Goal: Task Accomplishment & Management: Use online tool/utility

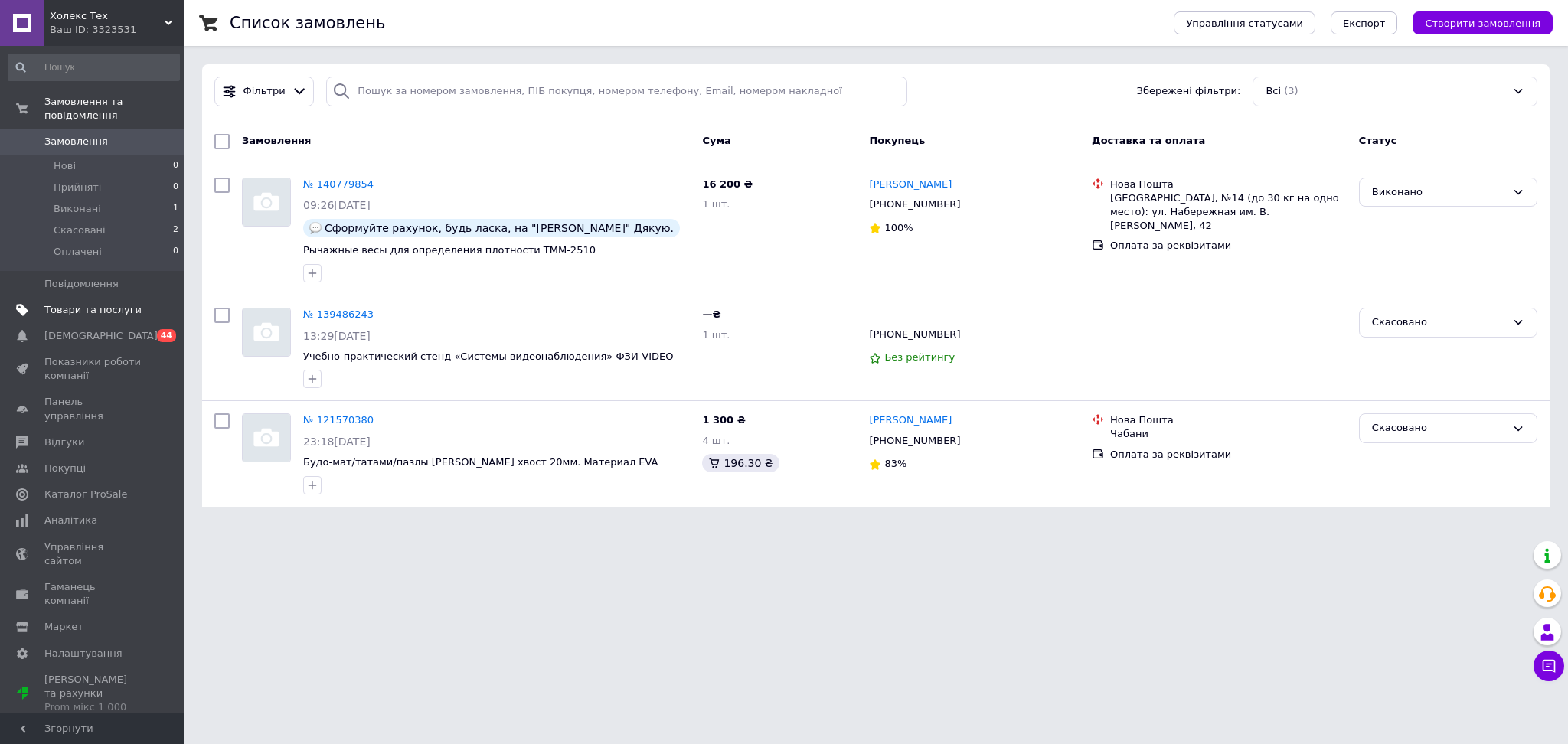
click at [88, 303] on span "Товари та послуги" at bounding box center [93, 310] width 97 height 14
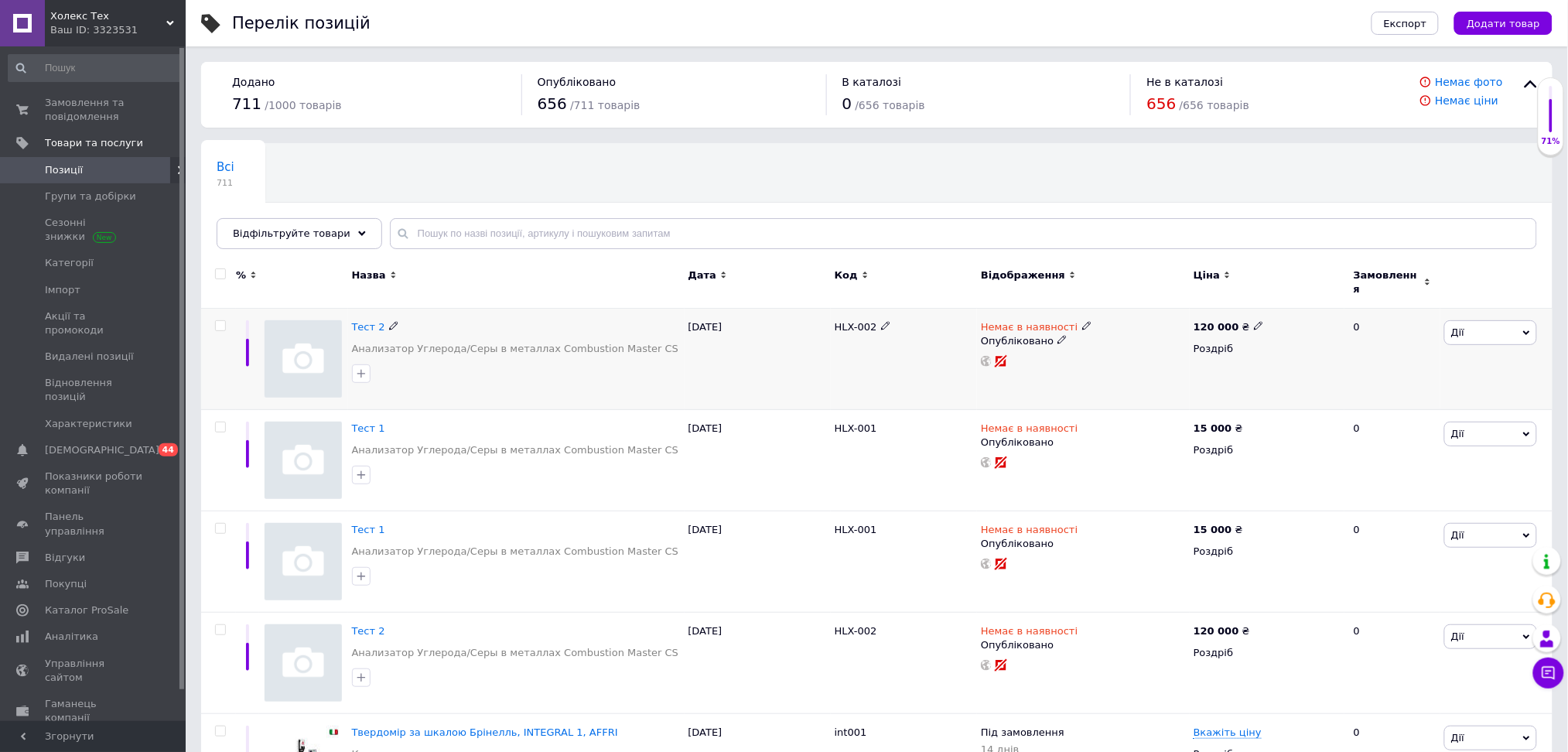
click at [1082, 321] on icon at bounding box center [1086, 326] width 9 height 9
click at [1123, 335] on li "В наявності" at bounding box center [1167, 339] width 147 height 22
click at [1213, 299] on span "В наявності" at bounding box center [1167, 307] width 149 height 29
click at [1183, 354] on li "Під замовлення" at bounding box center [1167, 360] width 147 height 22
click at [1168, 337] on input at bounding box center [1151, 337] width 118 height 31
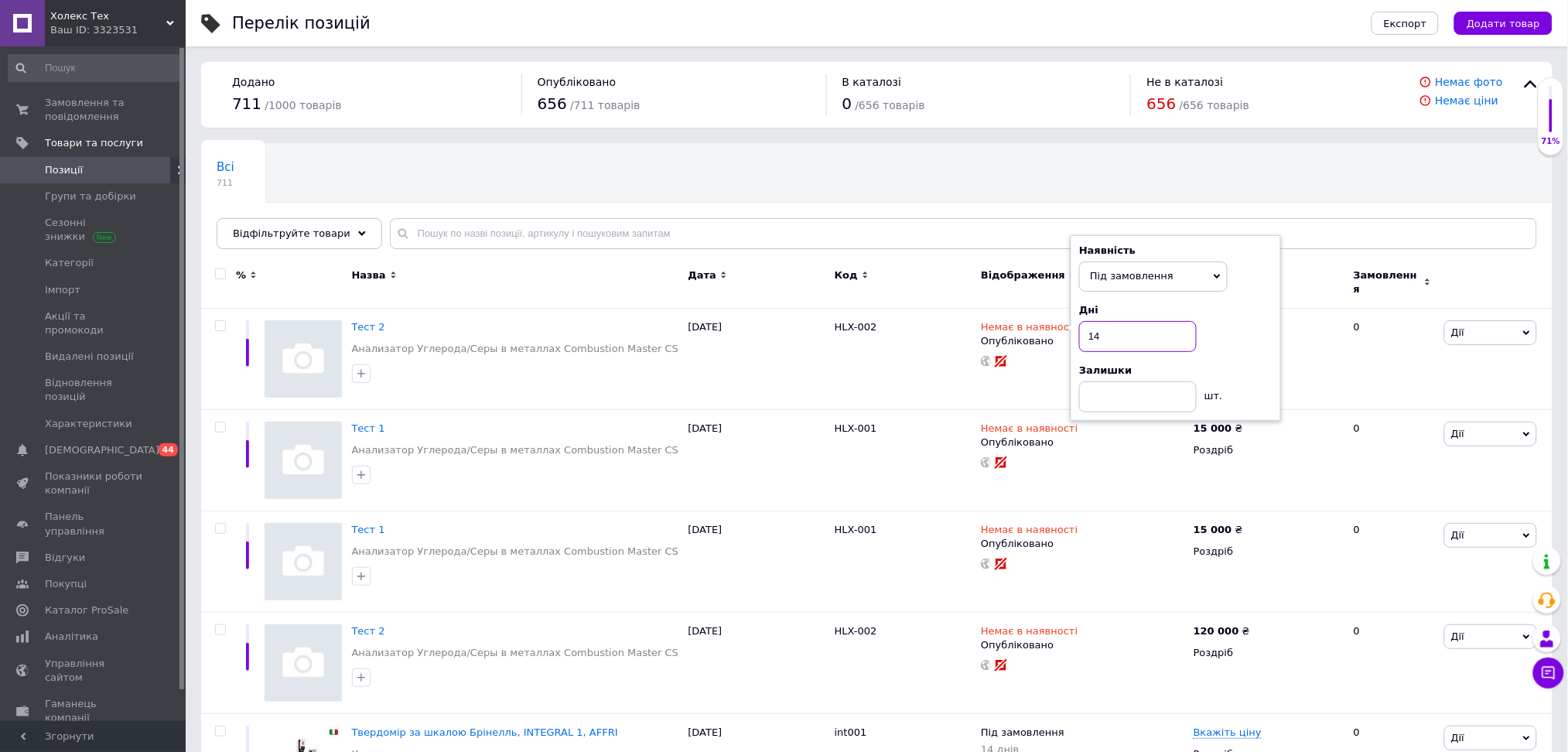
type input "14"
click at [1004, 255] on div "Всі 711 Ok Відфільтровано... Зберегти" at bounding box center [876, 204] width 1351 height 128
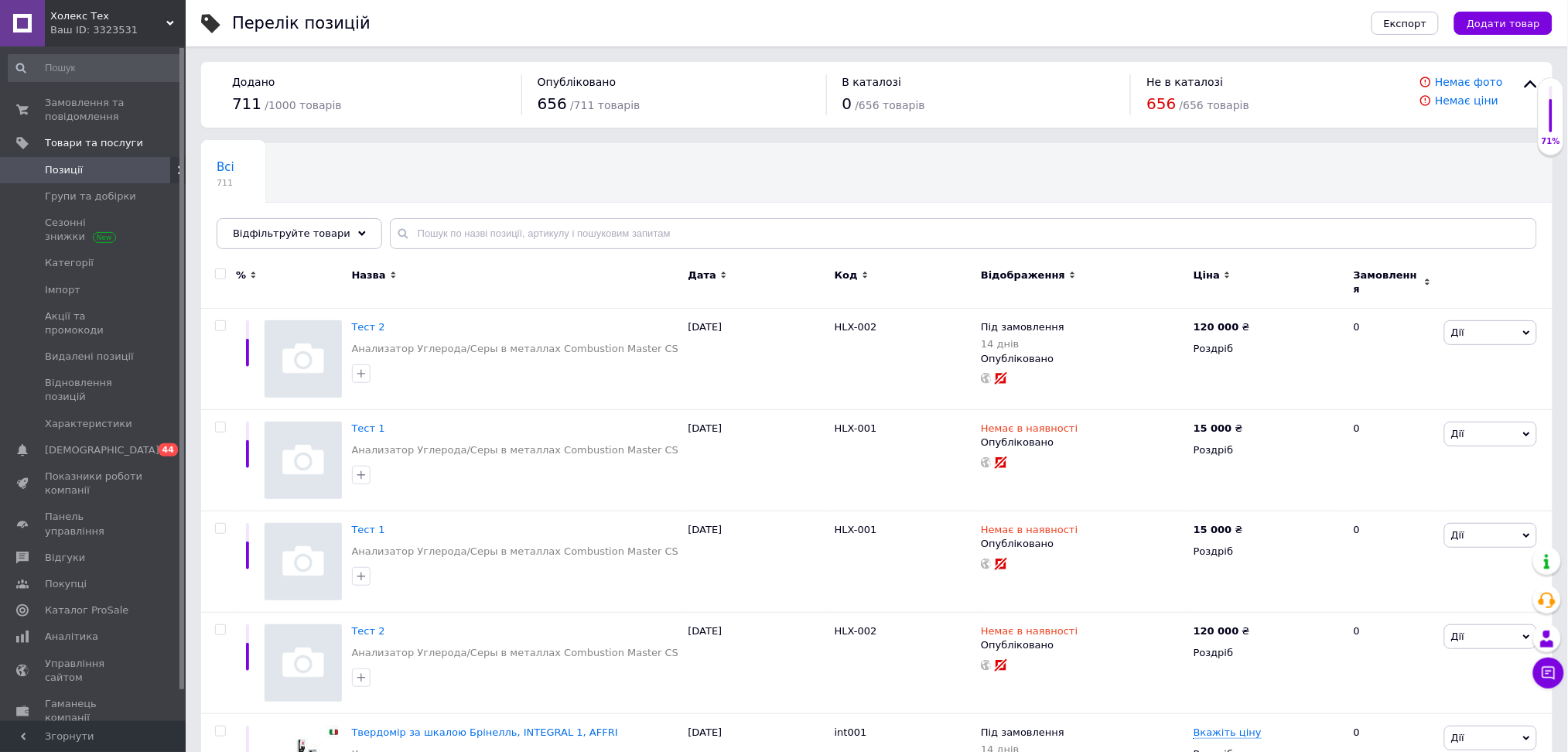
click at [1041, 215] on div "Всі 711 Ok Відфільтровано... Зберегти" at bounding box center [876, 204] width 1351 height 128
click at [1082, 423] on icon at bounding box center [1086, 427] width 9 height 9
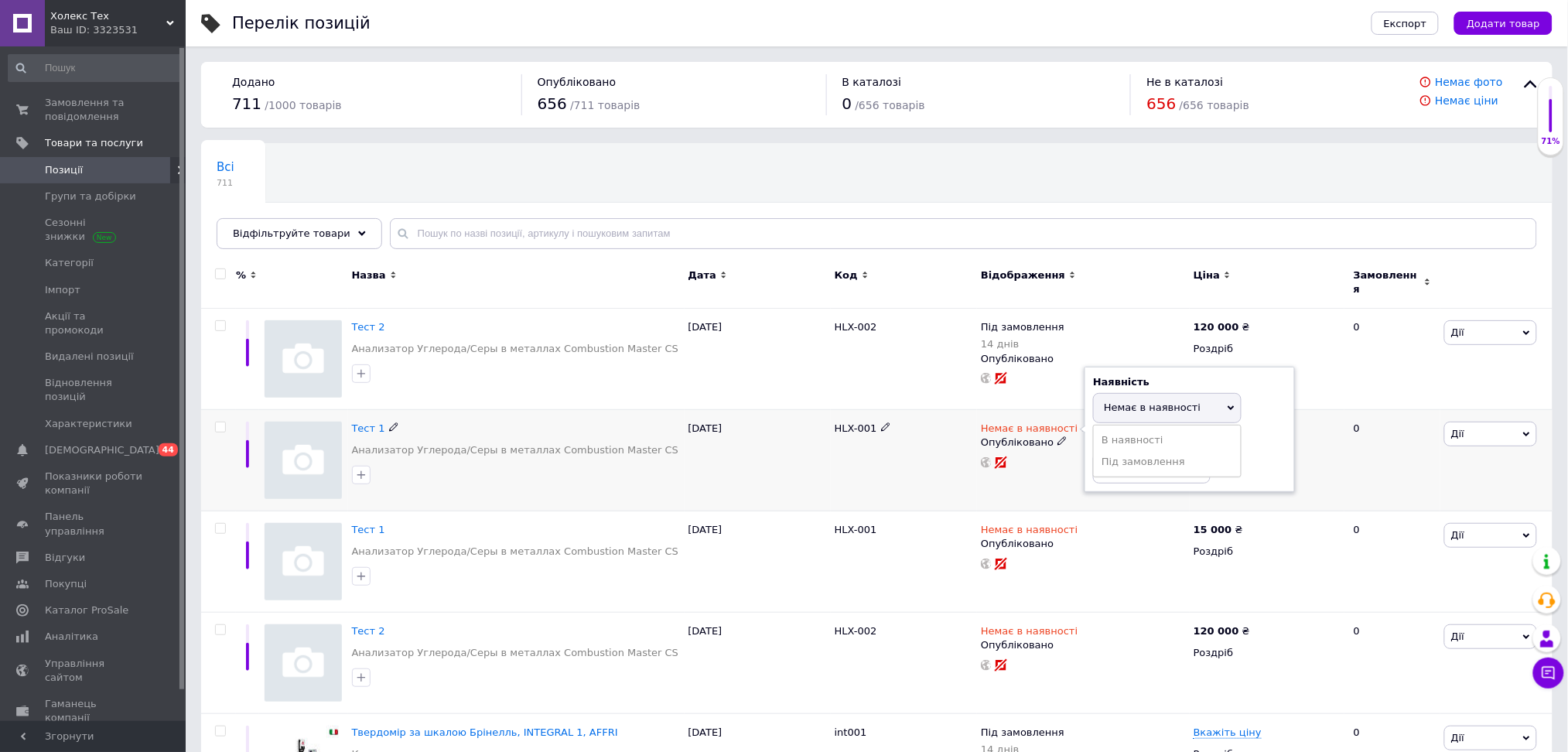
click at [1138, 451] on li "Під замовлення" at bounding box center [1167, 462] width 147 height 22
click at [1133, 434] on input at bounding box center [1151, 438] width 118 height 31
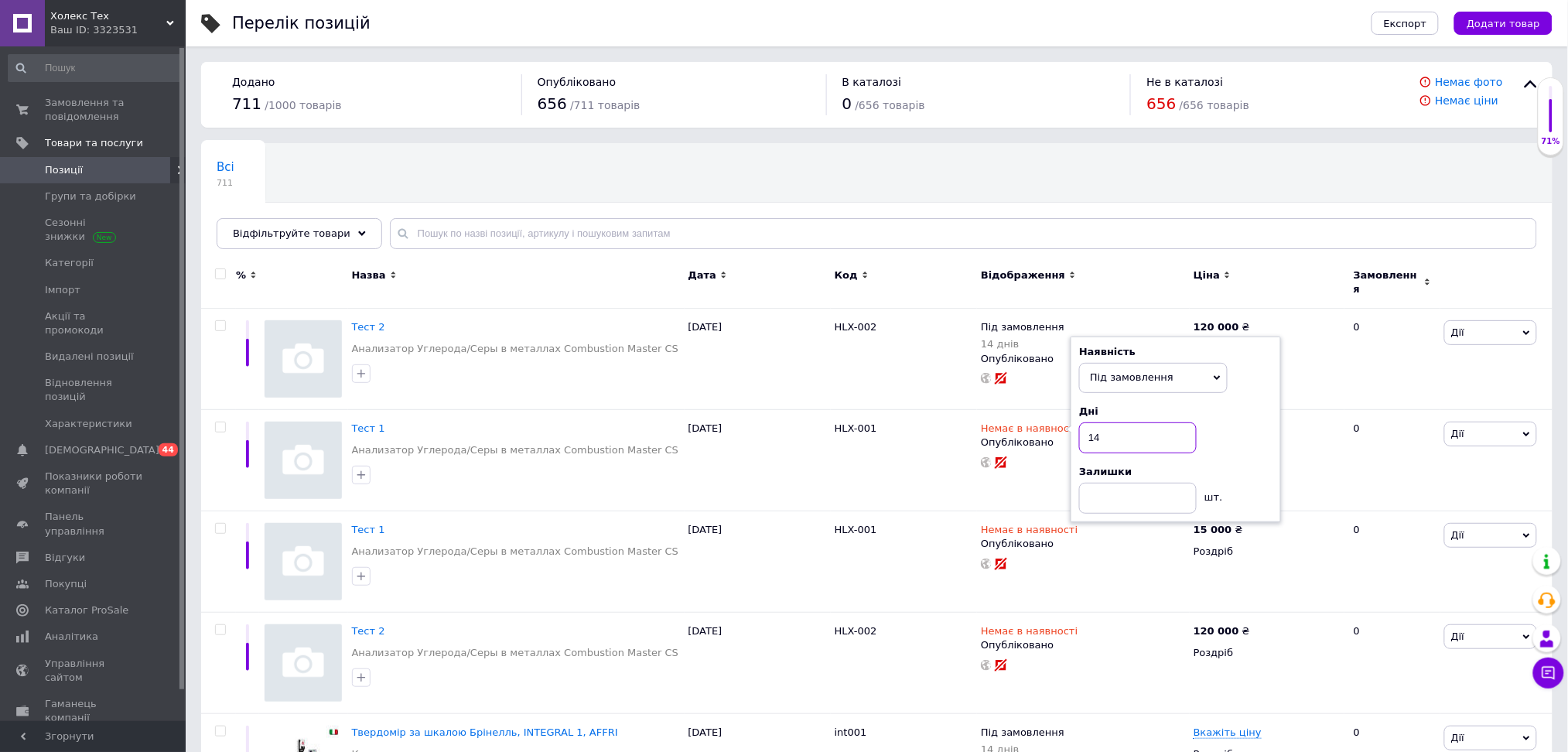
type input "14"
click at [1100, 174] on div "Всі 711 Ok Відфільтровано... Зберегти" at bounding box center [876, 204] width 1351 height 128
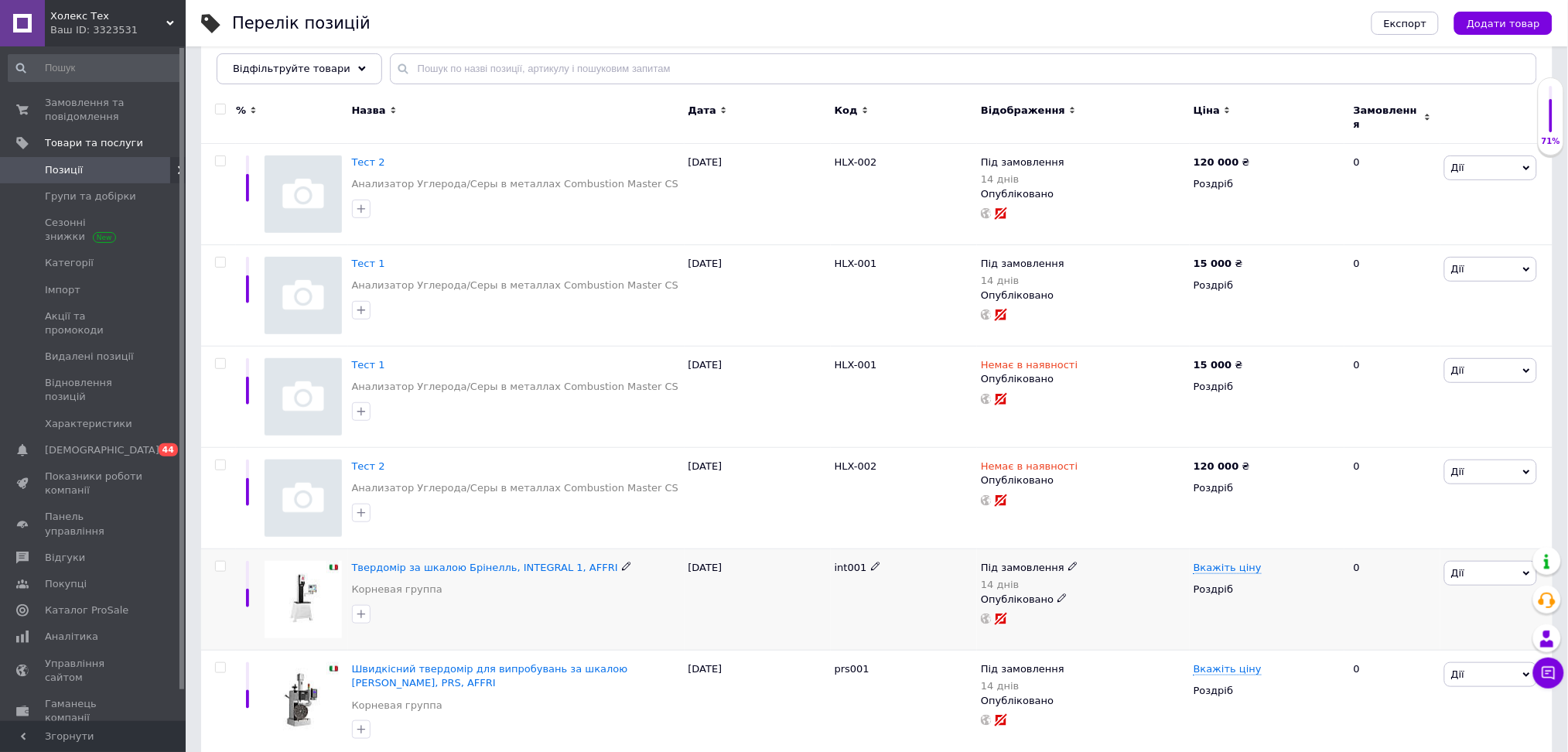
scroll to position [206, 0]
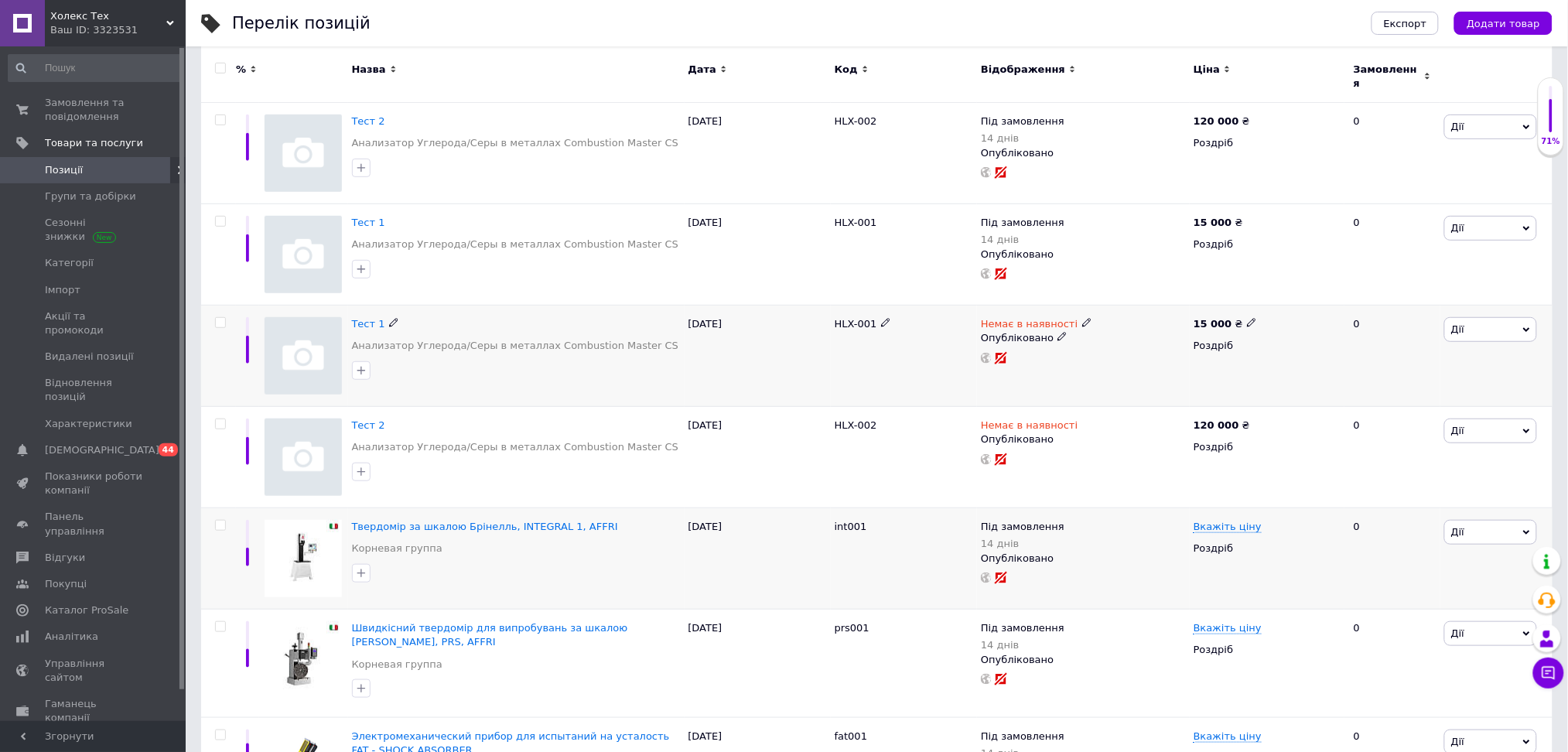
click at [1082, 319] on icon at bounding box center [1086, 323] width 9 height 9
click at [1137, 347] on li "Під замовлення" at bounding box center [1167, 358] width 147 height 22
click at [1131, 319] on input at bounding box center [1151, 334] width 118 height 31
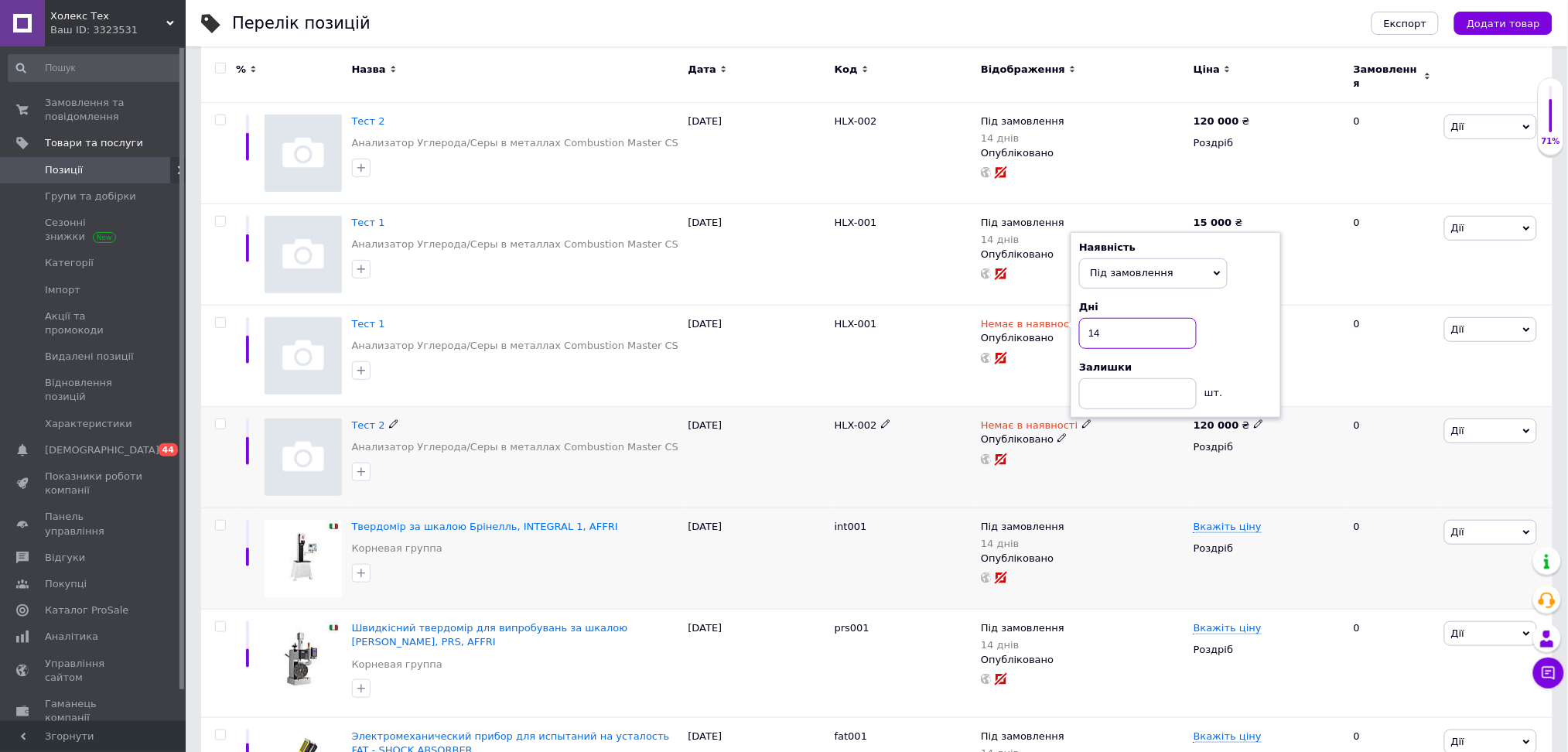
type input "14"
click at [1082, 420] on icon at bounding box center [1086, 424] width 9 height 9
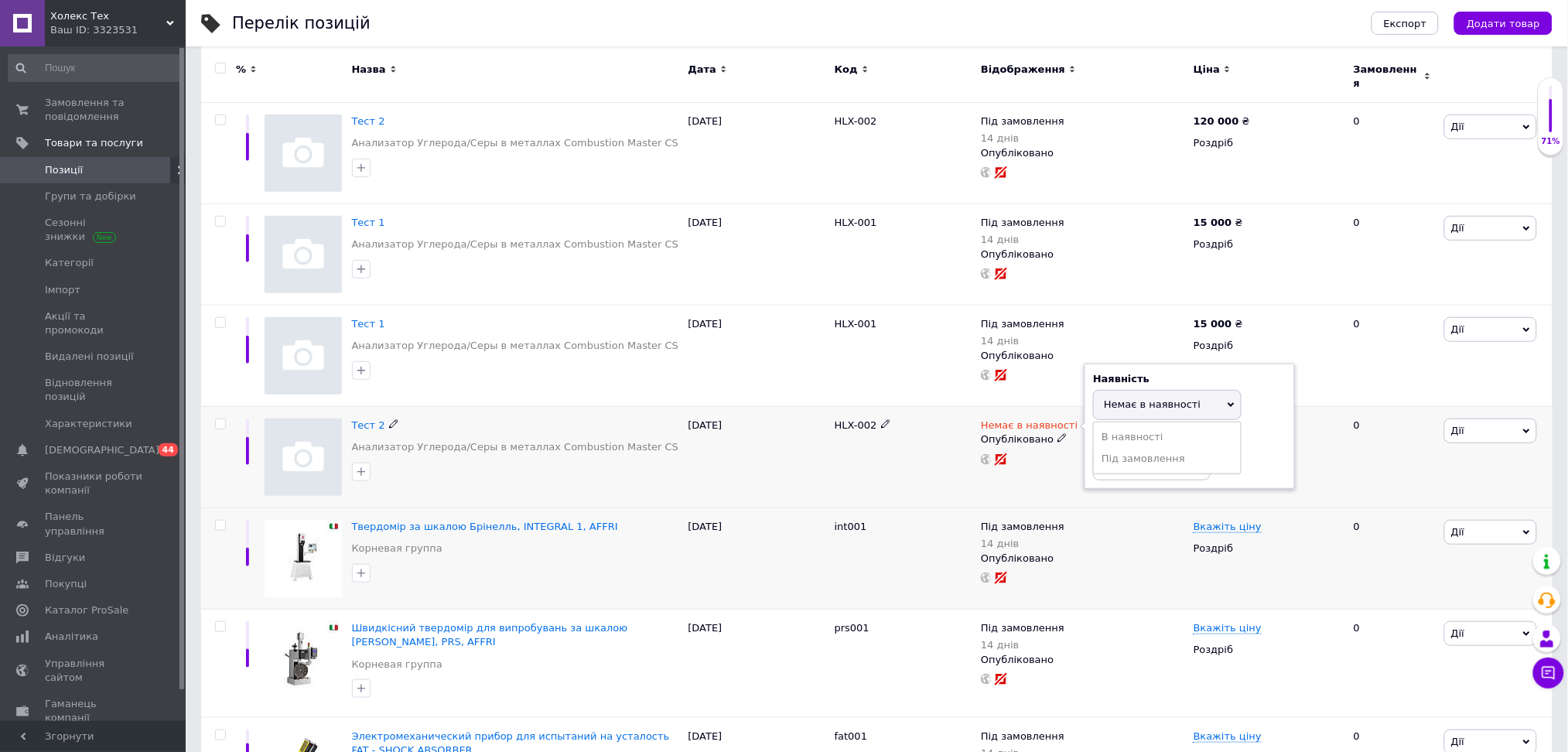
click at [1109, 451] on li "Під замовлення" at bounding box center [1167, 459] width 147 height 22
click at [1124, 425] on input at bounding box center [1151, 435] width 118 height 31
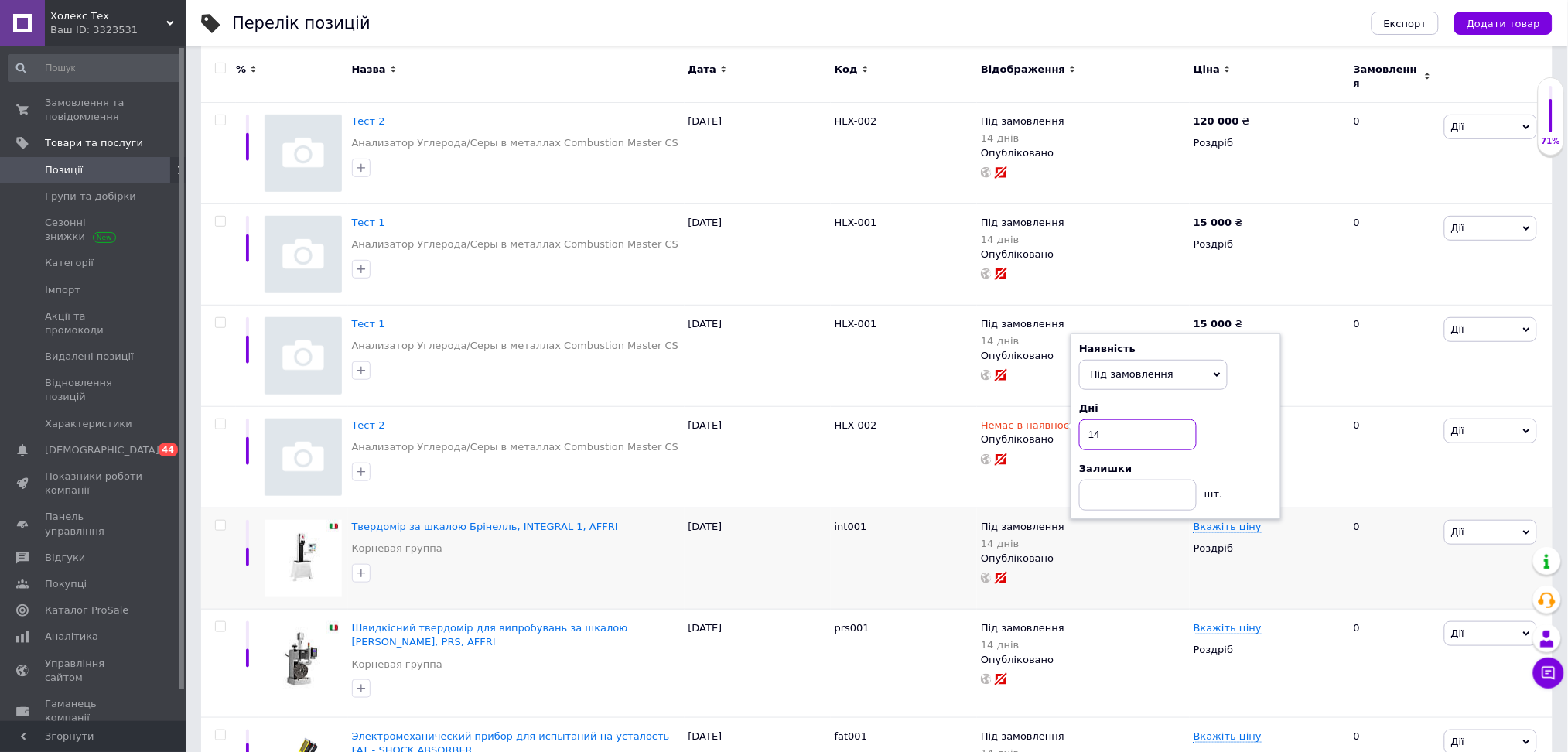
type input "14"
click at [484, 26] on div "Перелік позицій" at bounding box center [785, 23] width 1108 height 47
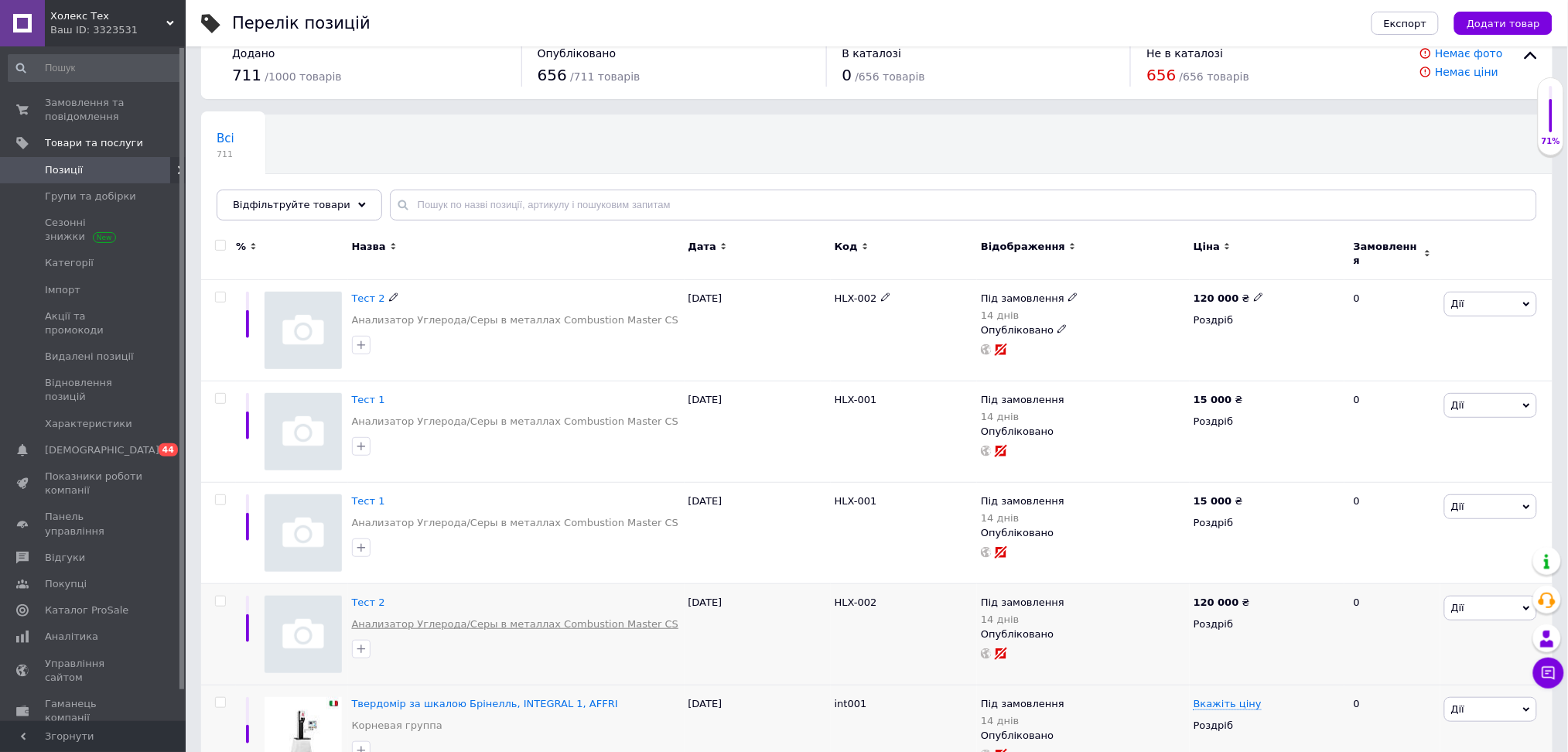
scroll to position [0, 0]
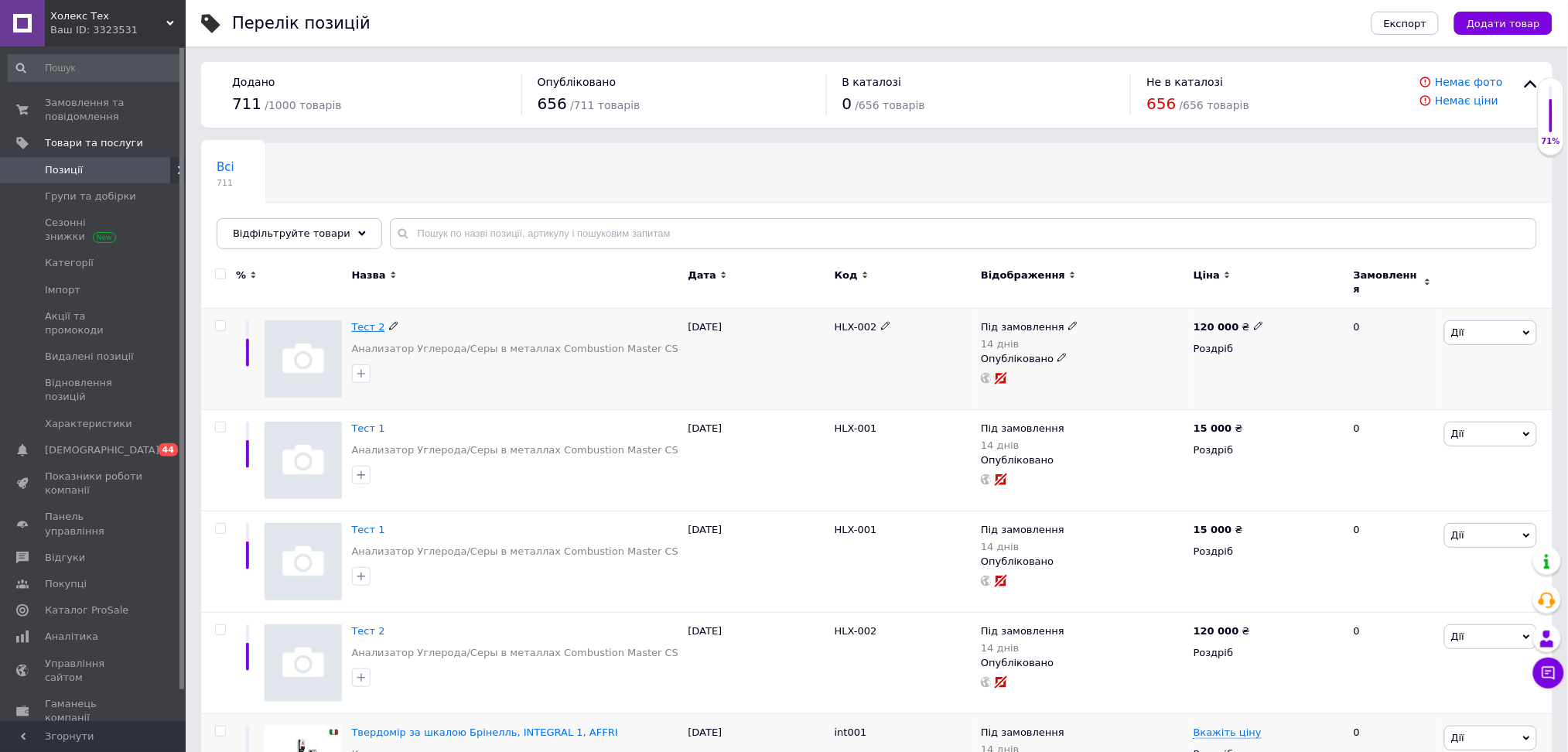
click at [368, 321] on span "Тест 2" at bounding box center [369, 327] width 33 height 12
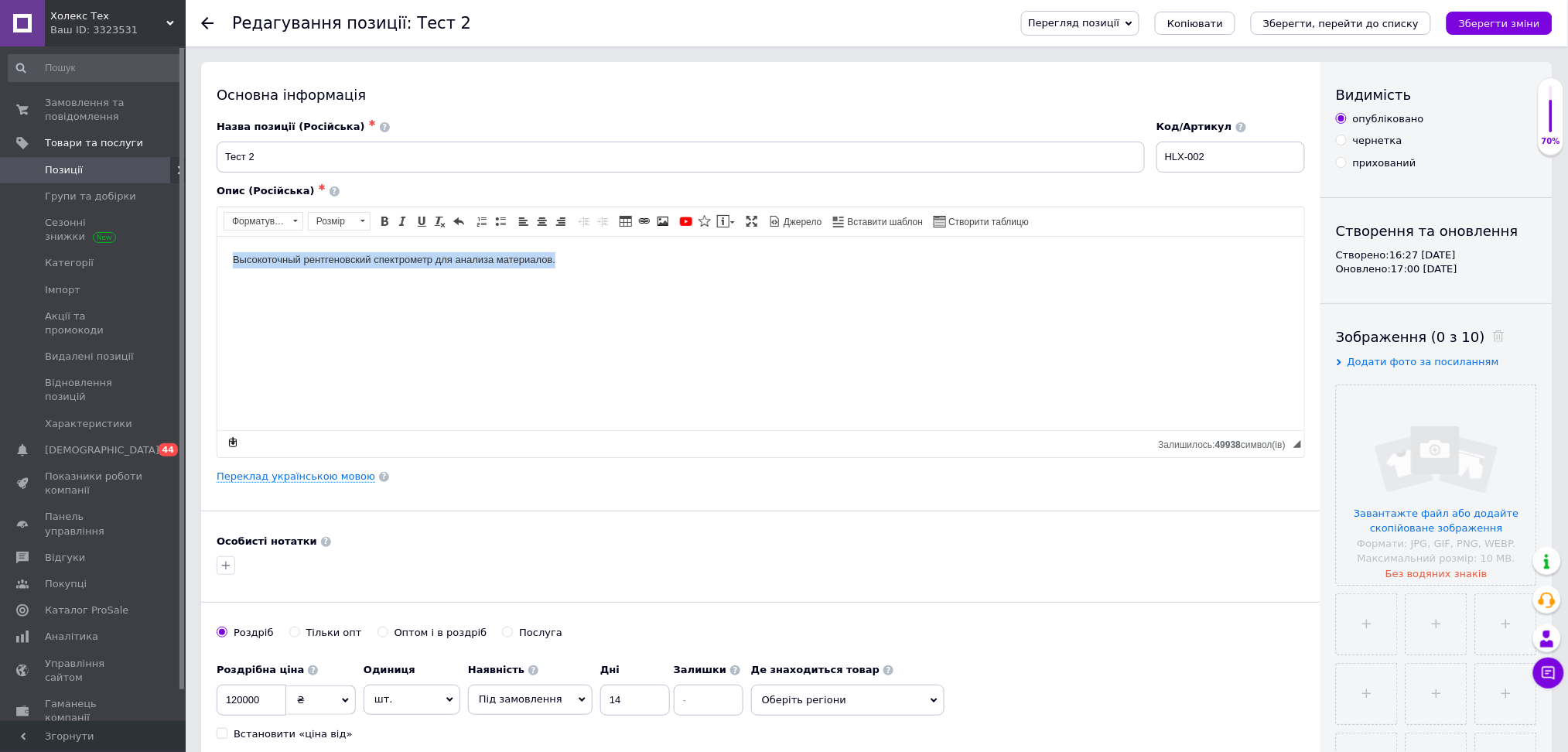
drag, startPoint x: 472, startPoint y: 283, endPoint x: 78, endPoint y: 225, distance: 398.2
click at [216, 236] on html "Высокоточный рентгеновский спектрометр для анализа материалов." at bounding box center [759, 260] width 1086 height 47
click at [628, 438] on span "◢ Залишилось: 49938 символ(iв) {label} Відновити" at bounding box center [760, 444] width 1086 height 27
click at [268, 471] on link "Переклад українською мовою" at bounding box center [296, 477] width 159 height 13
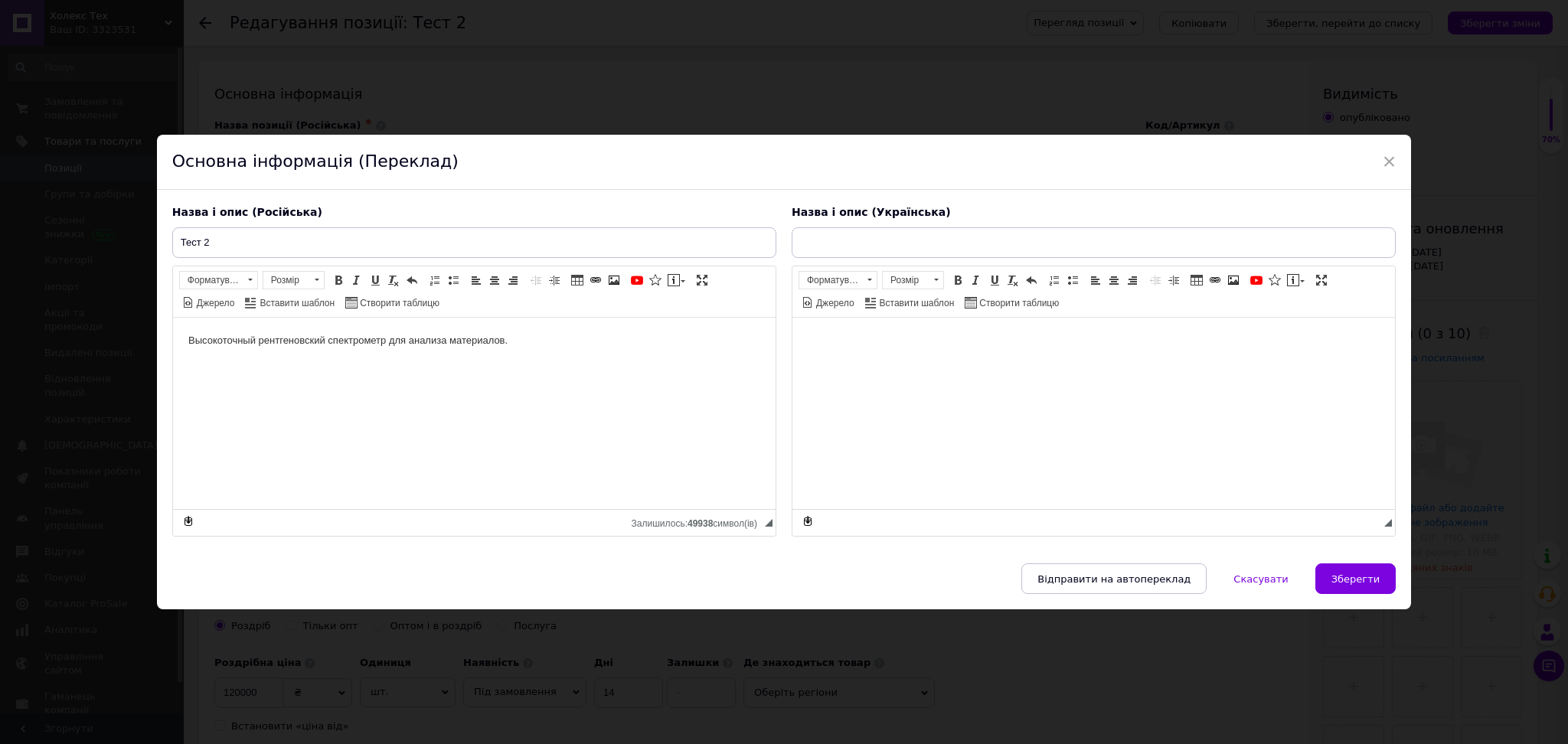
type input "Уу"
click at [1390, 153] on span "×" at bounding box center [1388, 162] width 14 height 26
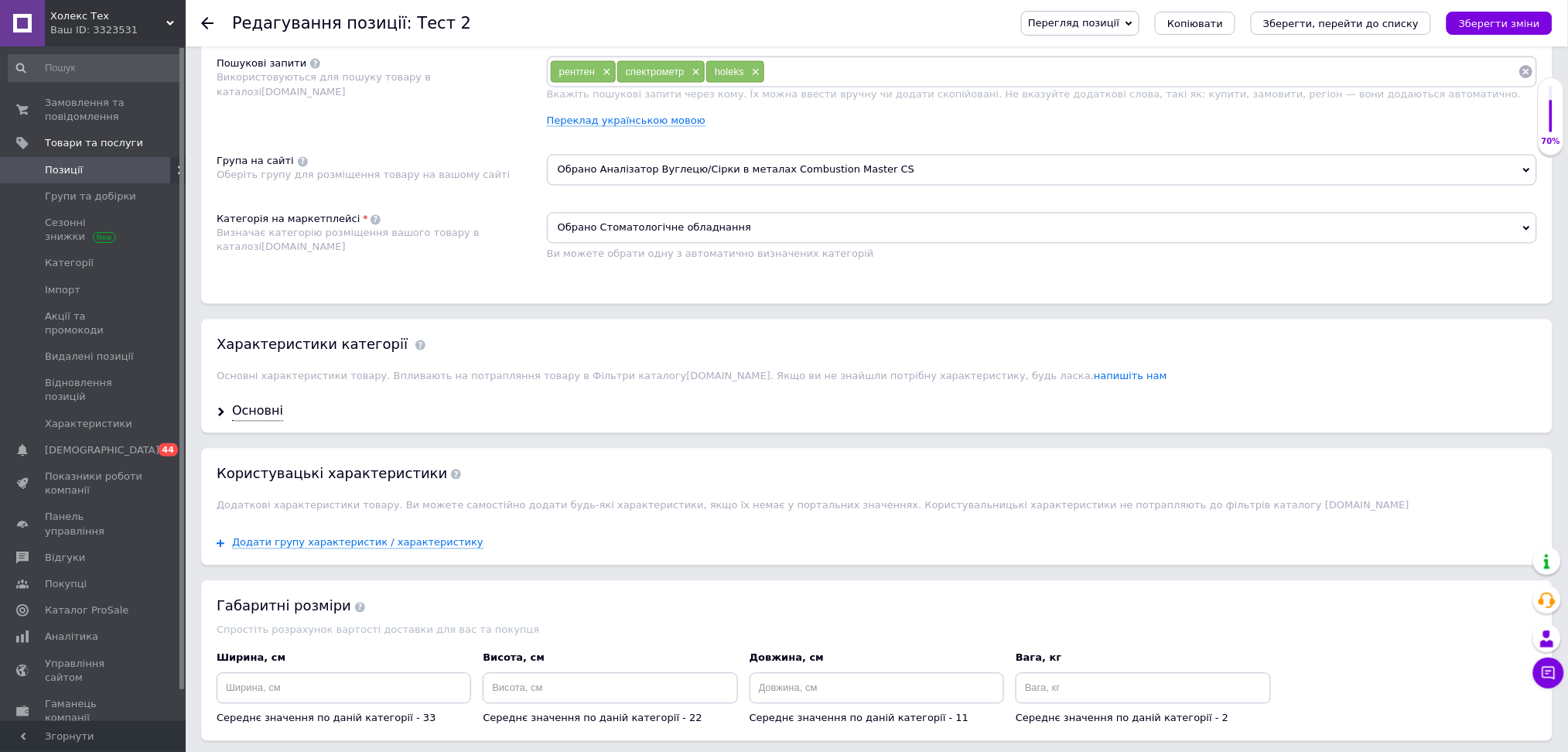
scroll to position [929, 0]
click at [227, 431] on div "Основні" at bounding box center [876, 410] width 1351 height 41
click at [220, 415] on use at bounding box center [221, 411] width 6 height 9
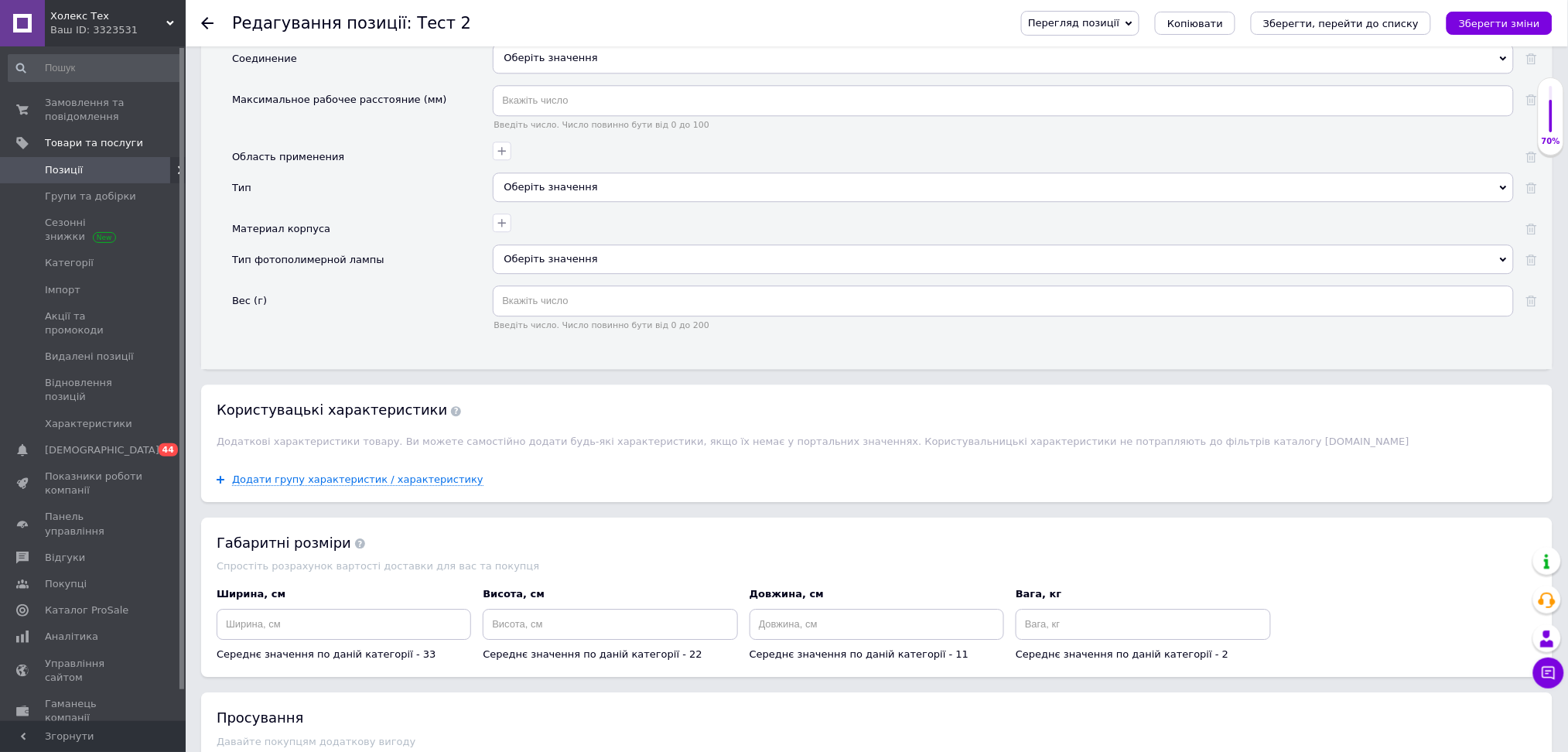
scroll to position [1238, 0]
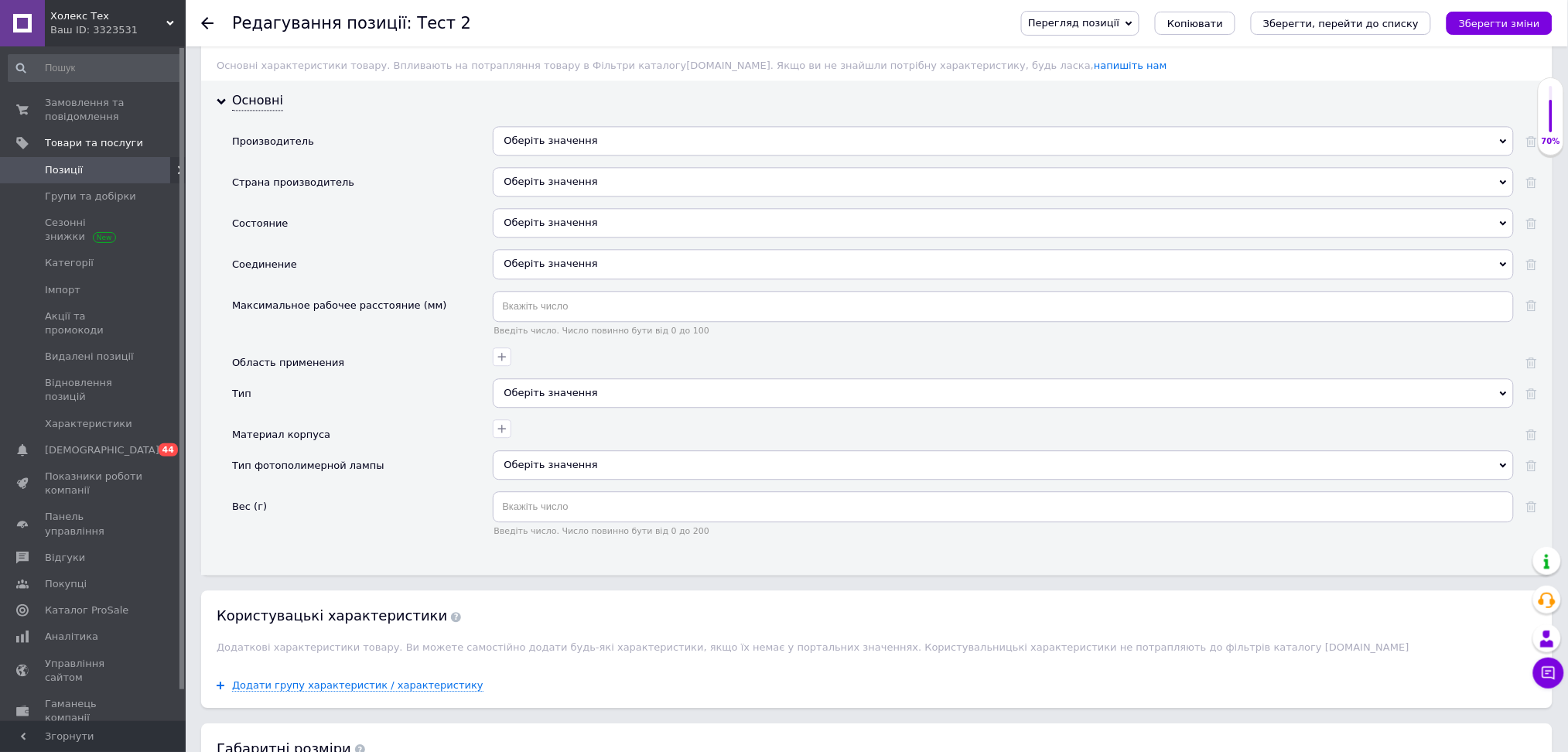
click at [547, 167] on div "Оберіть значення" at bounding box center [1002, 146] width 1021 height 41
click at [540, 155] on div "Оберіть значення" at bounding box center [1002, 141] width 1021 height 29
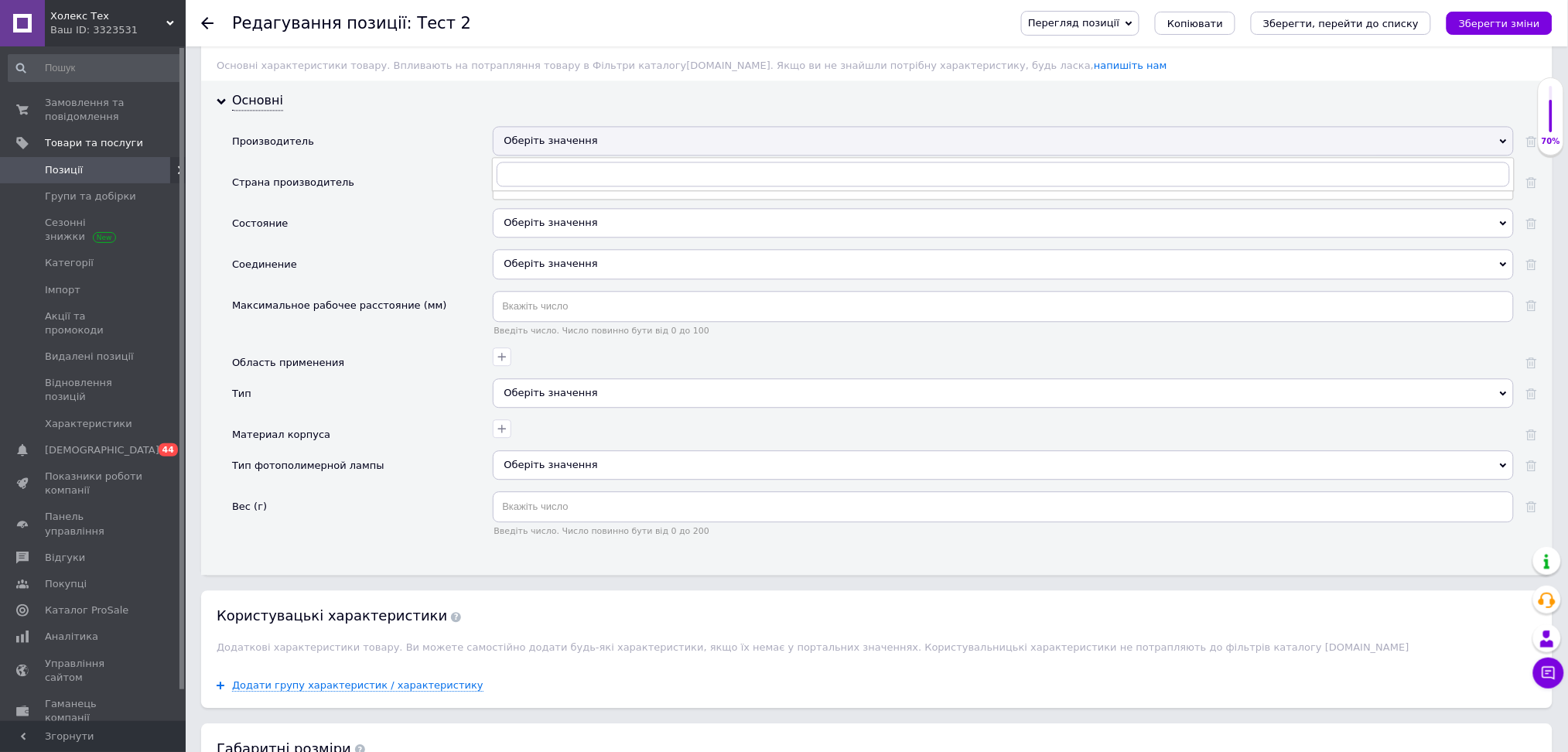
click at [540, 155] on div "Оберіть значення" at bounding box center [1002, 141] width 1021 height 29
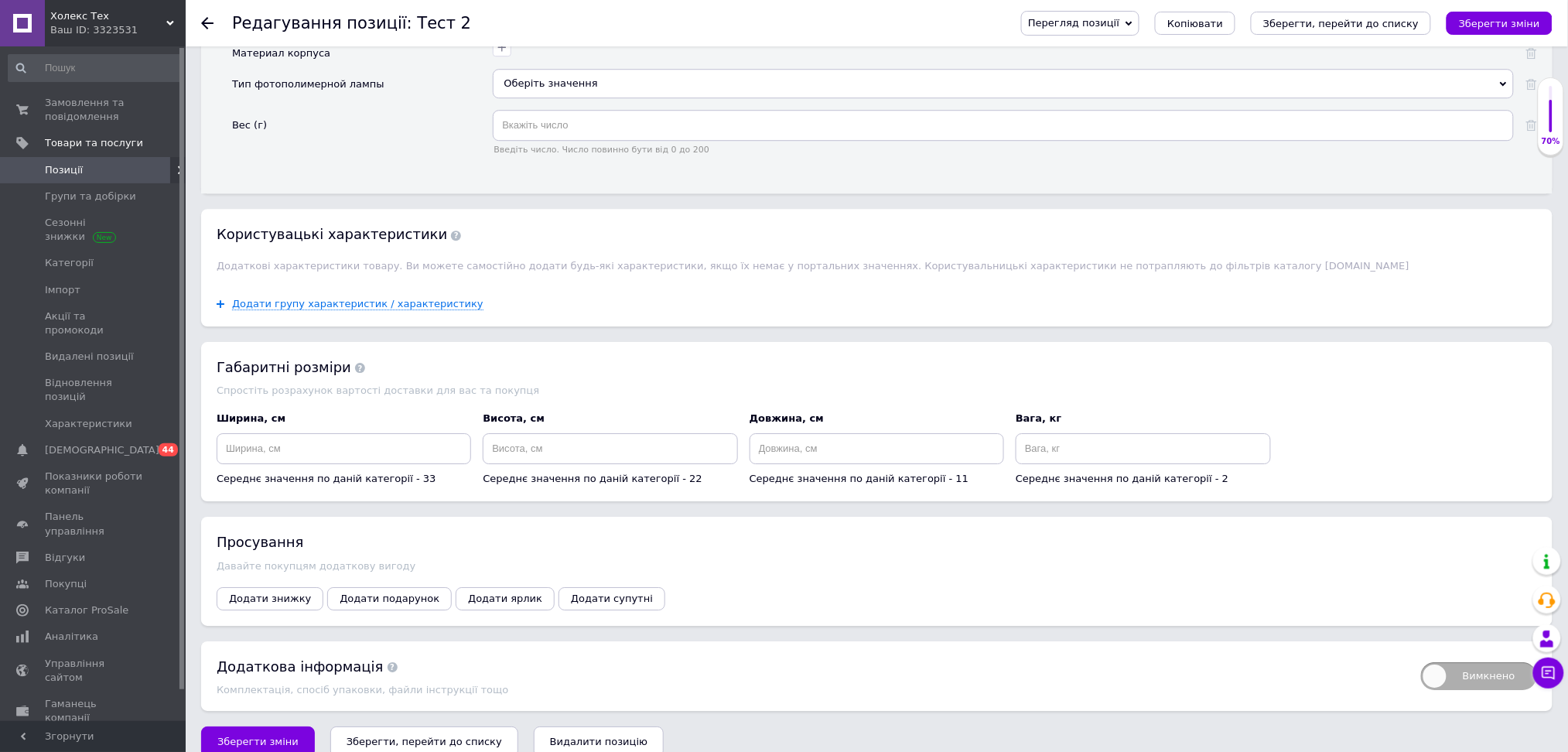
scroll to position [1786, 0]
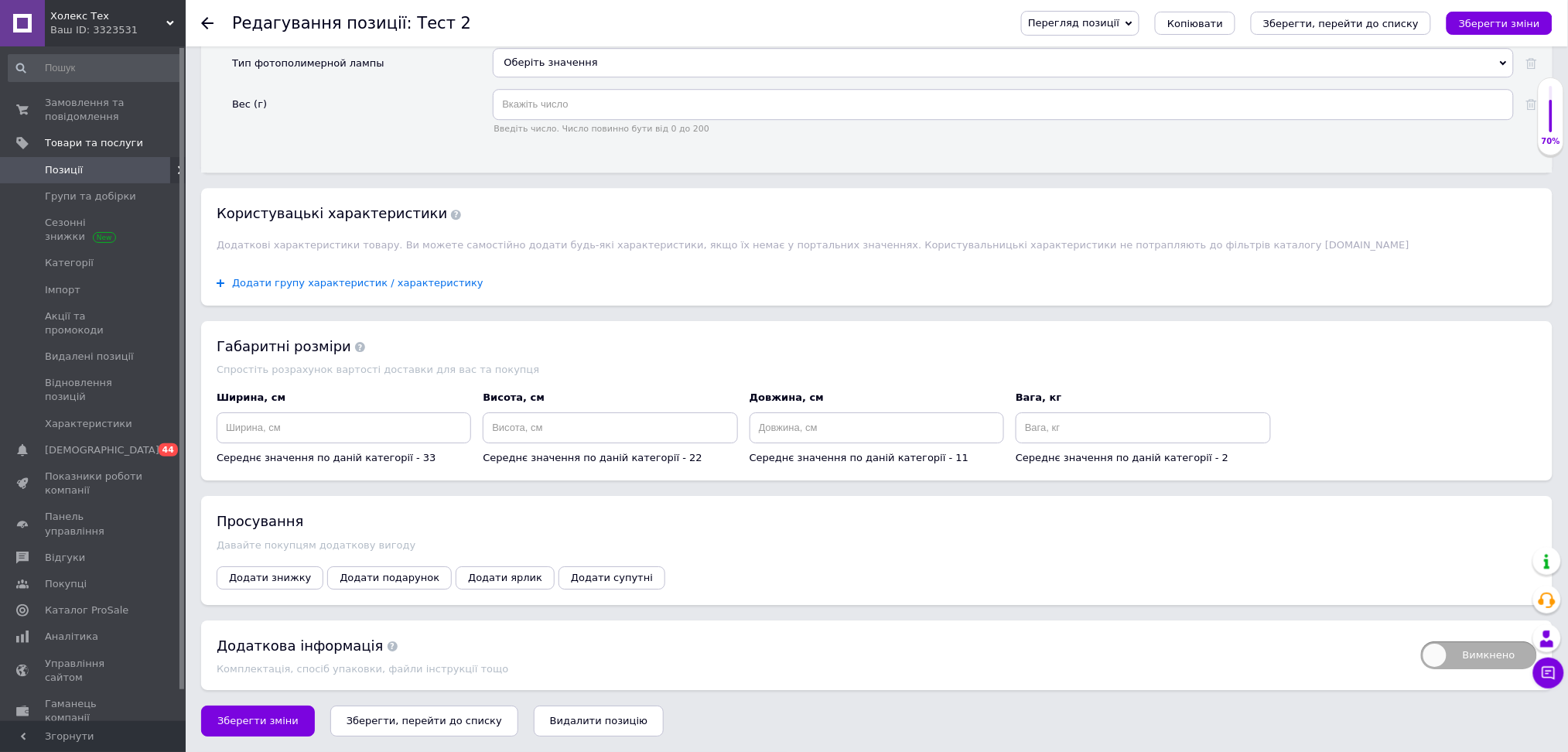
click at [221, 277] on div "Додати групу характеристик / характеристику" at bounding box center [349, 283] width 267 height 14
click at [351, 292] on div "Додати групу характеристик / характеристику" at bounding box center [876, 283] width 1351 height 45
click at [347, 277] on span "Додати групу характеристик / характеристику" at bounding box center [358, 284] width 252 height 13
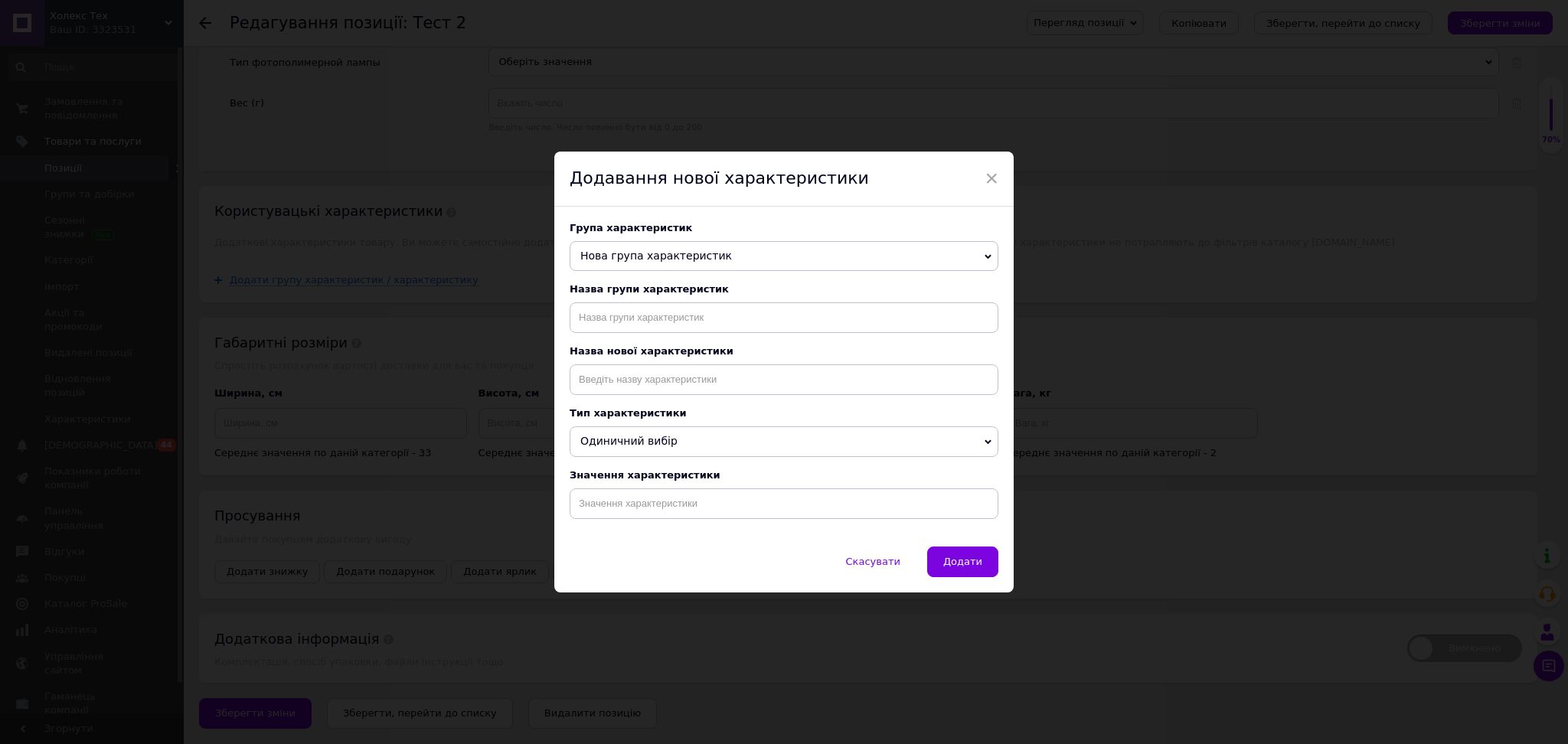
click at [632, 256] on span "Нова група характеристик" at bounding box center [656, 256] width 152 height 13
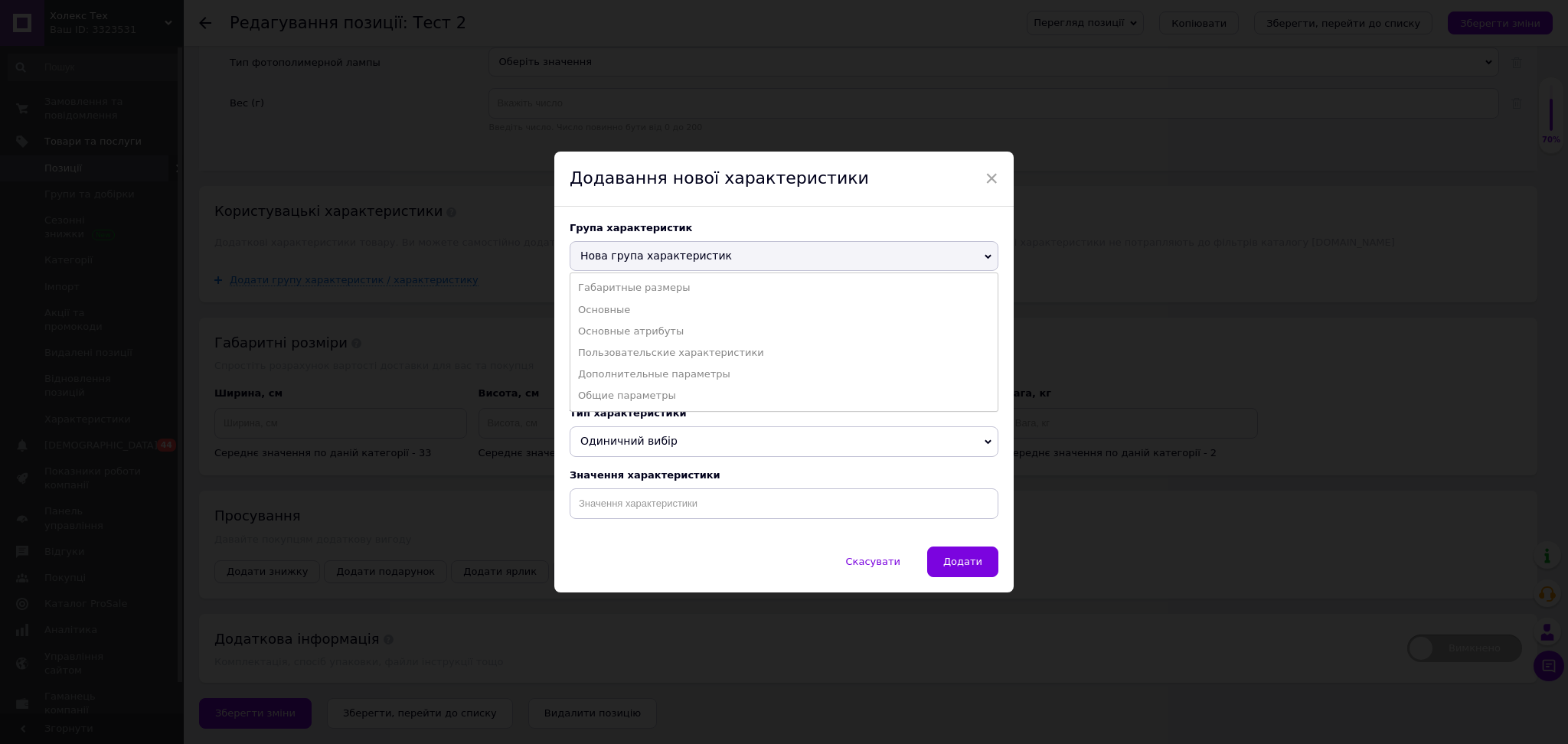
click at [981, 171] on div "Додавання нової характеристики" at bounding box center [784, 179] width 459 height 55
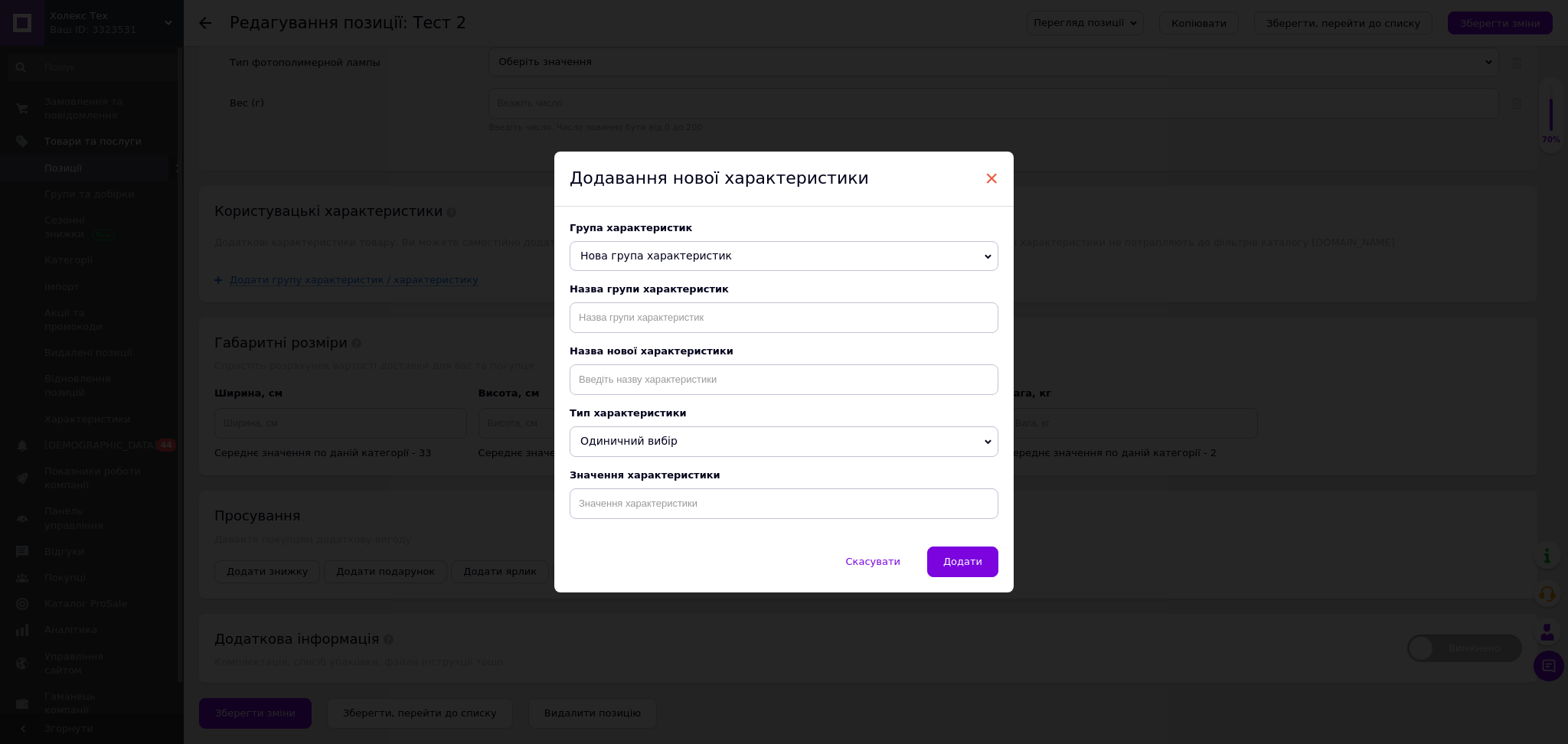
click at [988, 172] on span "×" at bounding box center [990, 178] width 14 height 26
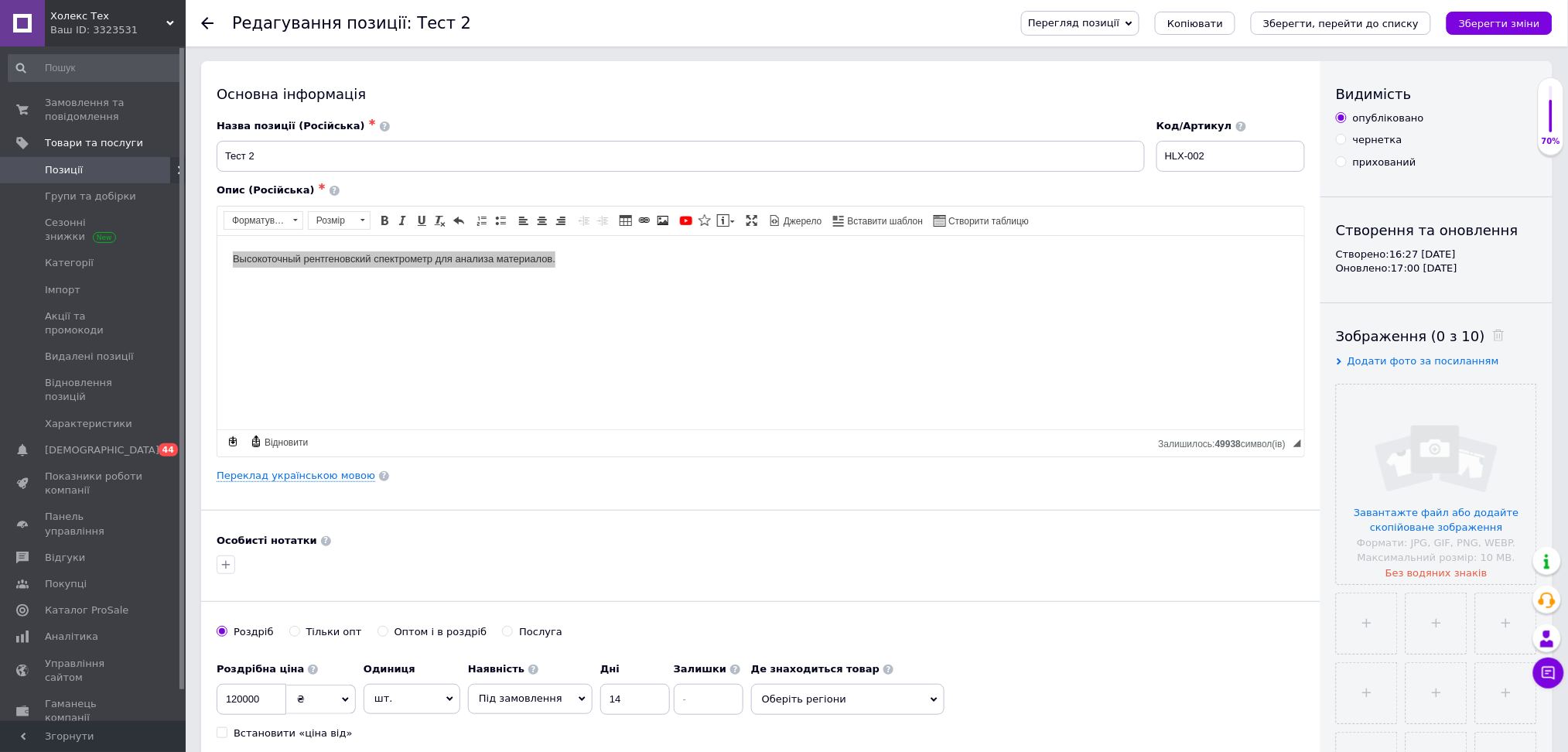
scroll to position [0, 0]
click at [1401, 363] on span "Додати фото за посиланням" at bounding box center [1423, 361] width 151 height 12
click at [1407, 388] on input "text" at bounding box center [1415, 392] width 160 height 31
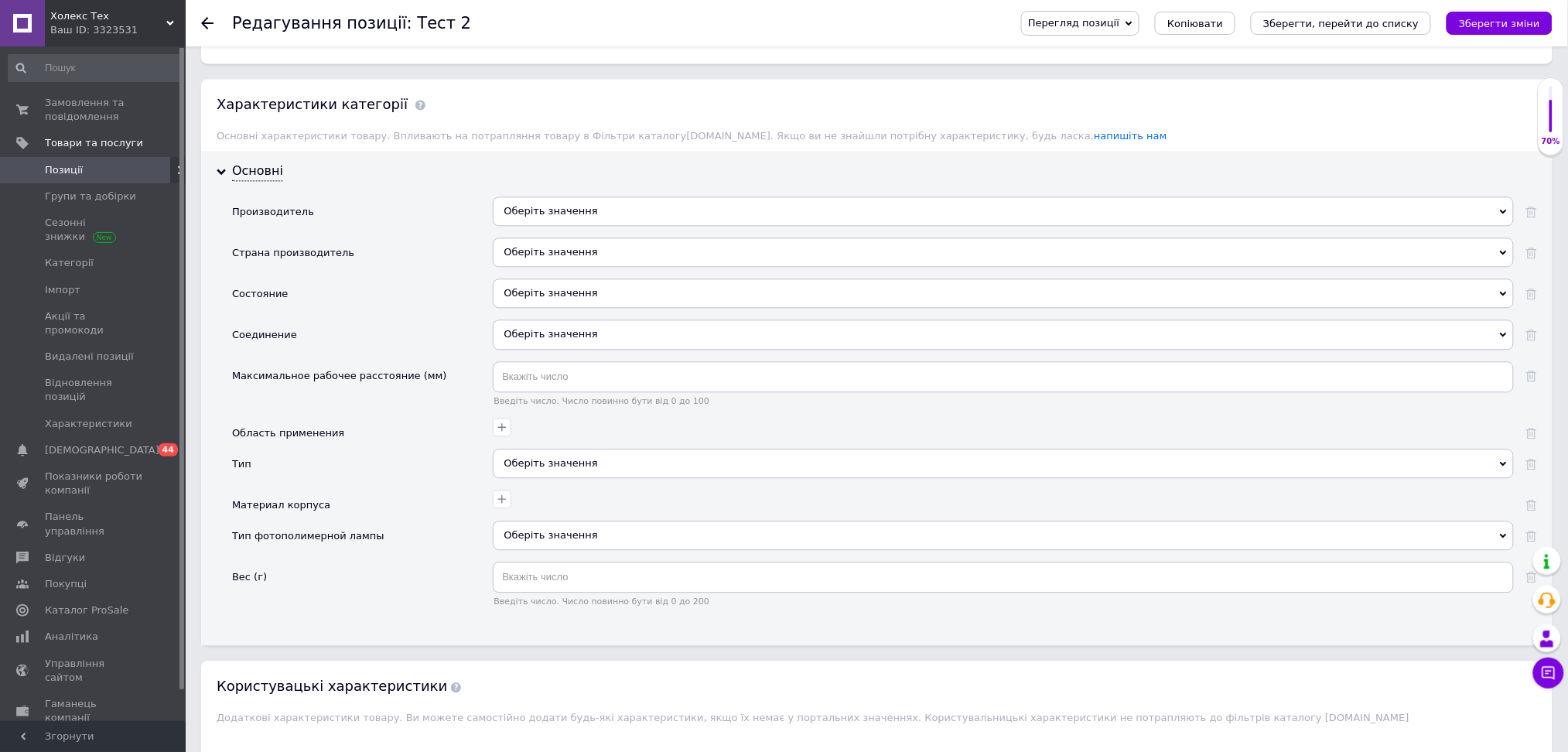
scroll to position [1238, 0]
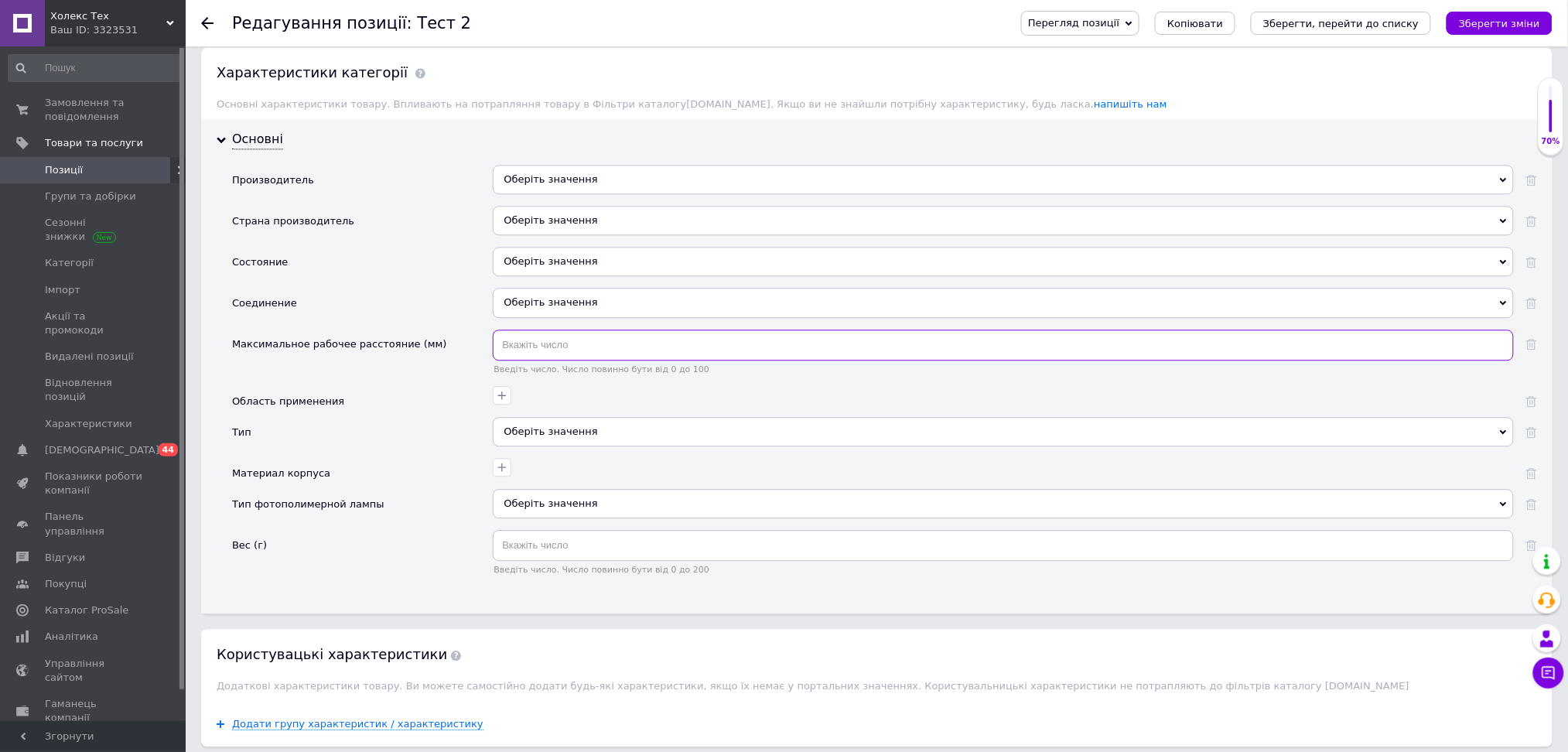
click at [563, 360] on input "text" at bounding box center [1002, 345] width 1021 height 31
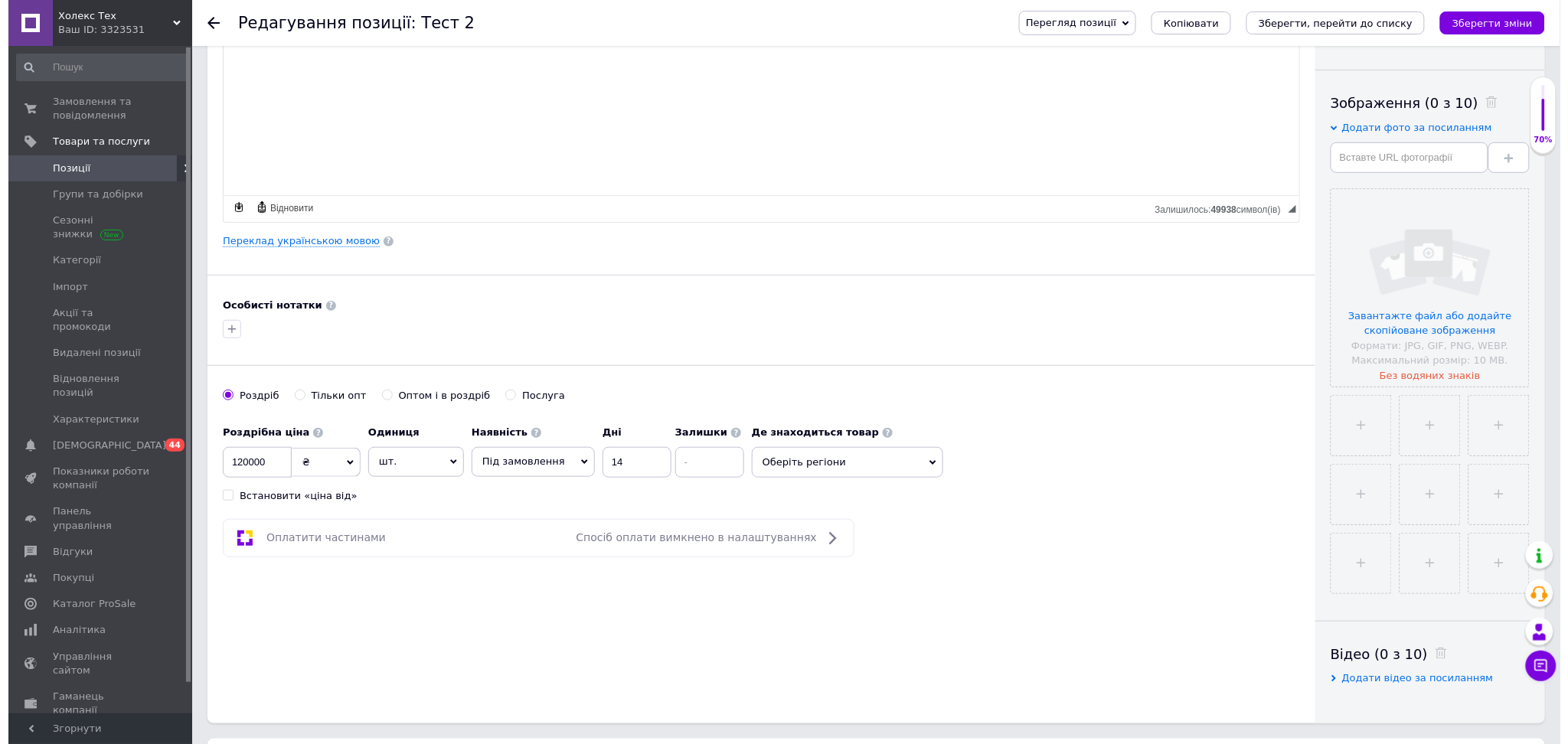
scroll to position [204, 0]
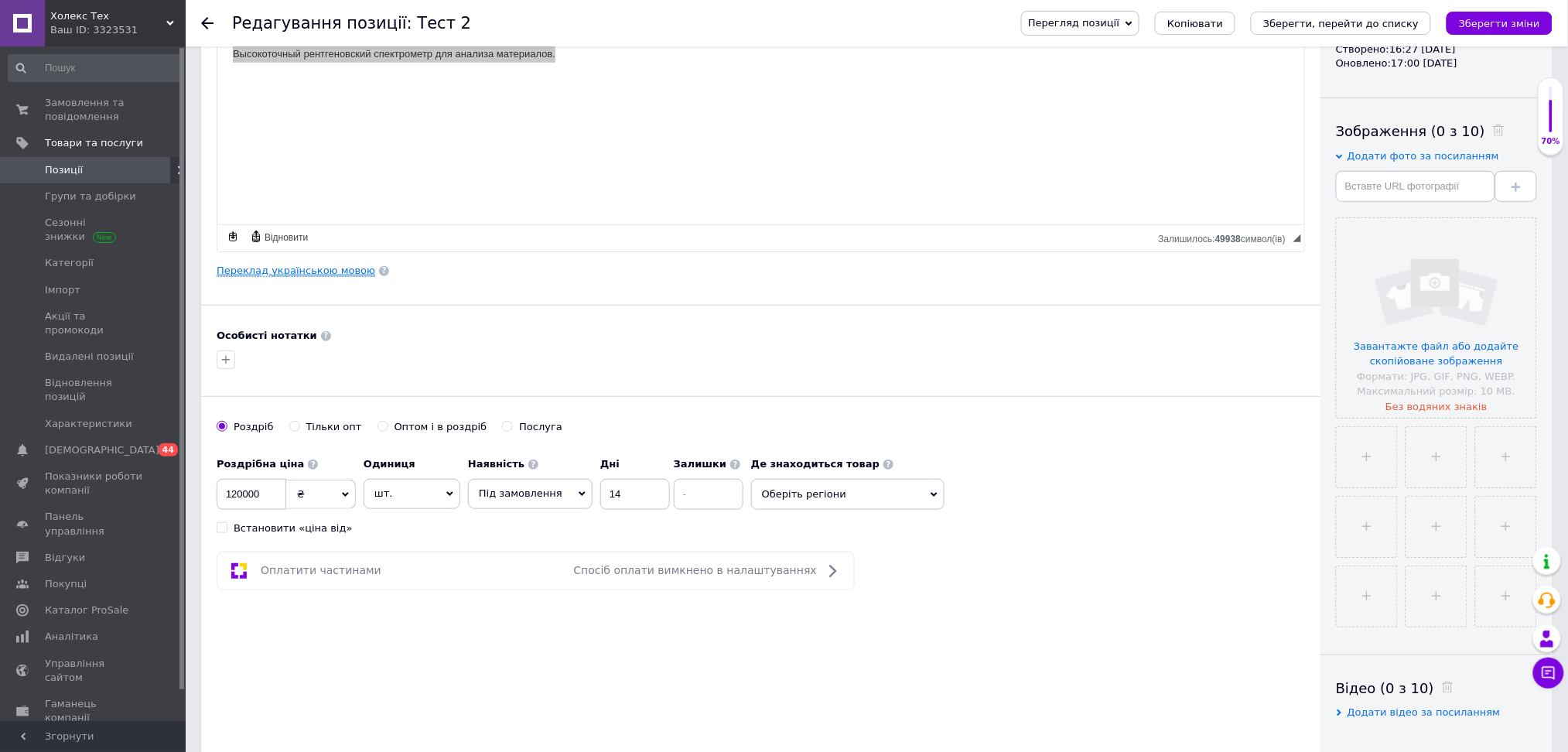
click at [299, 267] on link "Переклад українською мовою" at bounding box center [296, 271] width 159 height 13
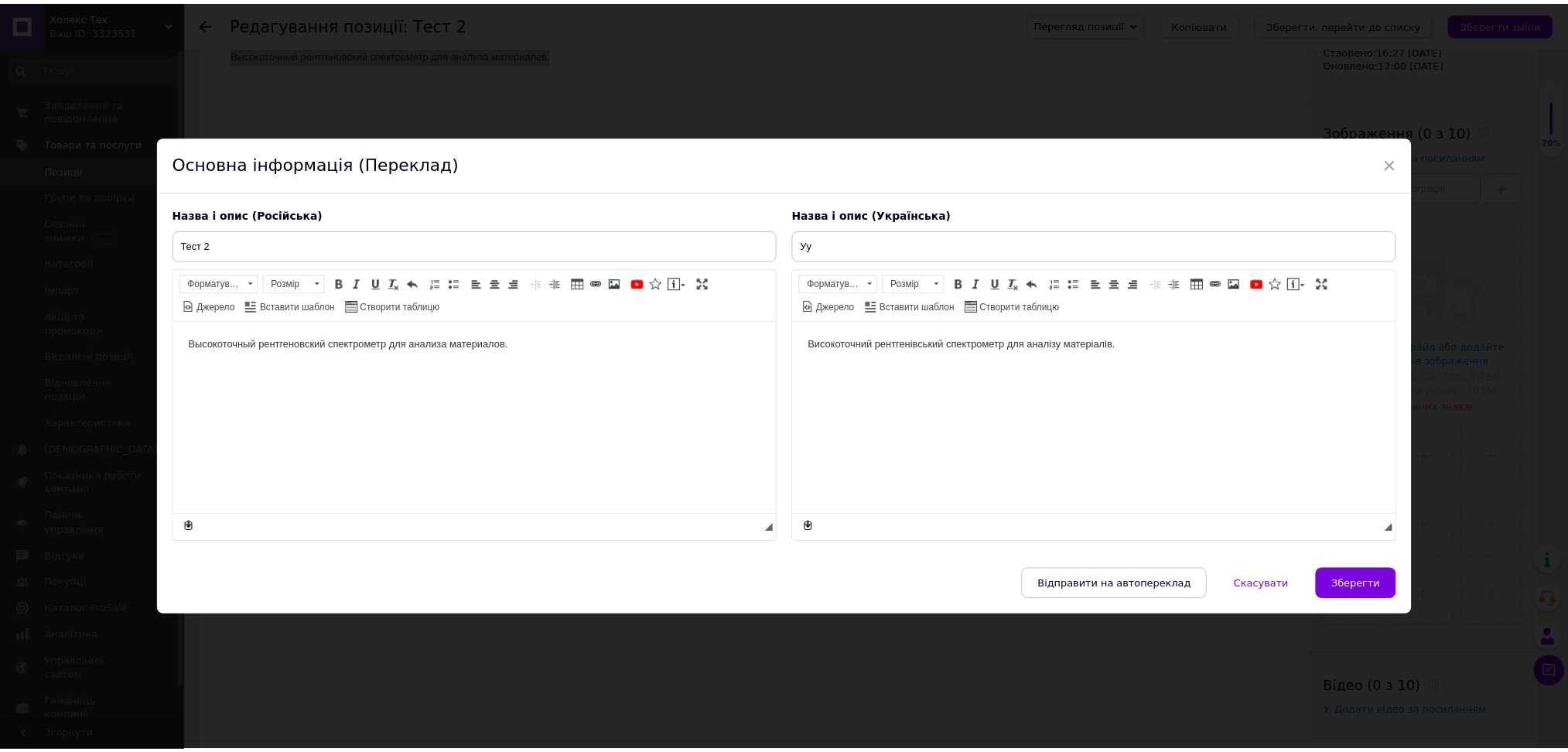
scroll to position [0, 0]
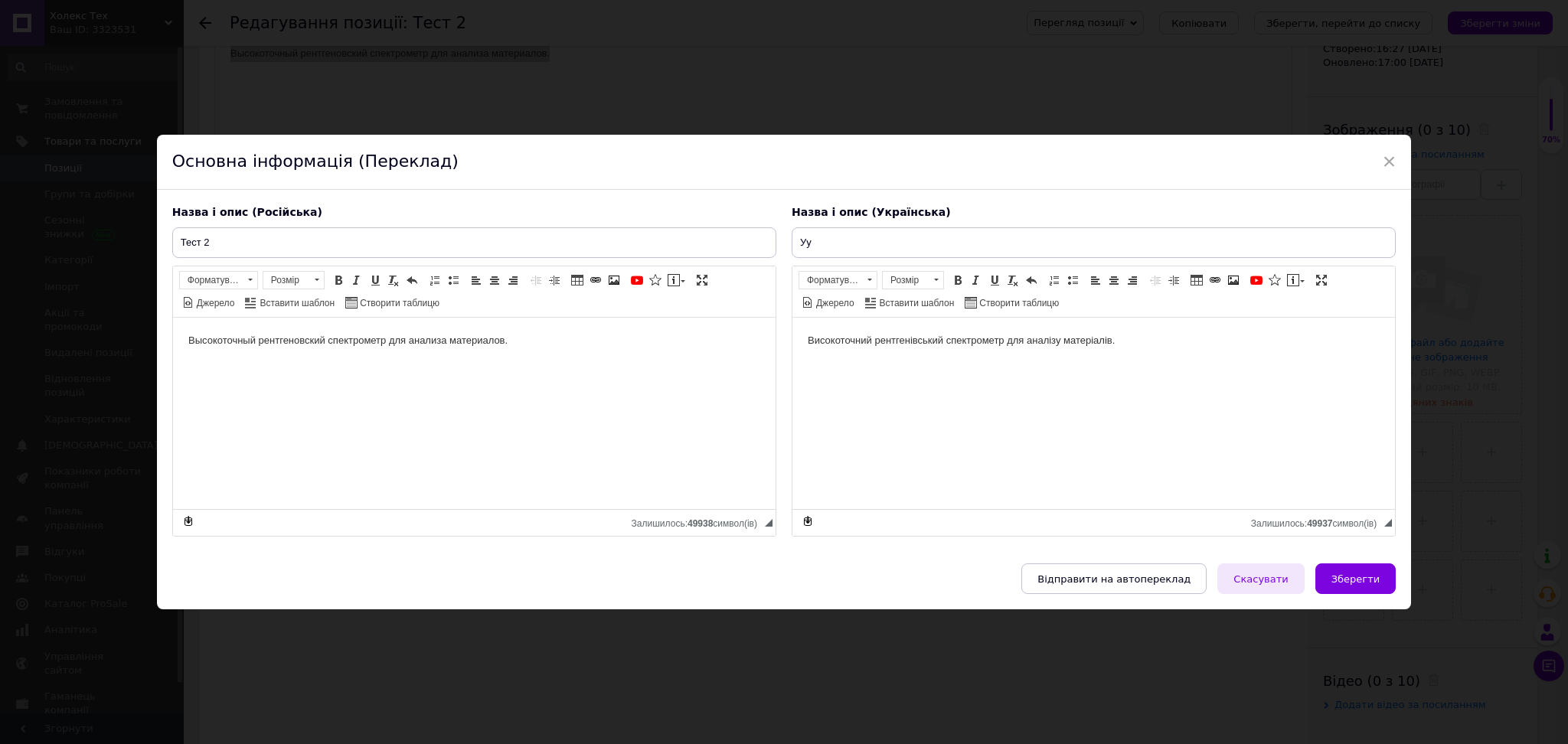
click at [1265, 591] on button "Скасувати" at bounding box center [1260, 579] width 87 height 31
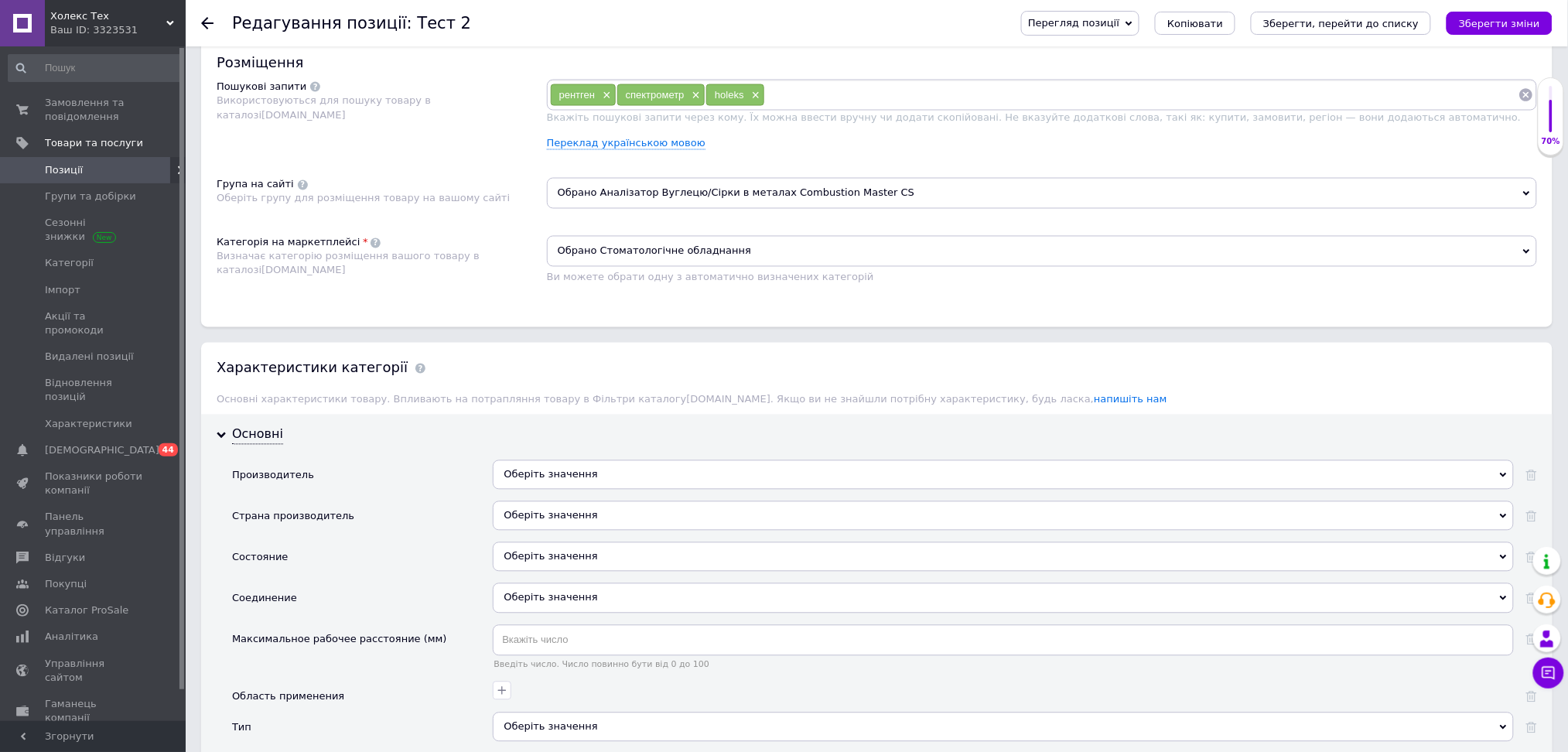
scroll to position [1031, 0]
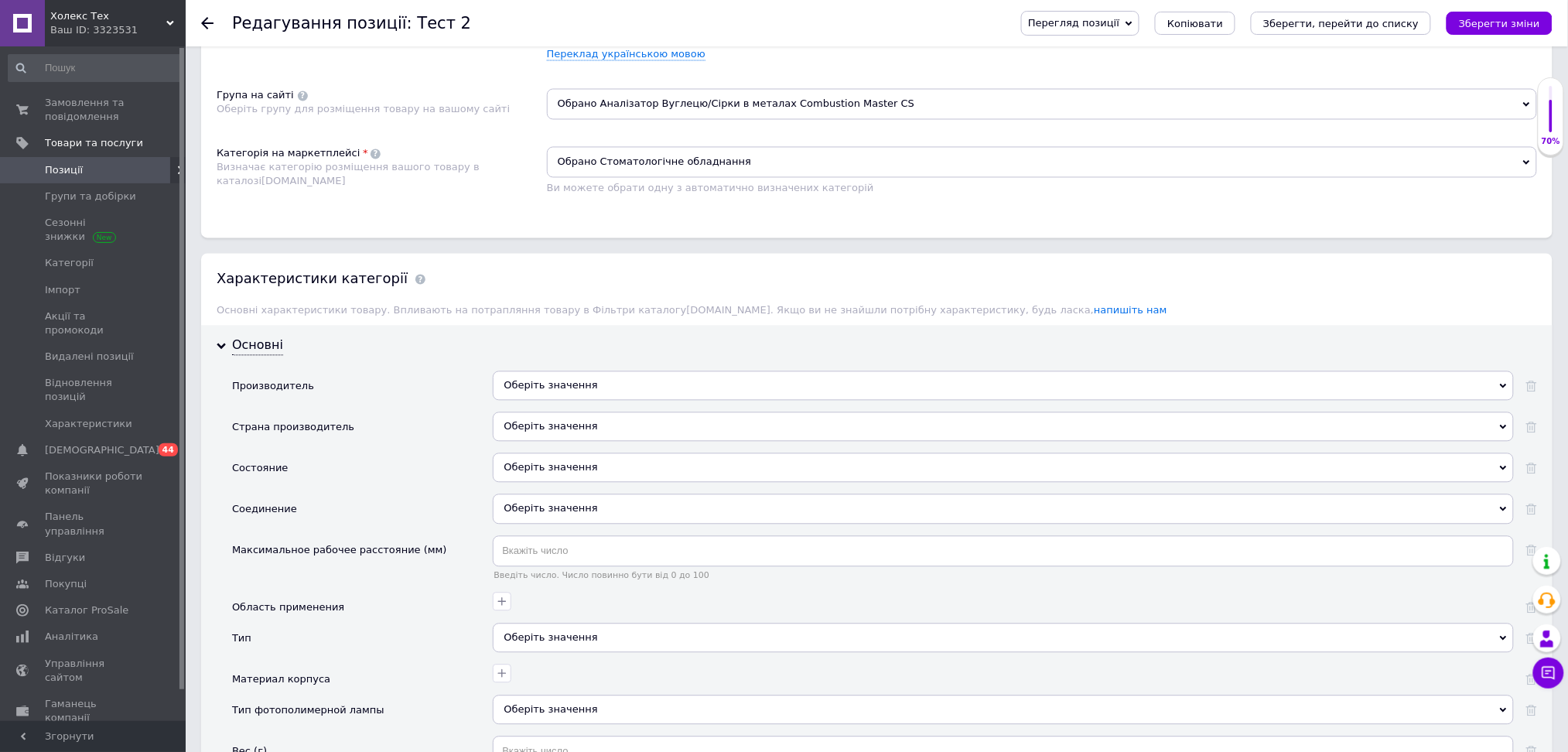
click at [654, 178] on span "Обрано Стоматологічне обладнання" at bounding box center [1042, 162] width 990 height 31
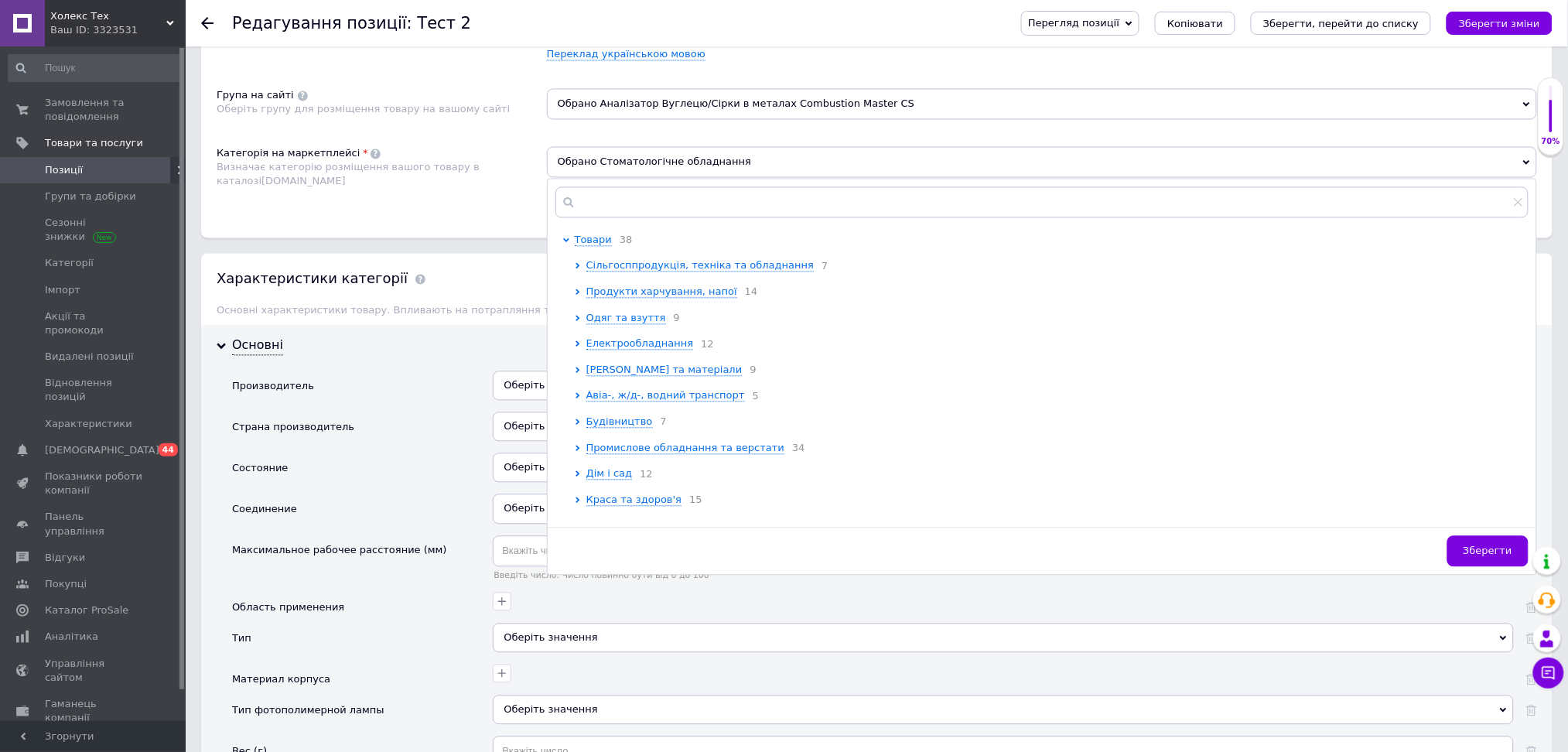
click at [370, 160] on span at bounding box center [375, 154] width 10 height 10
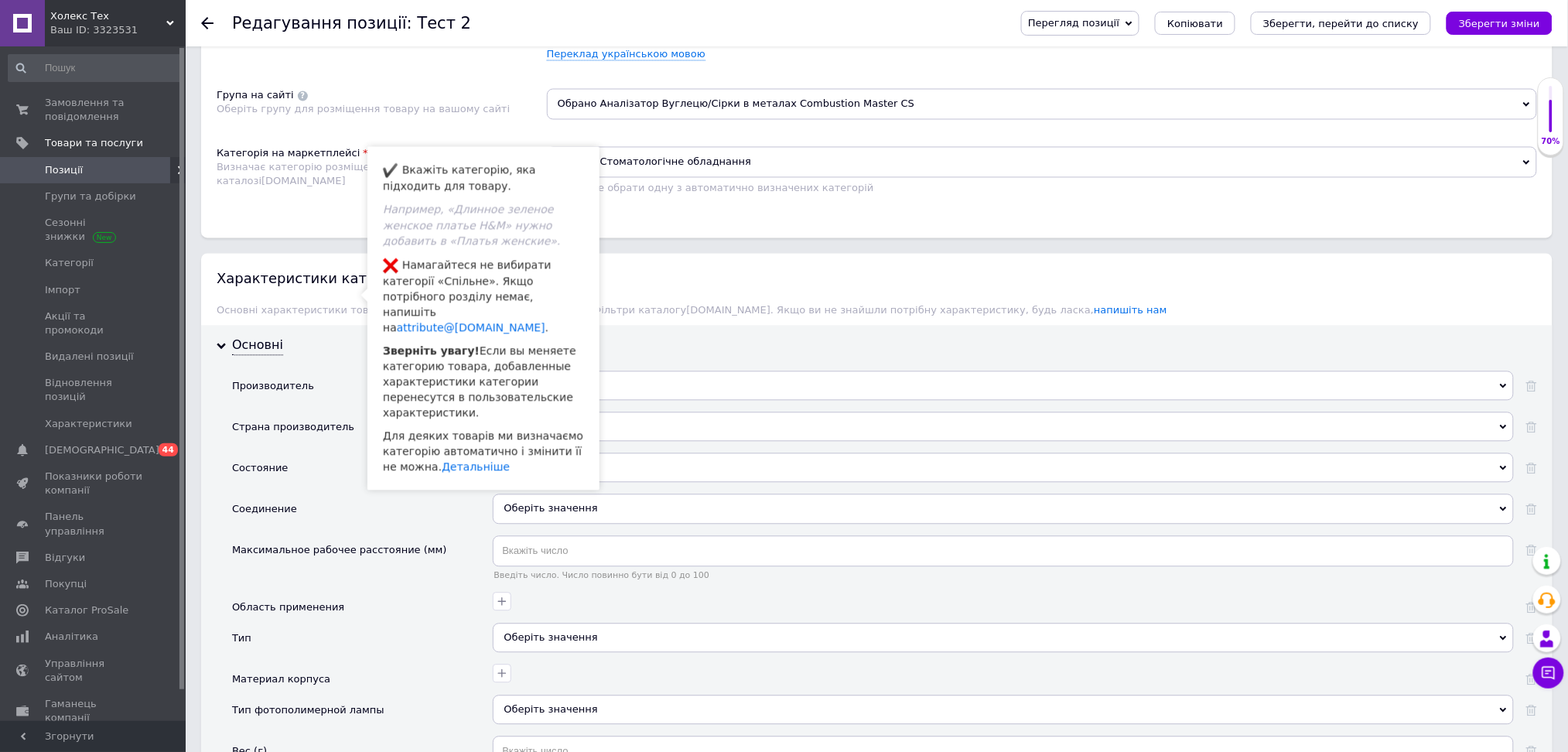
click at [679, 178] on span "Обрано Стоматологічне обладнання" at bounding box center [1042, 162] width 990 height 31
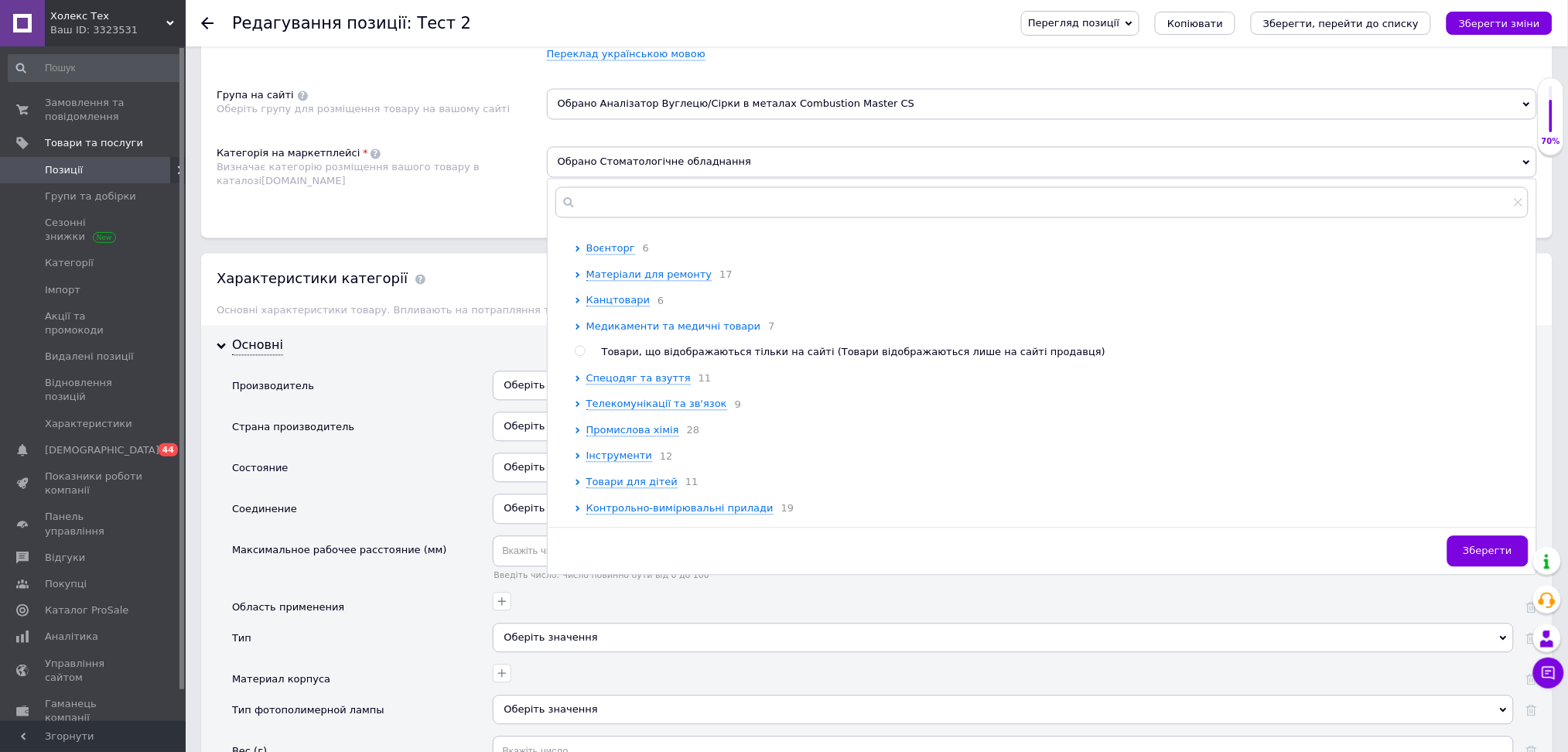
scroll to position [1662, 0]
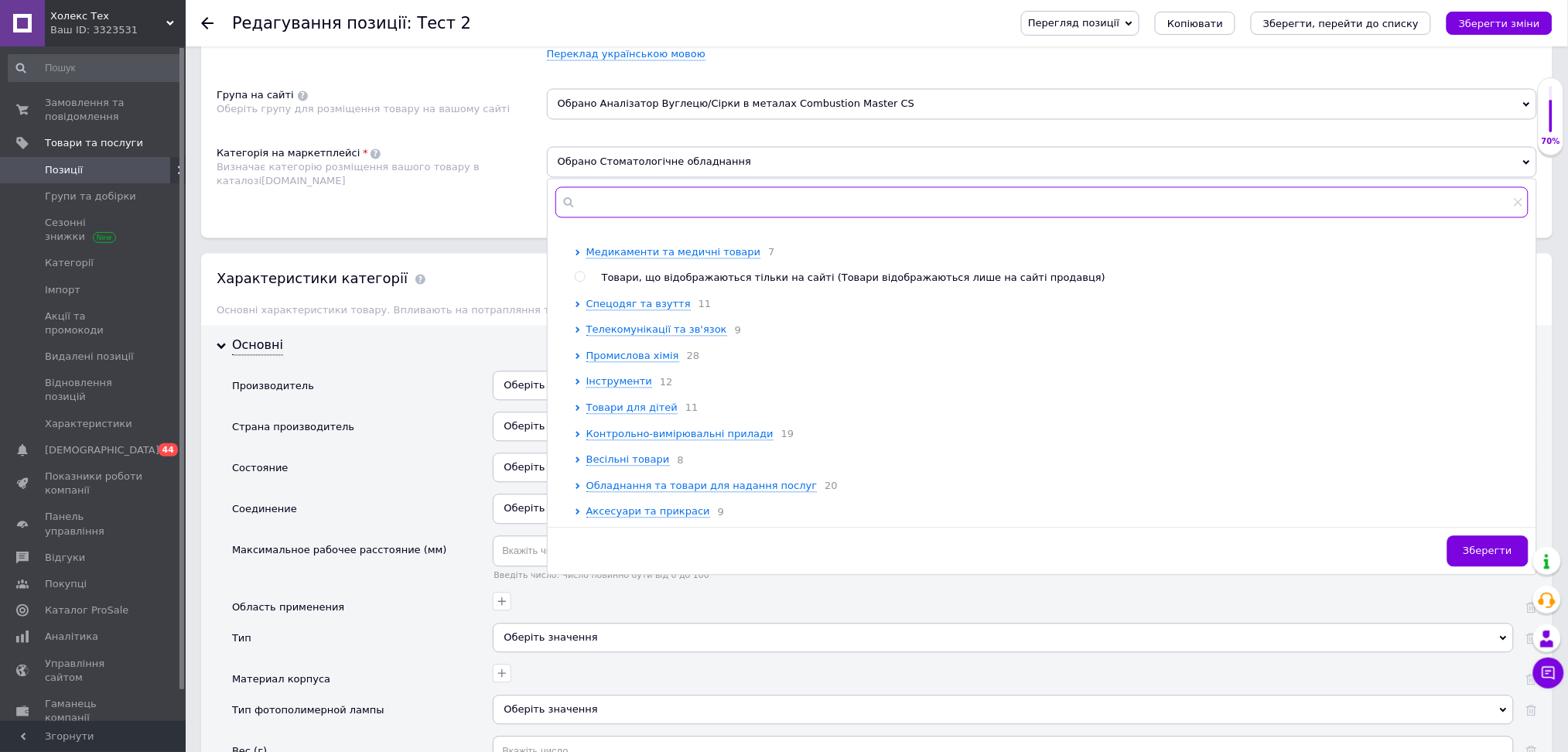
click at [622, 218] on input "text" at bounding box center [1042, 203] width 973 height 31
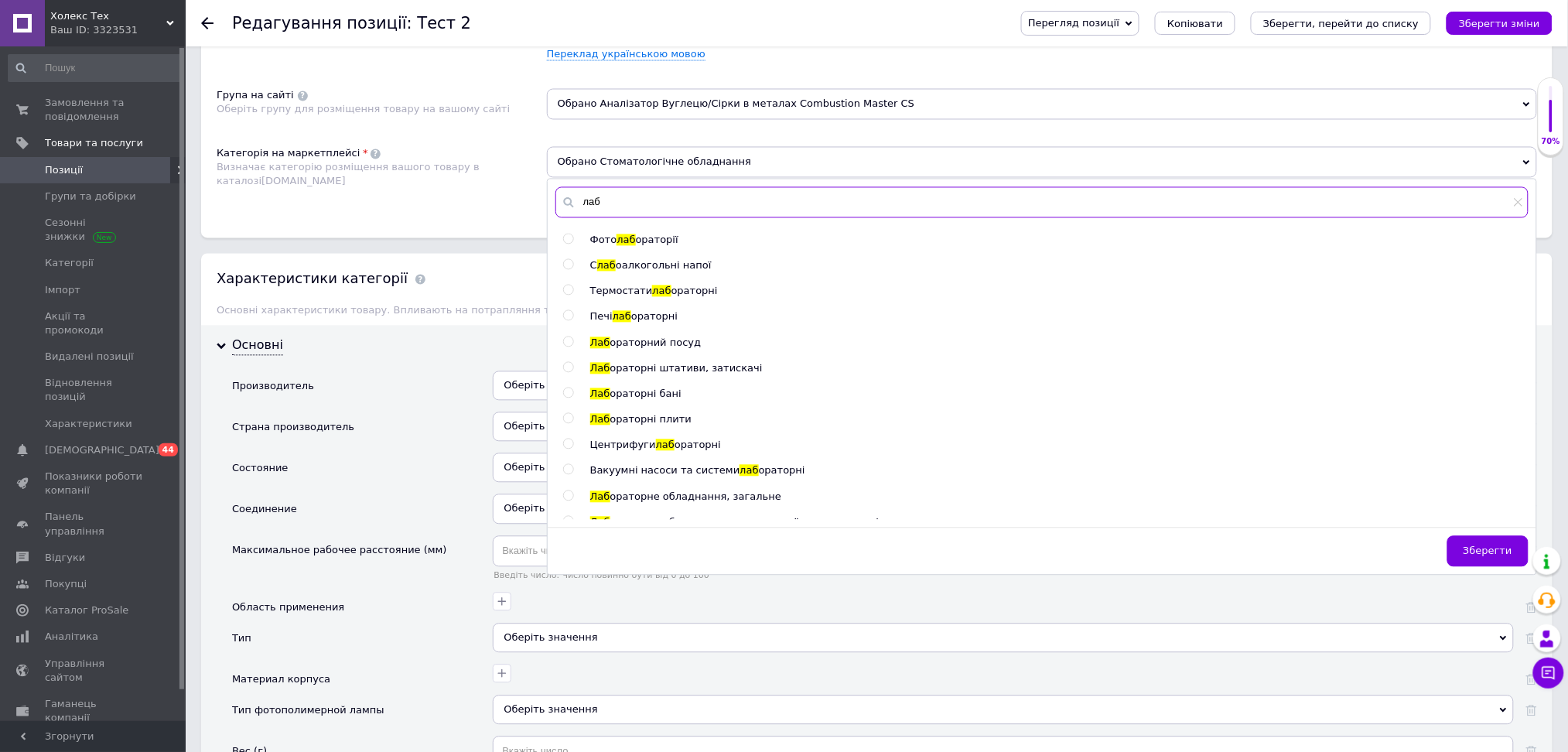
type input "лаб"
click at [572, 348] on input "radio" at bounding box center [567, 342] width 10 height 10
radio input "true"
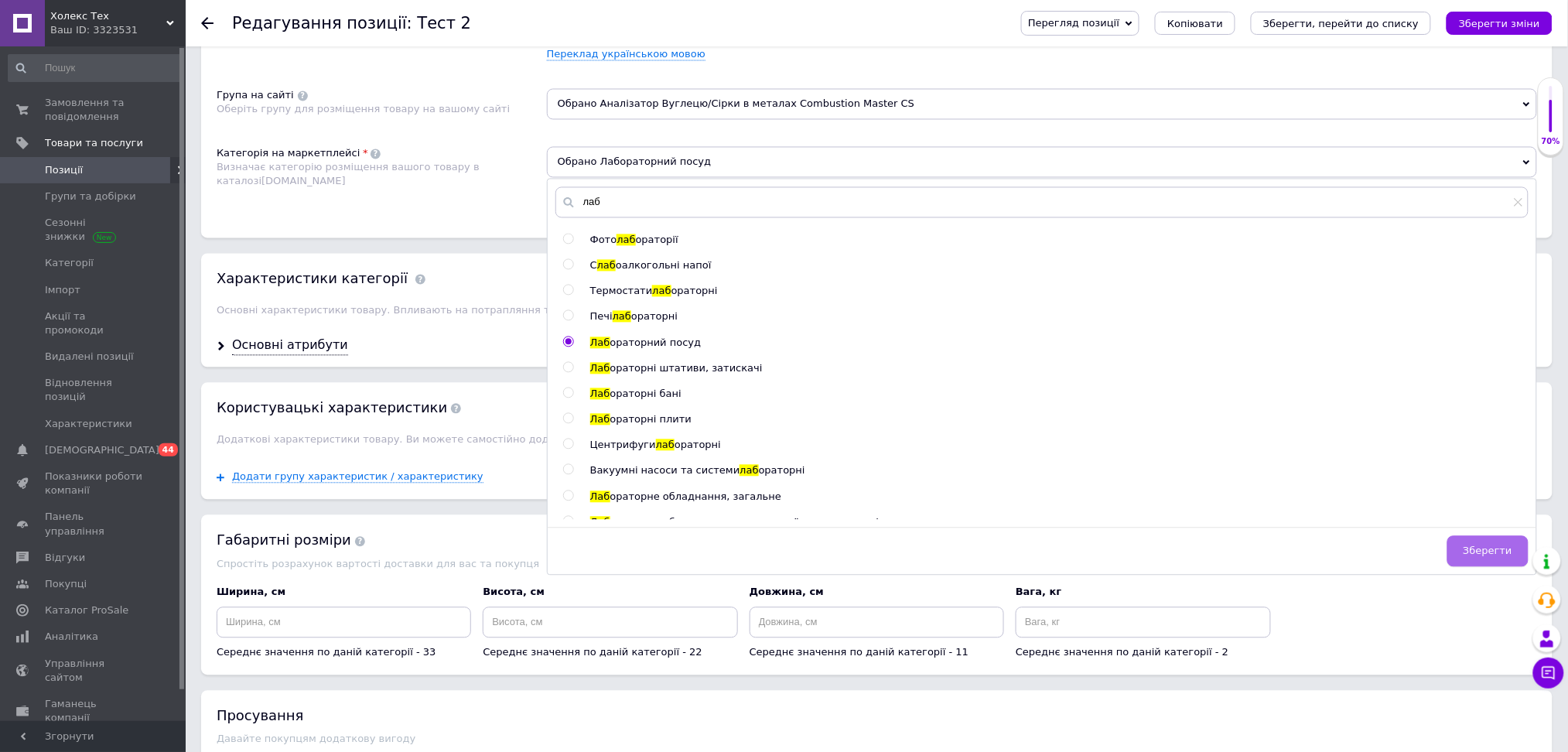
click at [1478, 558] on span "Зберегти" at bounding box center [1487, 551] width 48 height 12
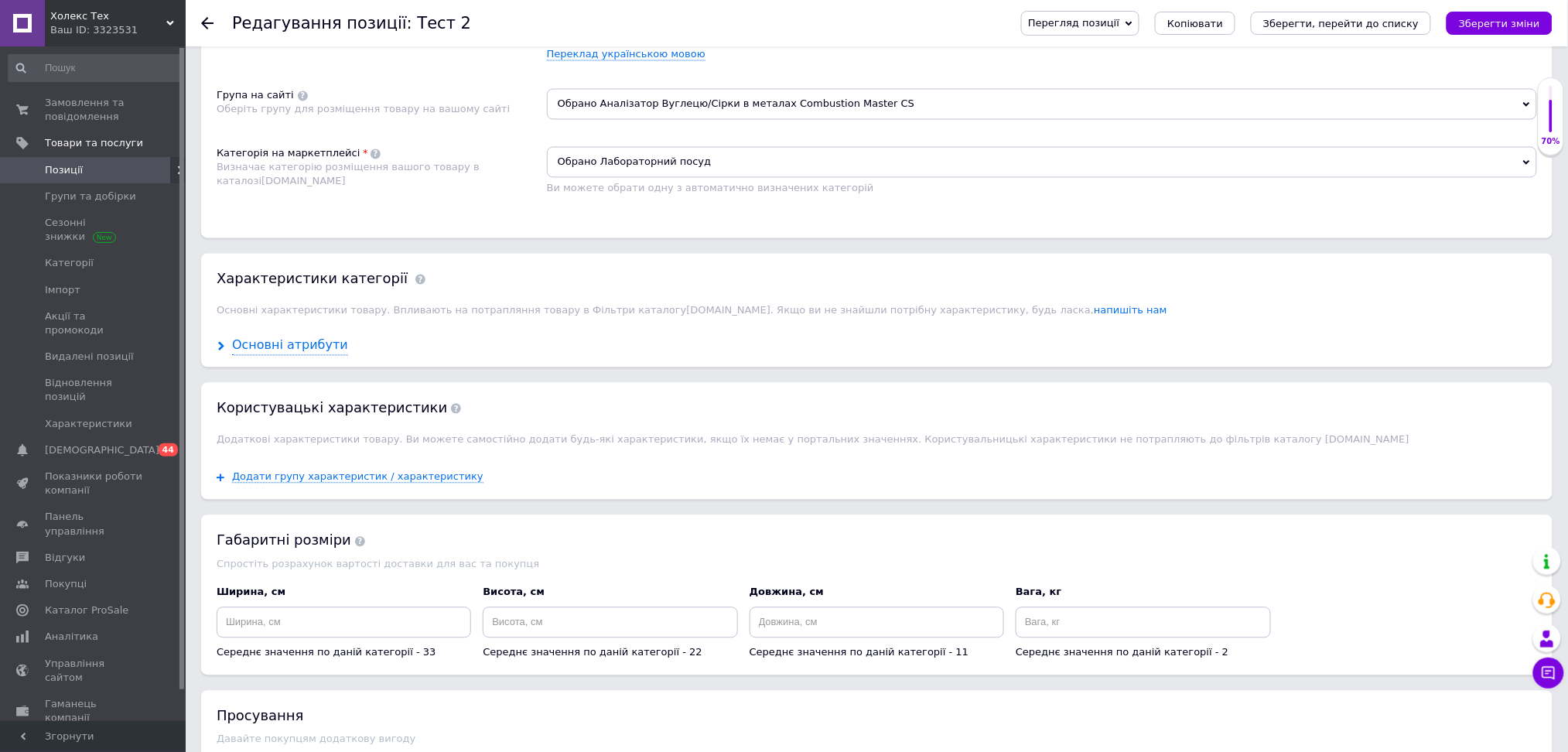
click at [224, 351] on icon at bounding box center [221, 347] width 9 height 9
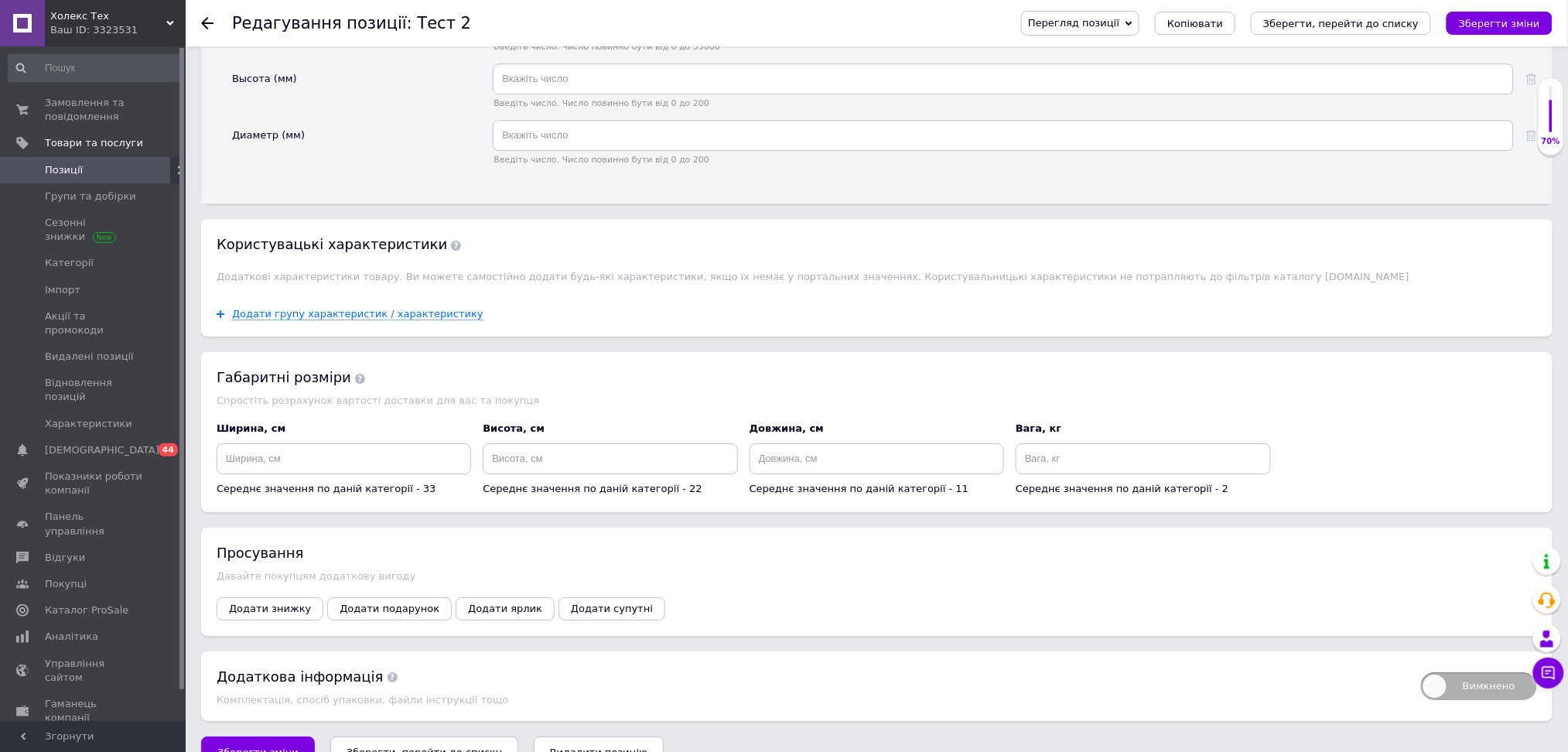
scroll to position [1651, 0]
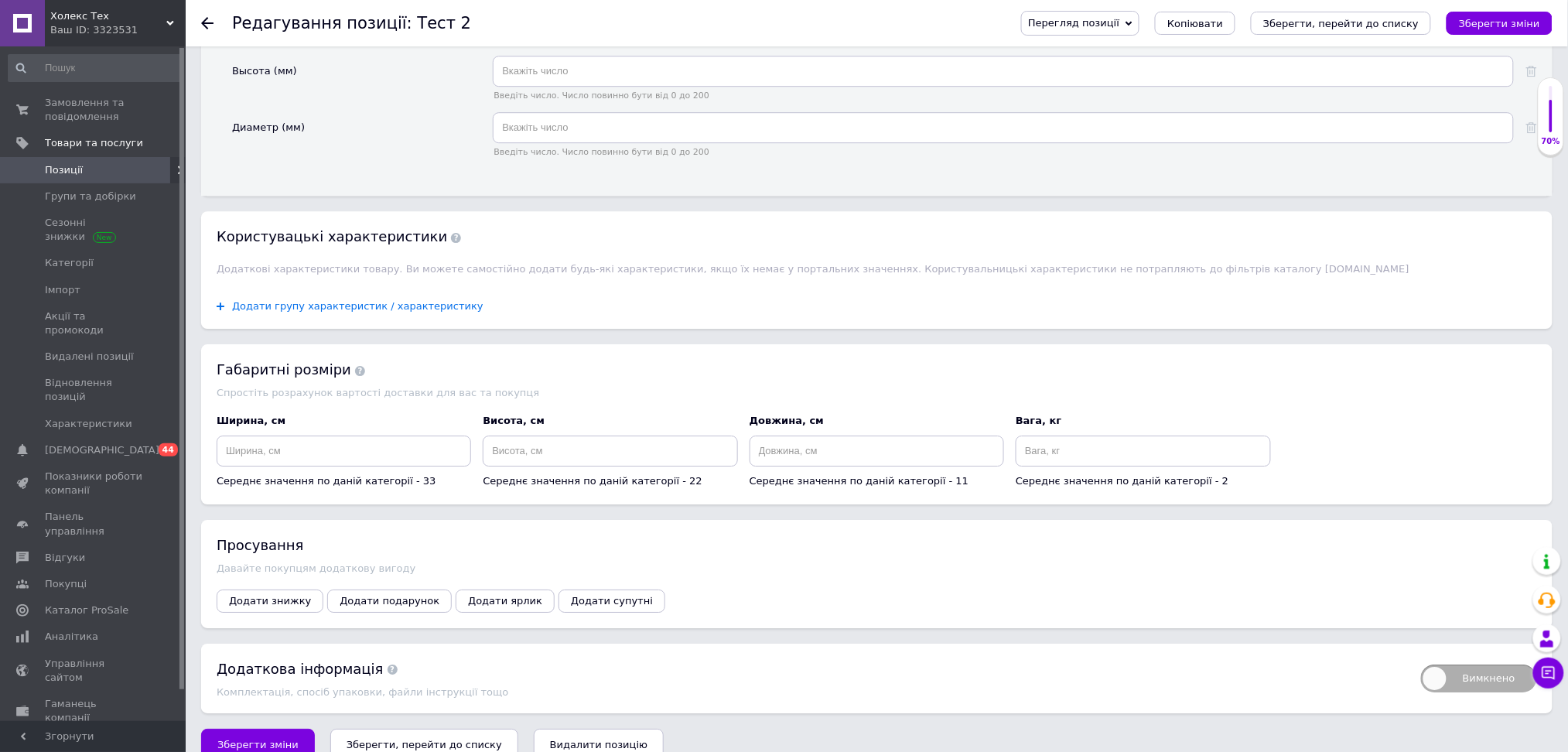
click at [337, 313] on span "Додати групу характеристик / характеристику" at bounding box center [358, 307] width 252 height 13
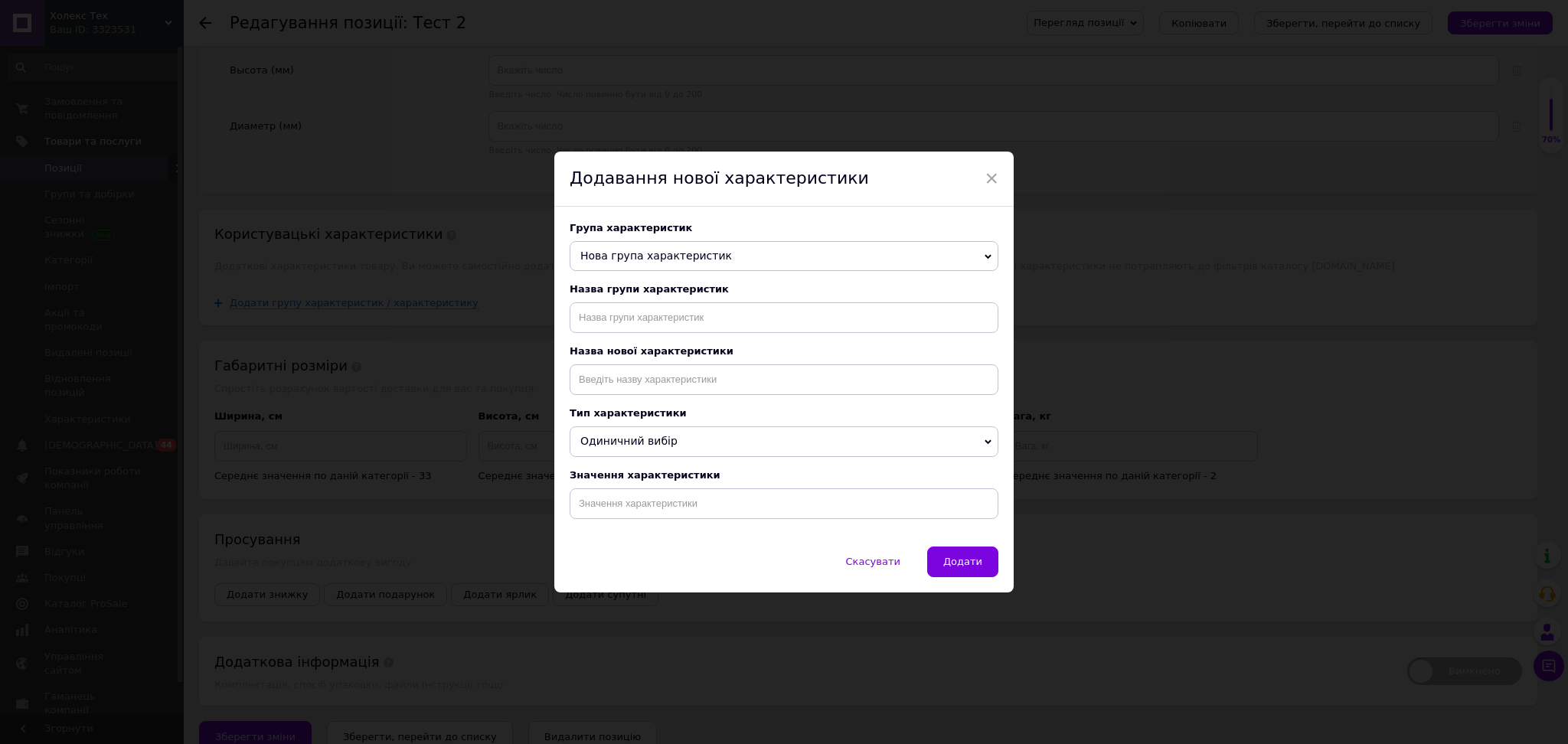
click at [798, 457] on span "Одиничний вибір" at bounding box center [784, 442] width 429 height 31
drag, startPoint x: 731, startPoint y: 302, endPoint x: 716, endPoint y: 266, distance: 39.0
click at [730, 298] on div "Назва групи характеристик" at bounding box center [784, 308] width 429 height 50
click at [692, 228] on div "Група характеристик" at bounding box center [784, 228] width 429 height 12
click at [667, 312] on input "text" at bounding box center [784, 318] width 429 height 31
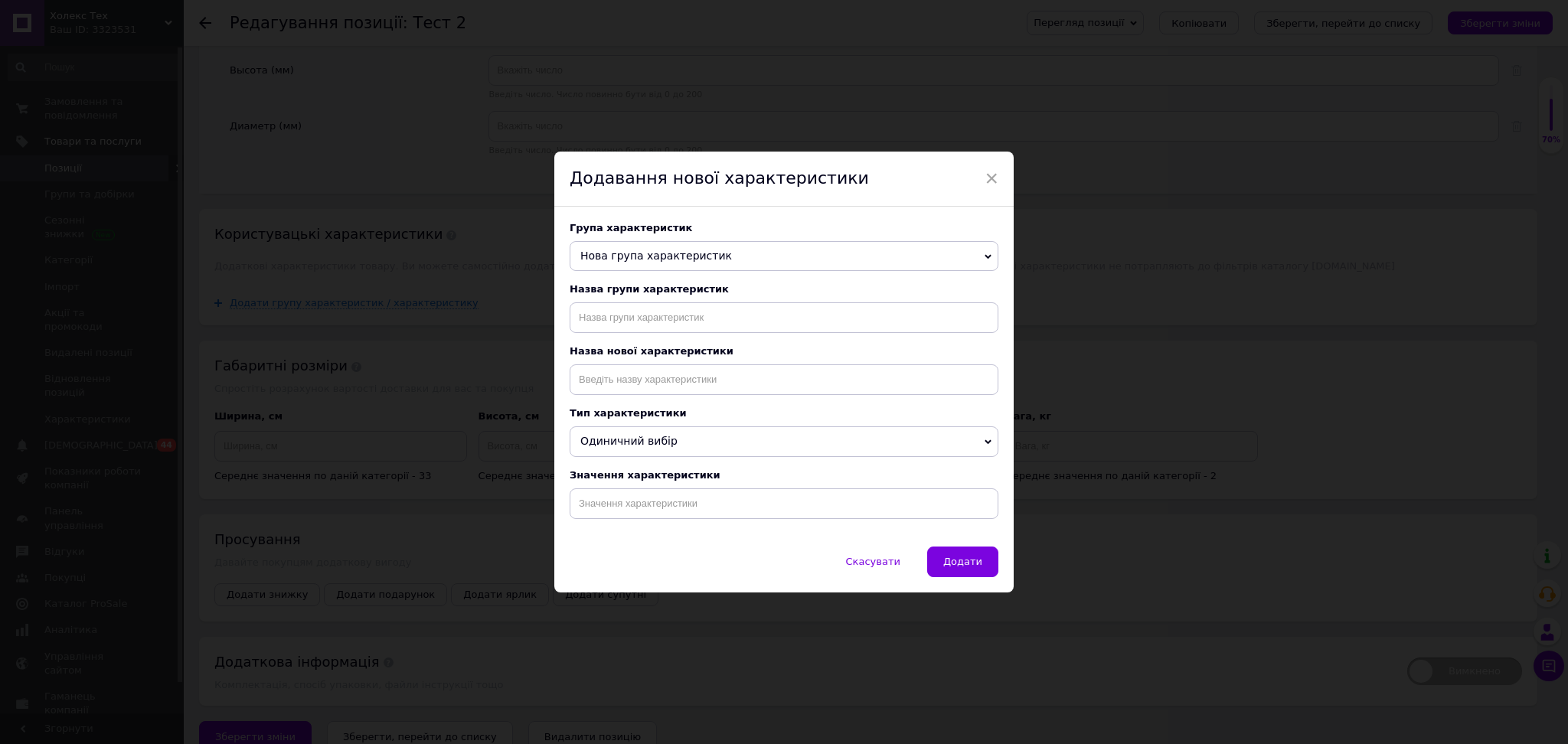
click at [667, 249] on span "Нова група характеристик" at bounding box center [656, 256] width 152 height 13
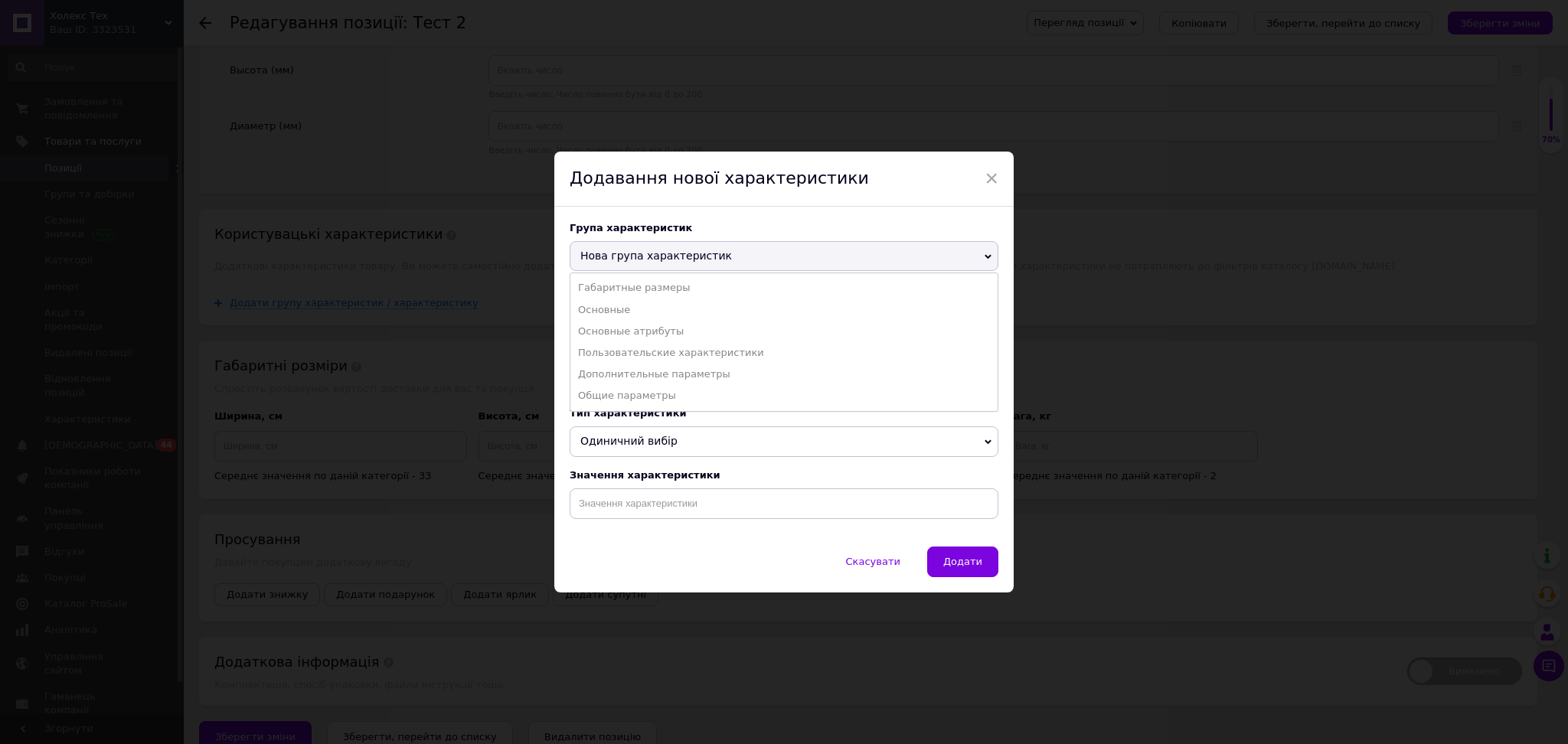
click at [995, 182] on span "×" at bounding box center [990, 178] width 14 height 26
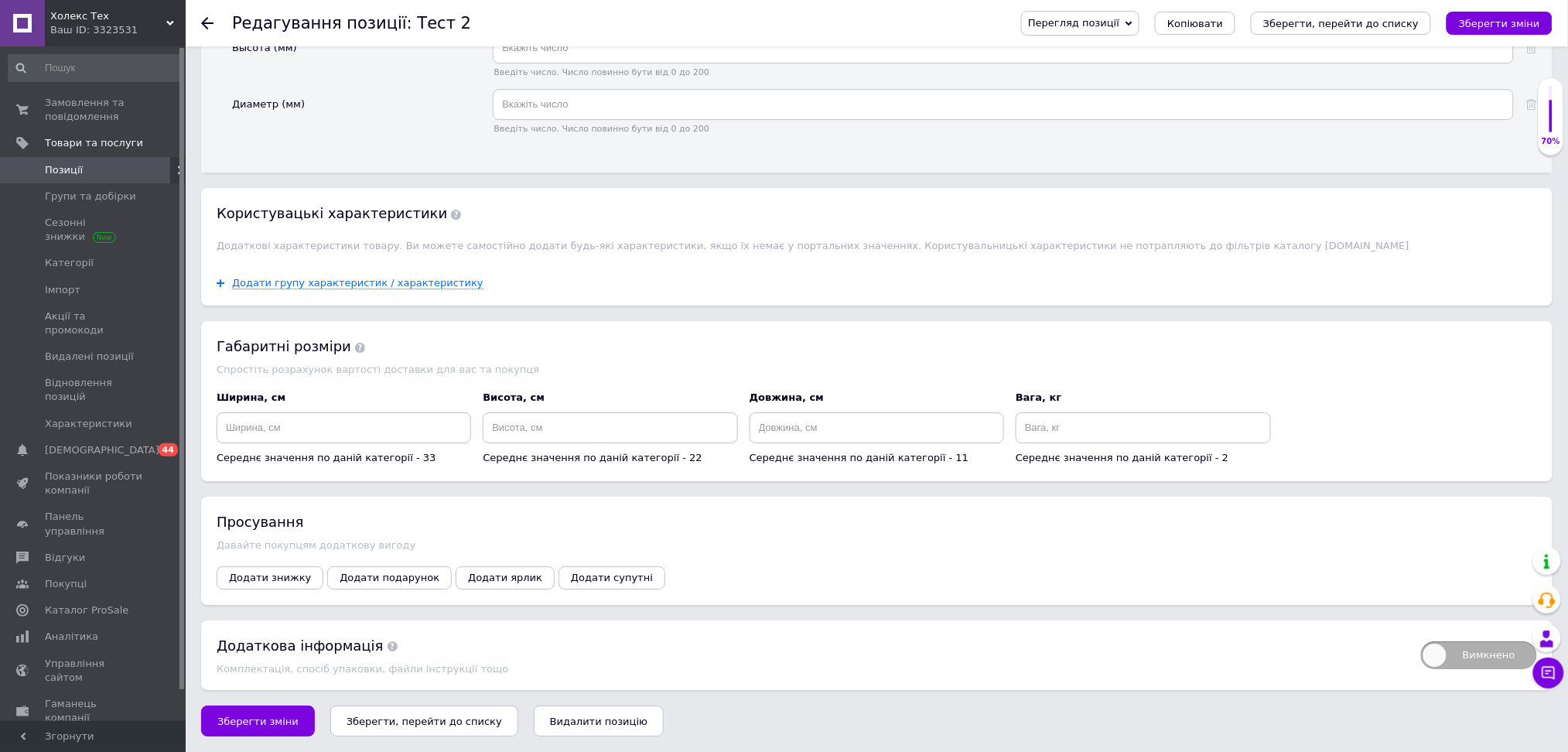
scroll to position [1820, 0]
click at [68, 276] on link "Категорії" at bounding box center [95, 263] width 190 height 26
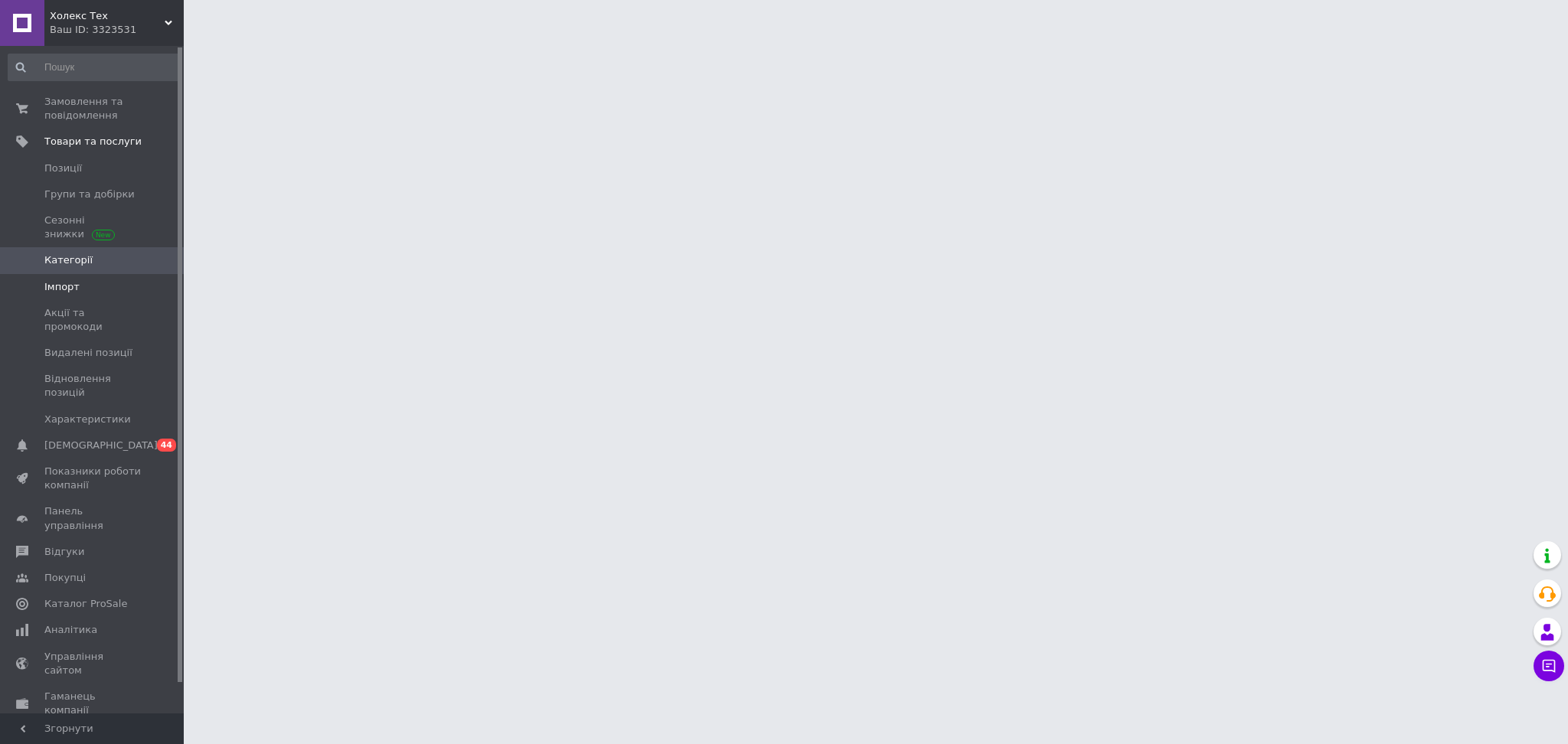
click at [62, 285] on span "Імпорт" at bounding box center [61, 286] width 35 height 14
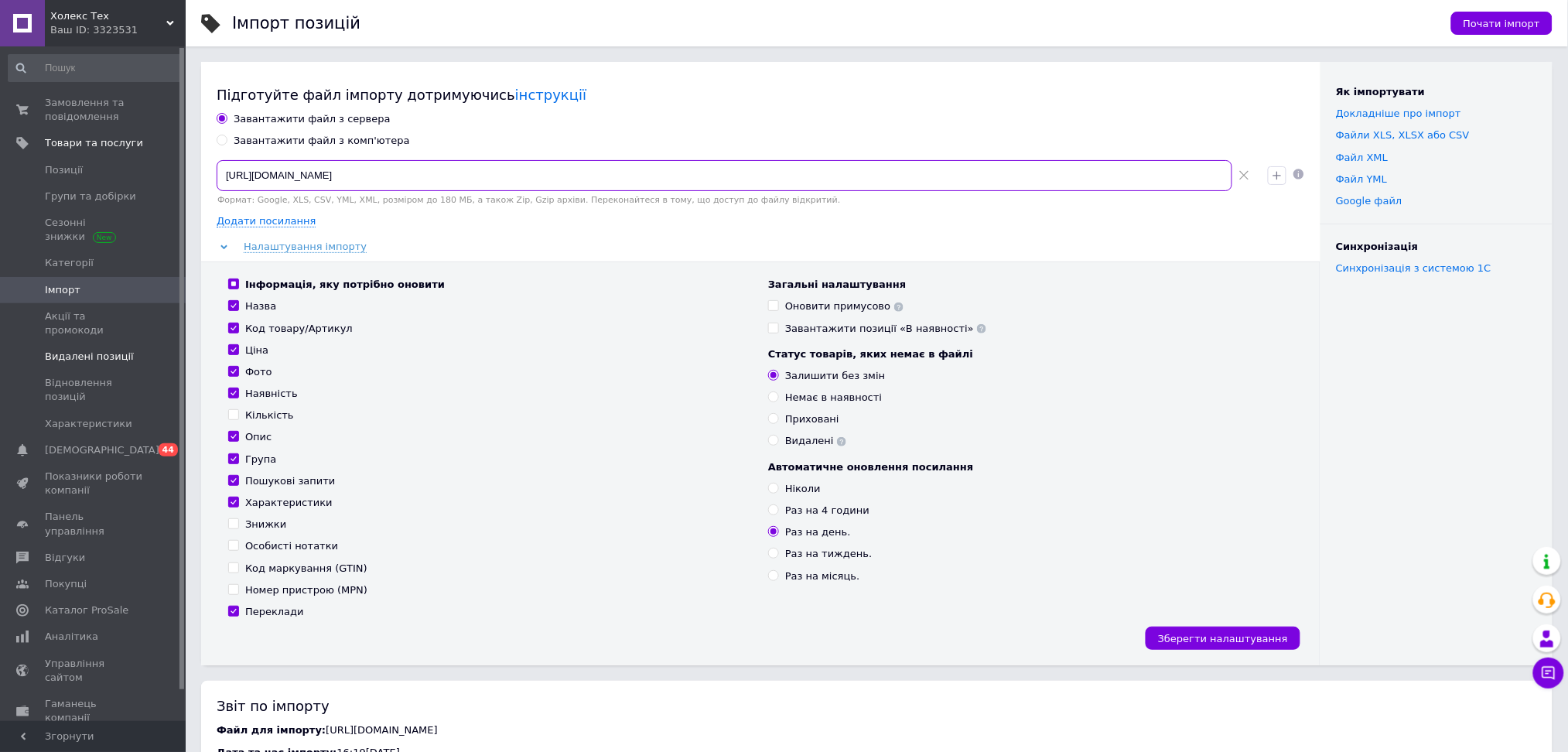
drag, startPoint x: 806, startPoint y: 183, endPoint x: 0, endPoint y: 333, distance: 819.8
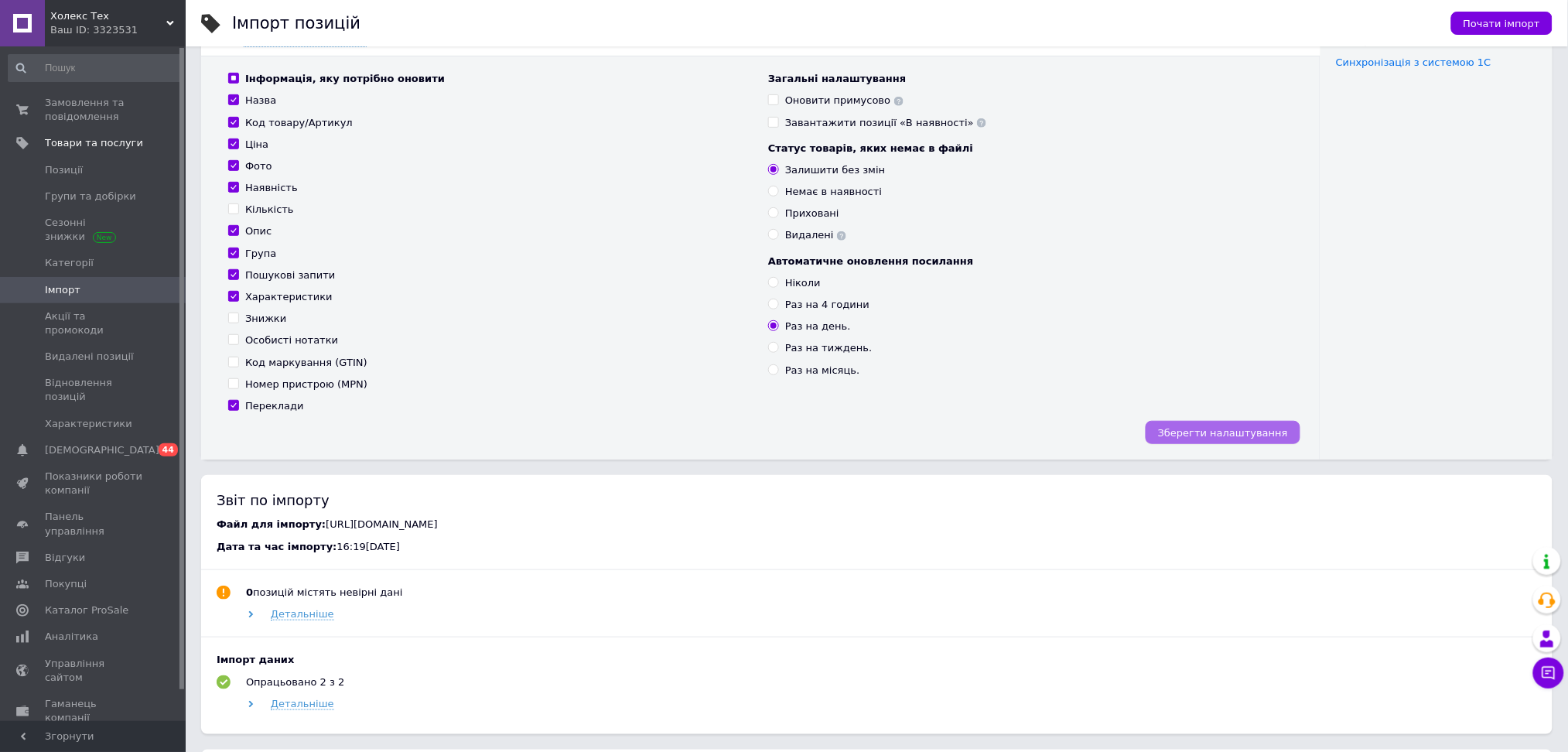
click at [1253, 431] on span "Зберегти налаштування" at bounding box center [1222, 433] width 130 height 12
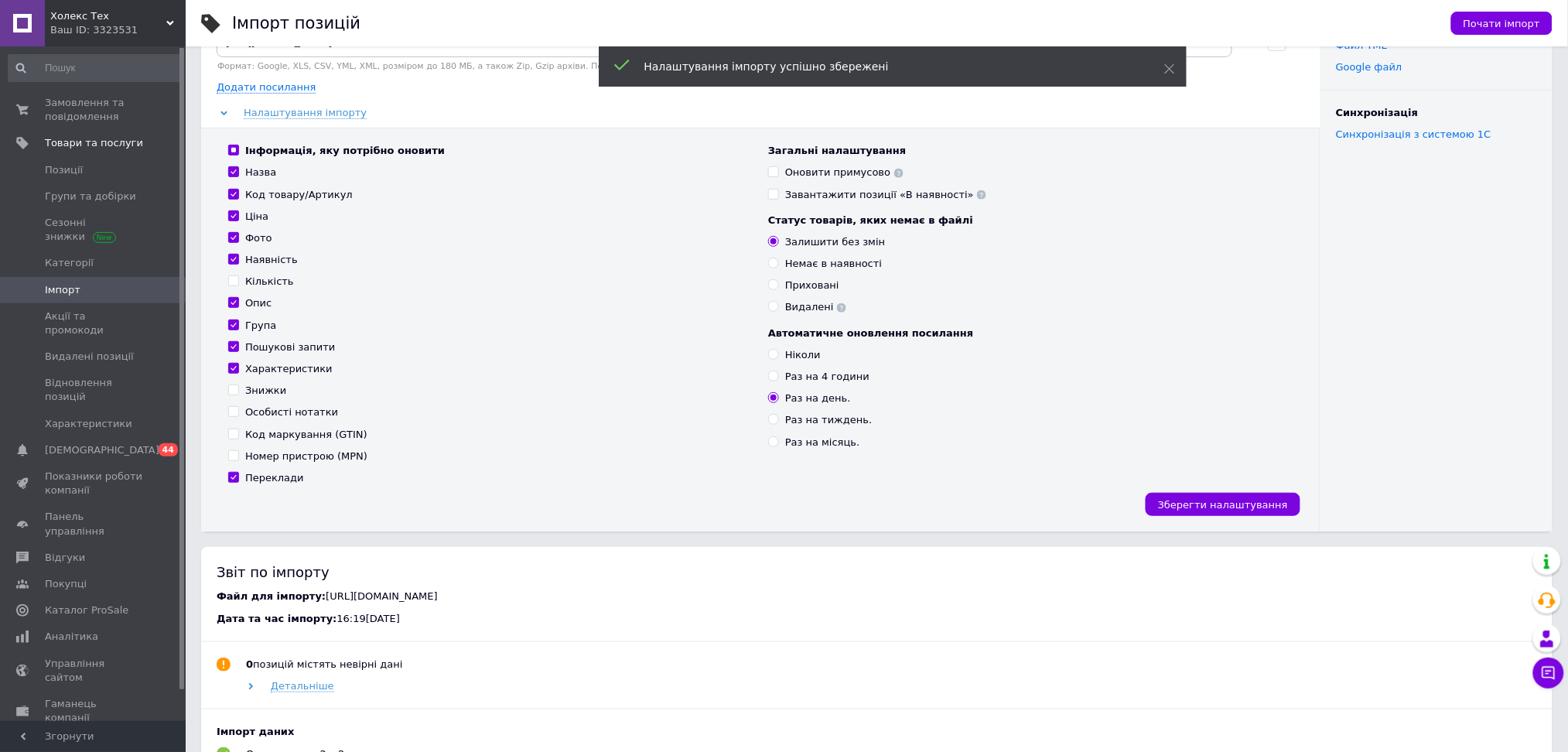
scroll to position [0, 0]
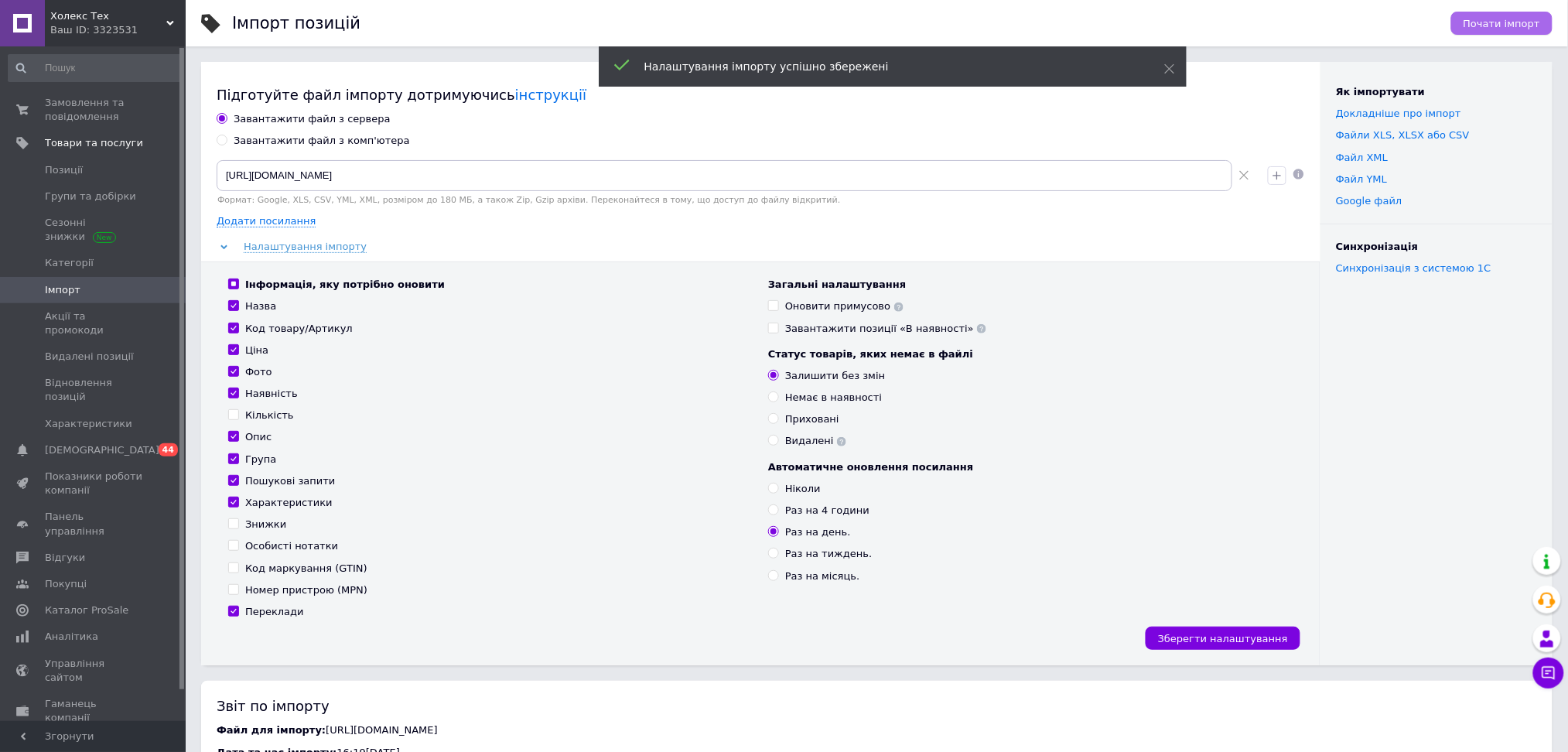
click at [1498, 22] on span "Почати імпорт" at bounding box center [1501, 24] width 77 height 12
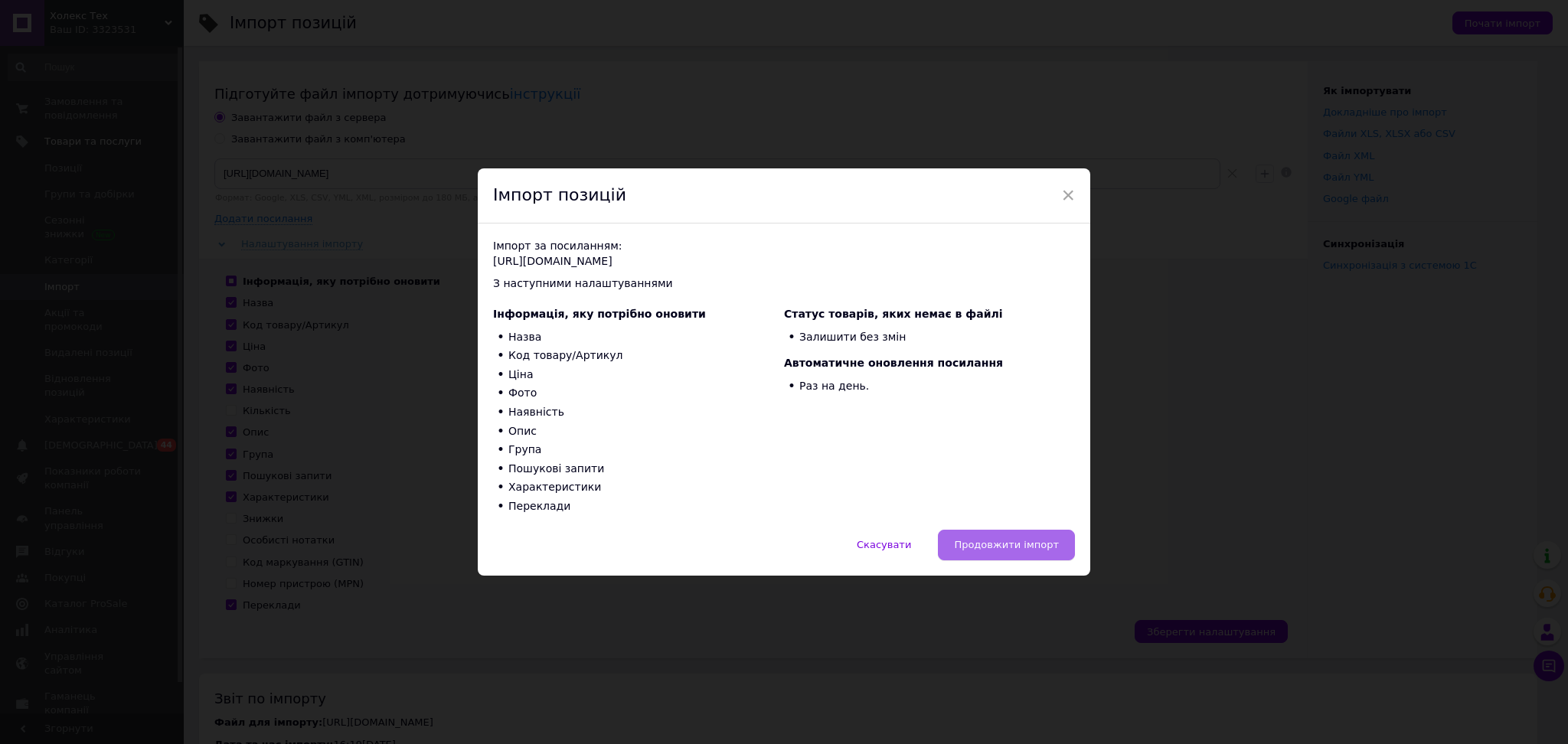
click at [976, 541] on span "Продовжити імпорт" at bounding box center [1007, 544] width 105 height 12
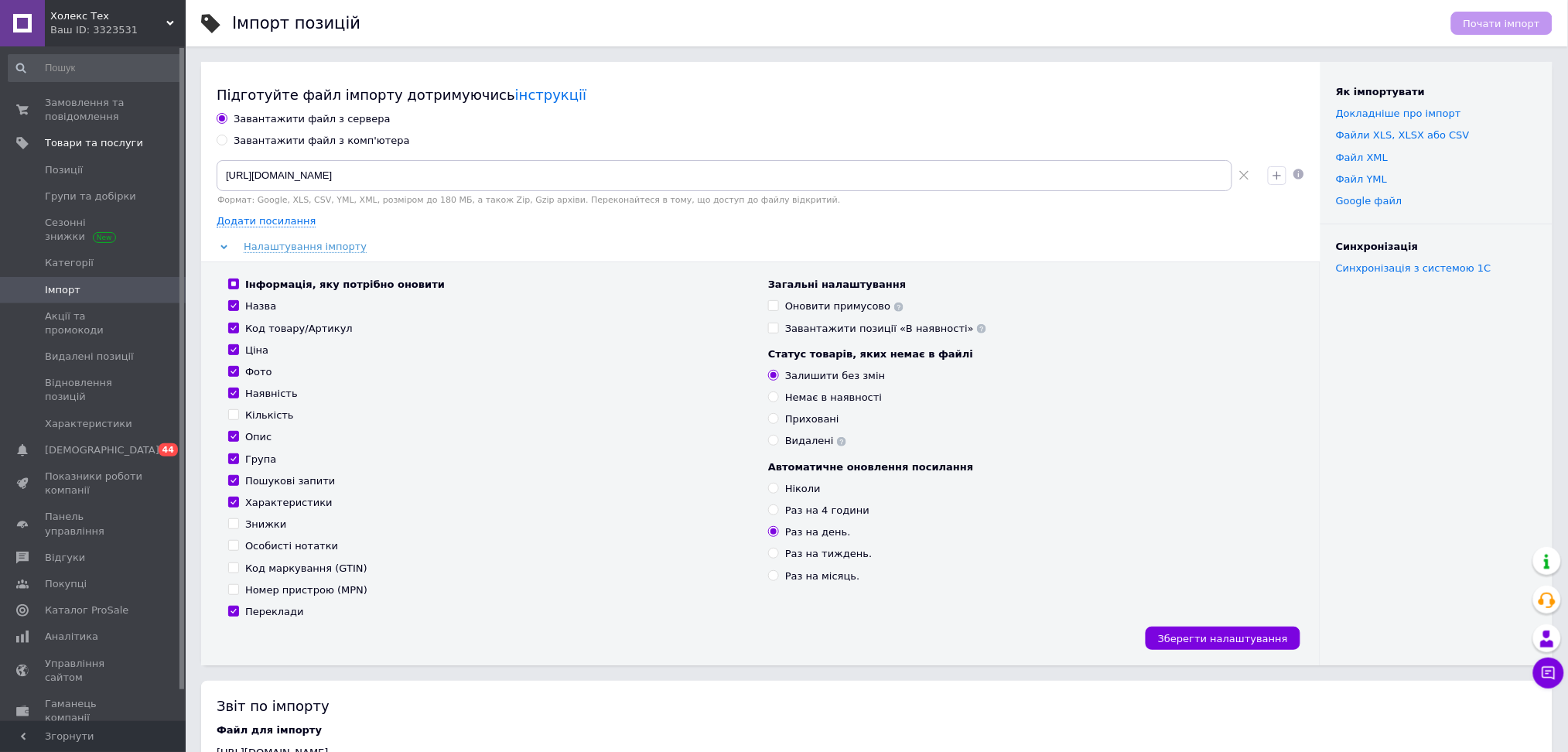
scroll to position [516, 0]
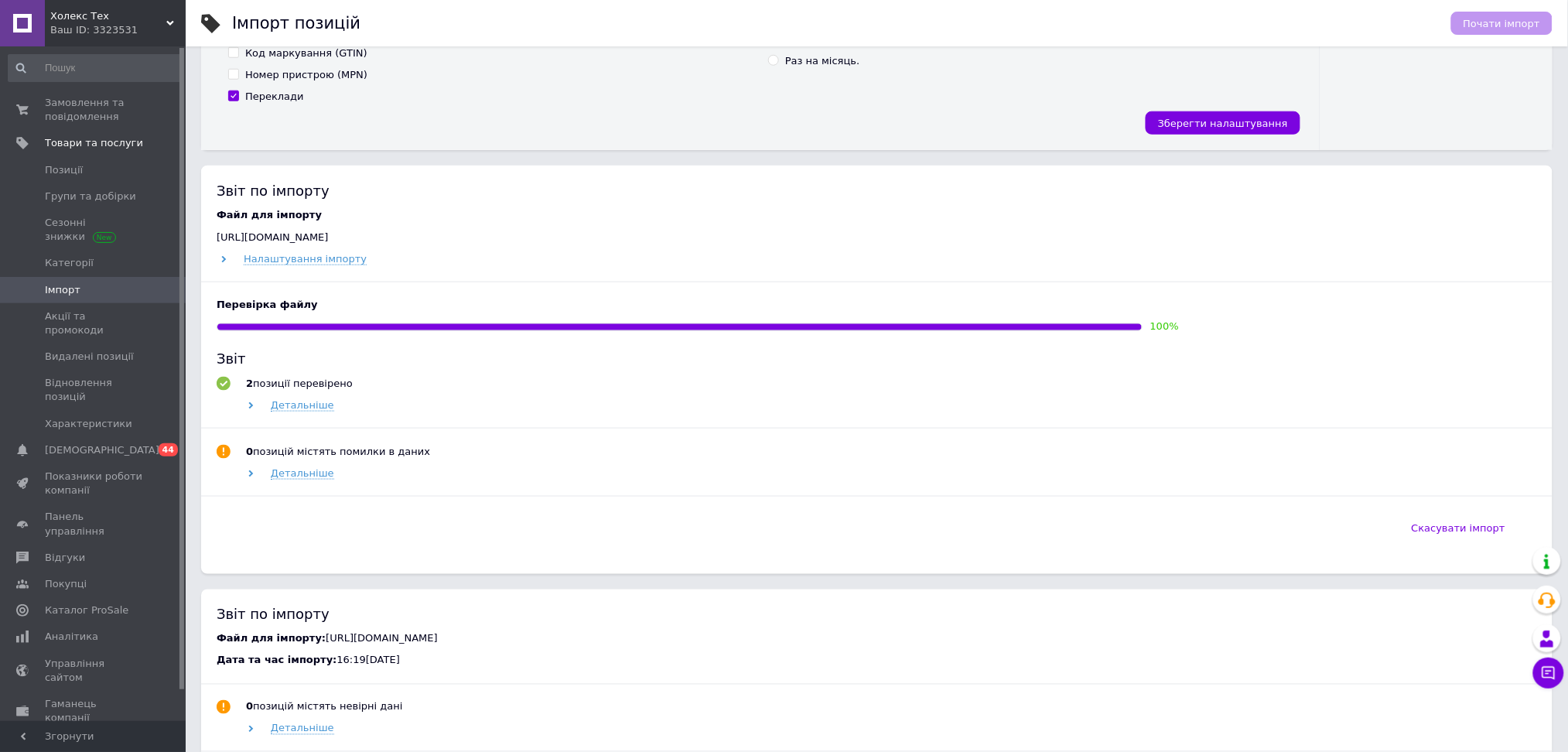
click at [246, 475] on div "Детальніше" at bounding box center [890, 473] width 1293 height 14
click at [257, 476] on div "Детальніше" at bounding box center [890, 473] width 1293 height 14
click at [244, 480] on div "Детальніше" at bounding box center [890, 473] width 1293 height 14
click at [255, 481] on div "Детальніше" at bounding box center [890, 473] width 1293 height 14
click at [248, 475] on icon at bounding box center [251, 475] width 7 height 7
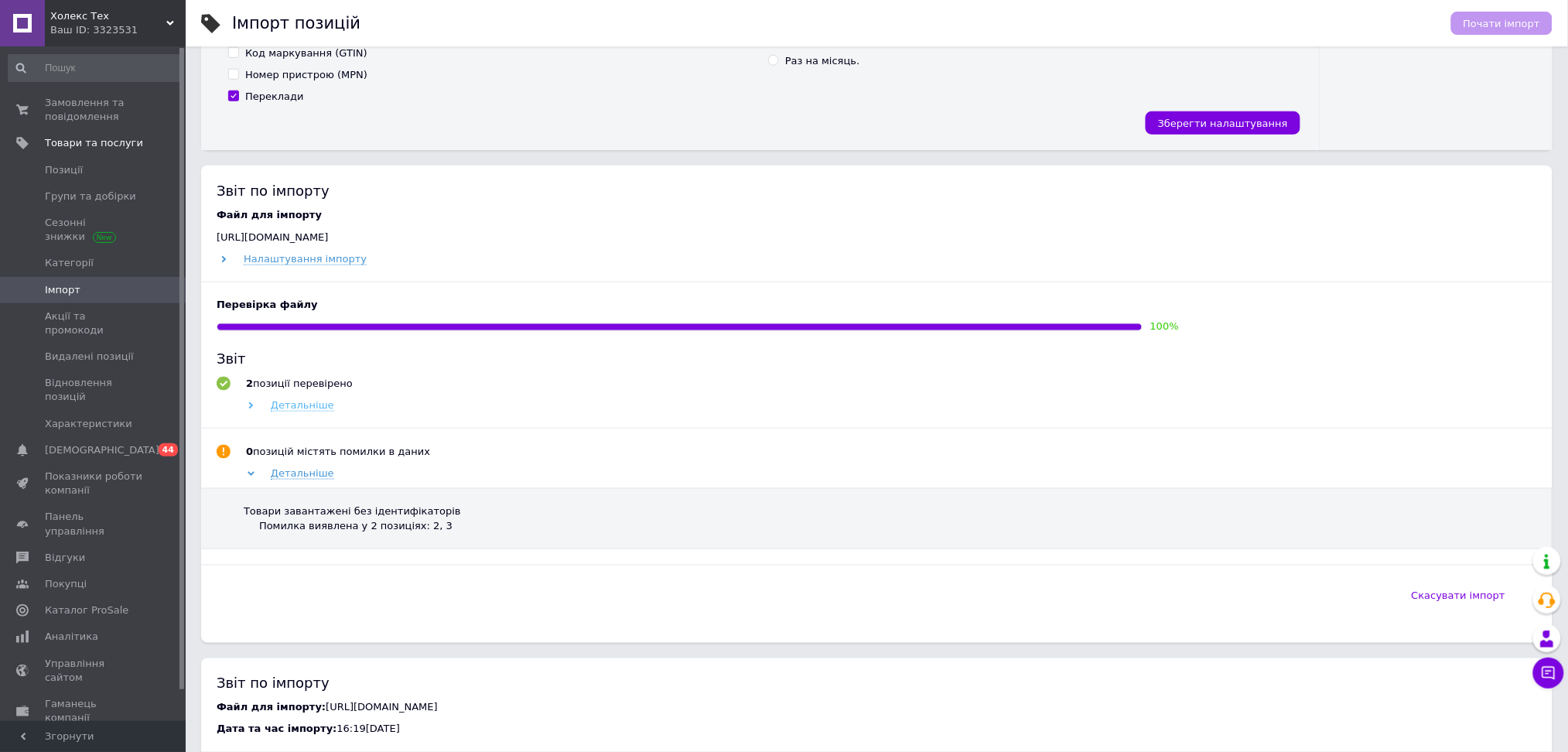
click at [253, 409] on icon at bounding box center [251, 406] width 7 height 7
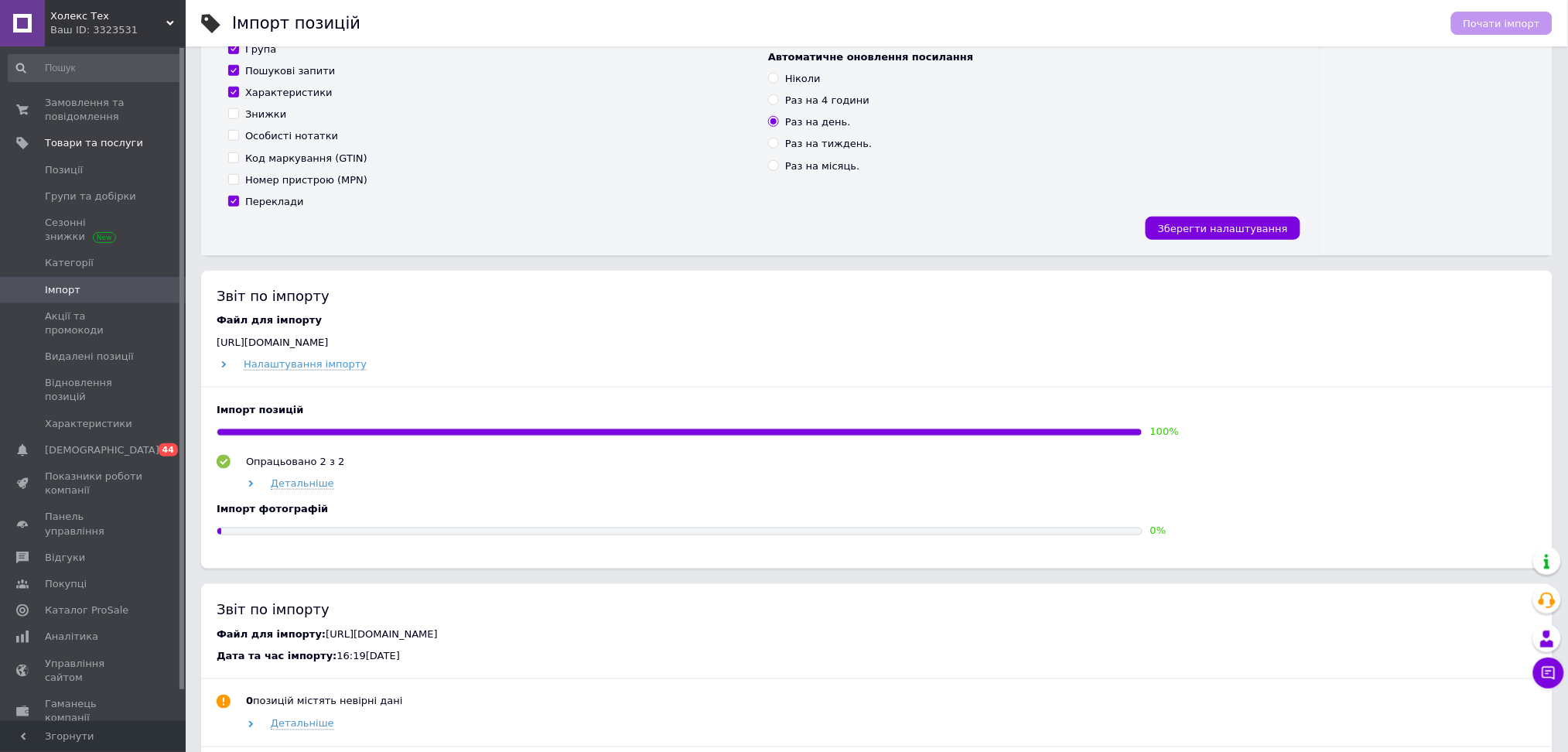
scroll to position [413, 0]
click at [252, 486] on div "Детальніше" at bounding box center [890, 481] width 1293 height 14
click at [249, 485] on use at bounding box center [251, 482] width 5 height 7
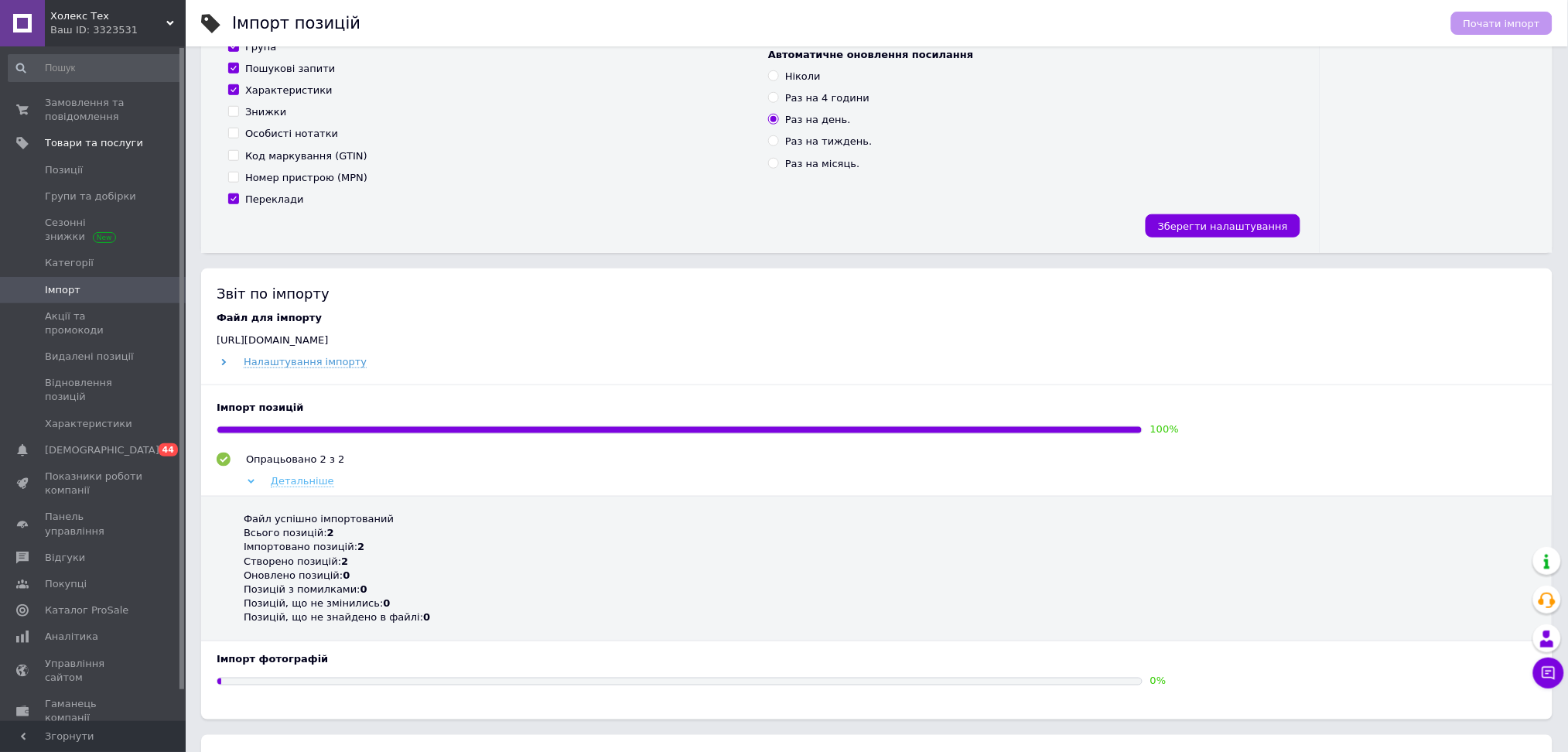
click at [250, 485] on icon at bounding box center [251, 482] width 7 height 7
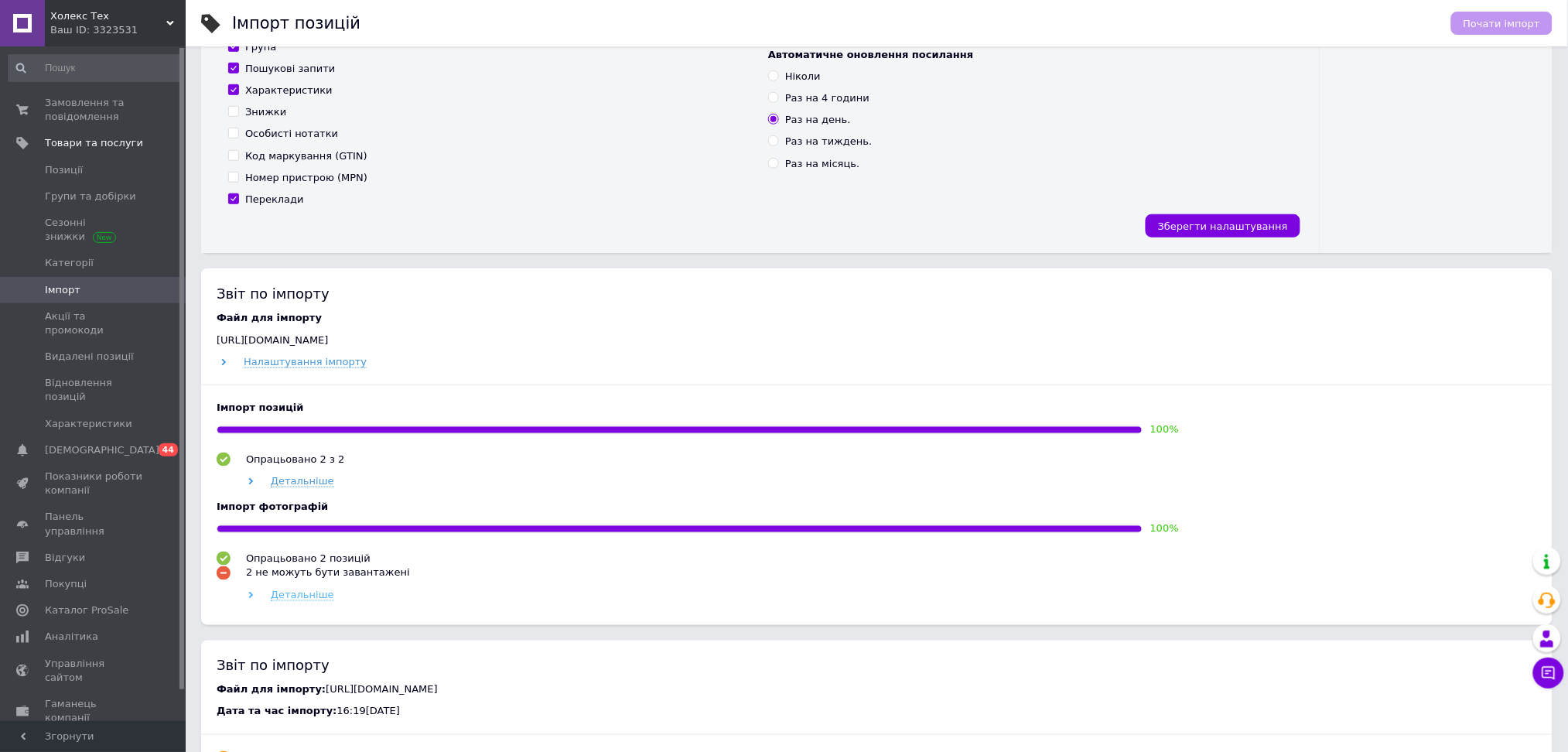
click at [252, 598] on use at bounding box center [251, 596] width 5 height 7
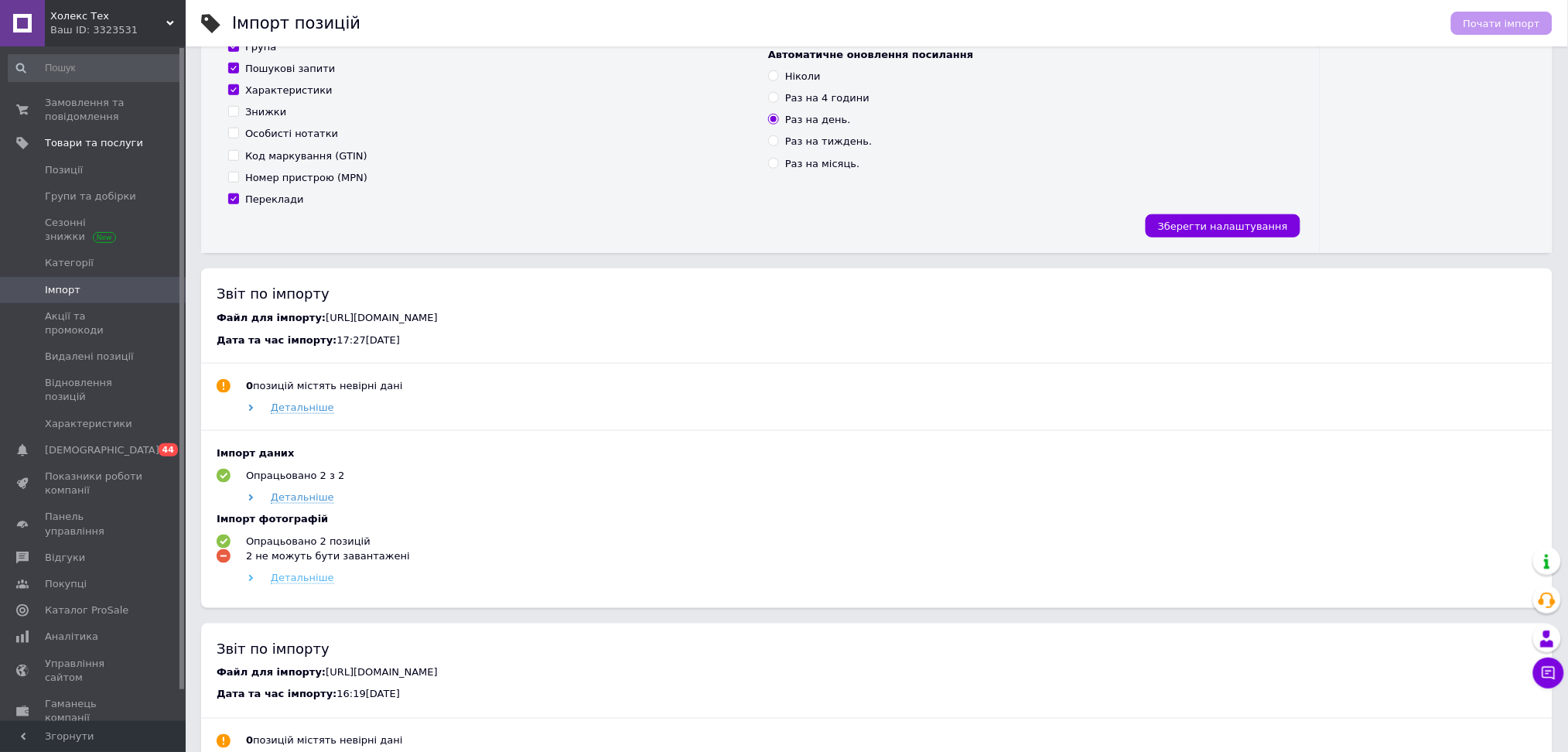
click at [253, 582] on icon at bounding box center [251, 579] width 7 height 7
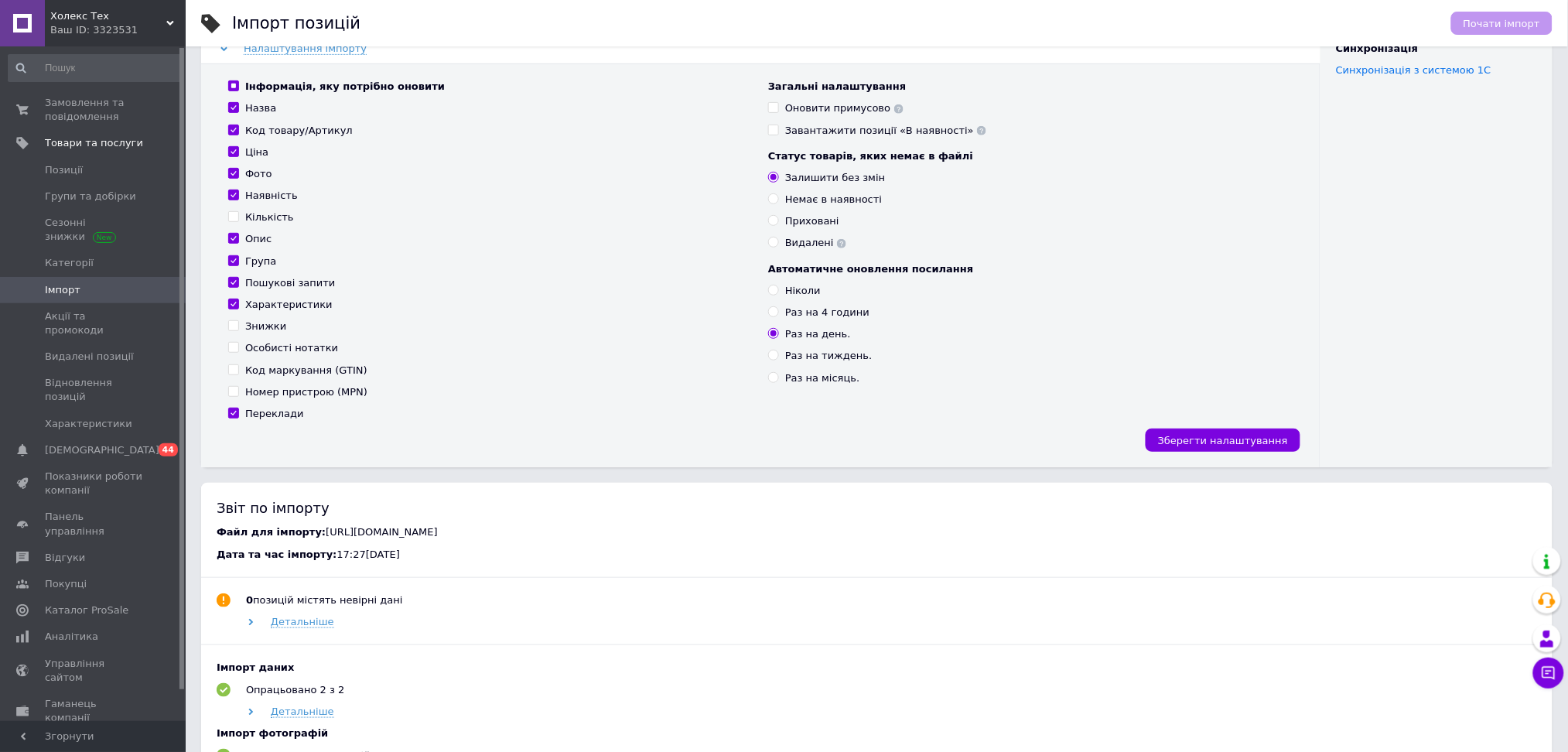
scroll to position [0, 0]
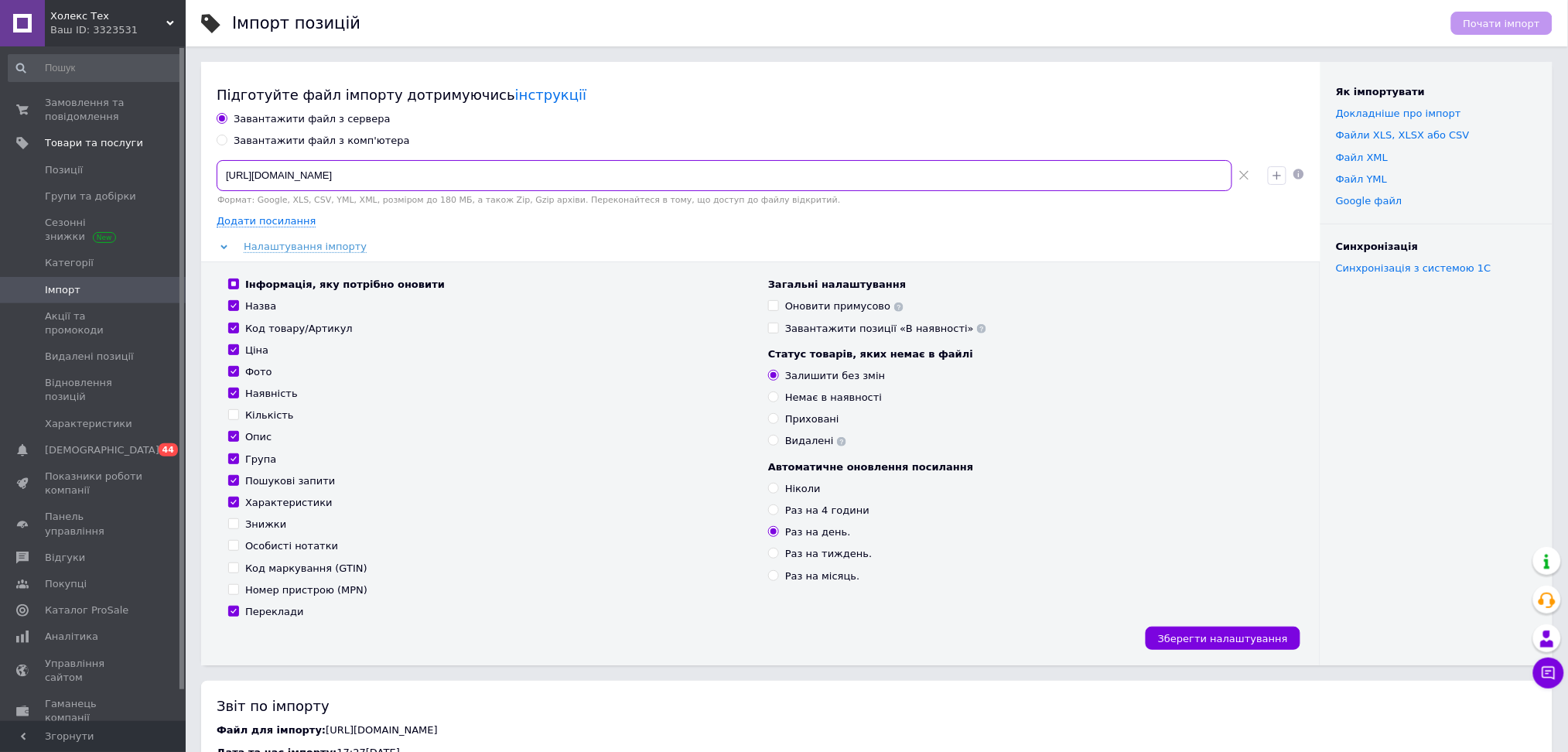
drag, startPoint x: 878, startPoint y: 166, endPoint x: 591, endPoint y: 134, distance: 288.8
click at [463, 155] on div "[URL][DOMAIN_NAME] Формат: Google, XLS, CSV, YML, XML, розміром до 180 МБ, а та…" at bounding box center [736, 183] width 1051 height 57
click at [1247, 173] on icon at bounding box center [1243, 175] width 10 height 10
click at [1135, 186] on input at bounding box center [723, 176] width 1015 height 31
click at [789, 493] on div "Ніколи" at bounding box center [803, 488] width 36 height 14
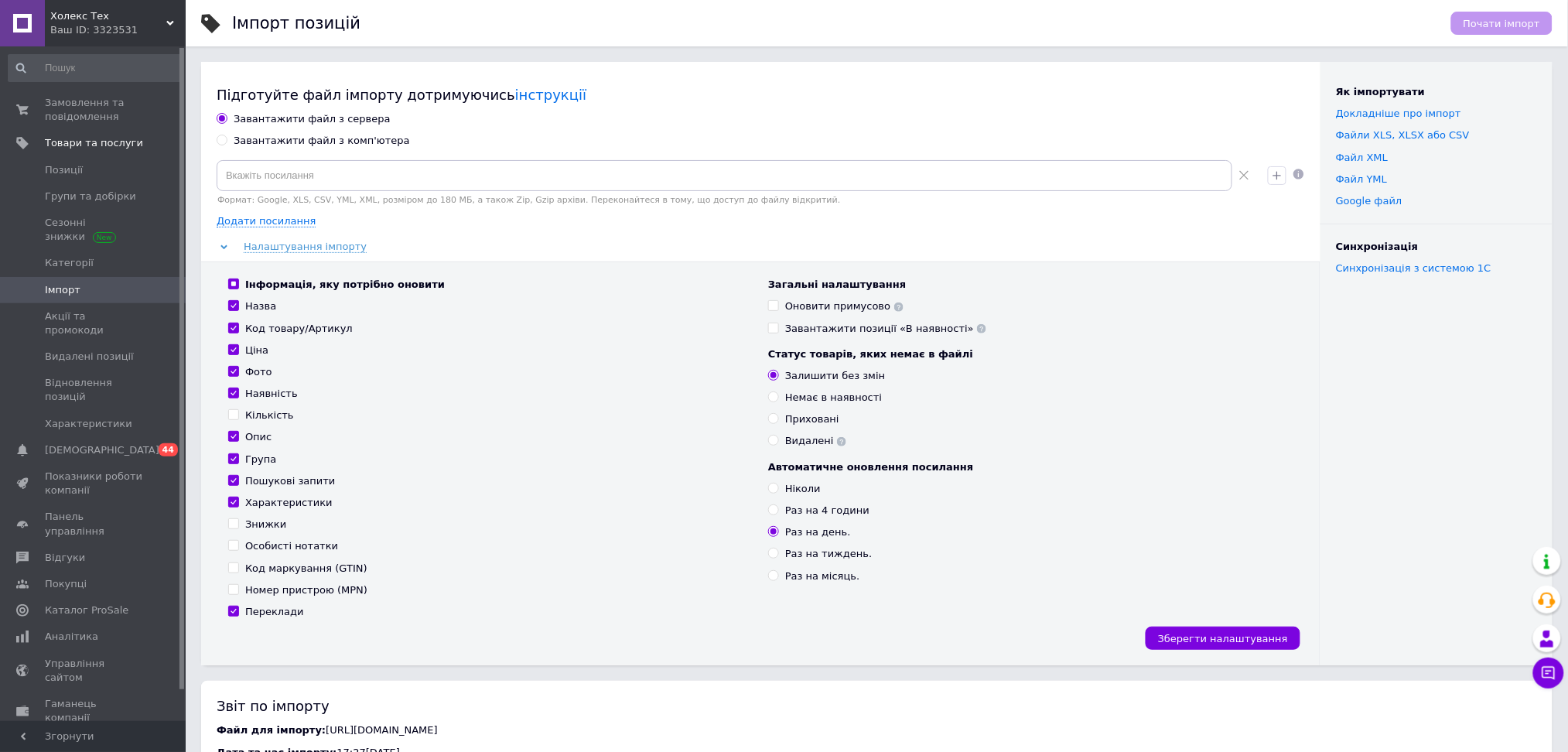
click at [778, 493] on input "Ніколи" at bounding box center [773, 487] width 10 height 10
radio input "true"
click at [654, 181] on input at bounding box center [723, 176] width 1015 height 31
paste input "[URL][DOMAIN_NAME]"
type input "[URL][DOMAIN_NAME]"
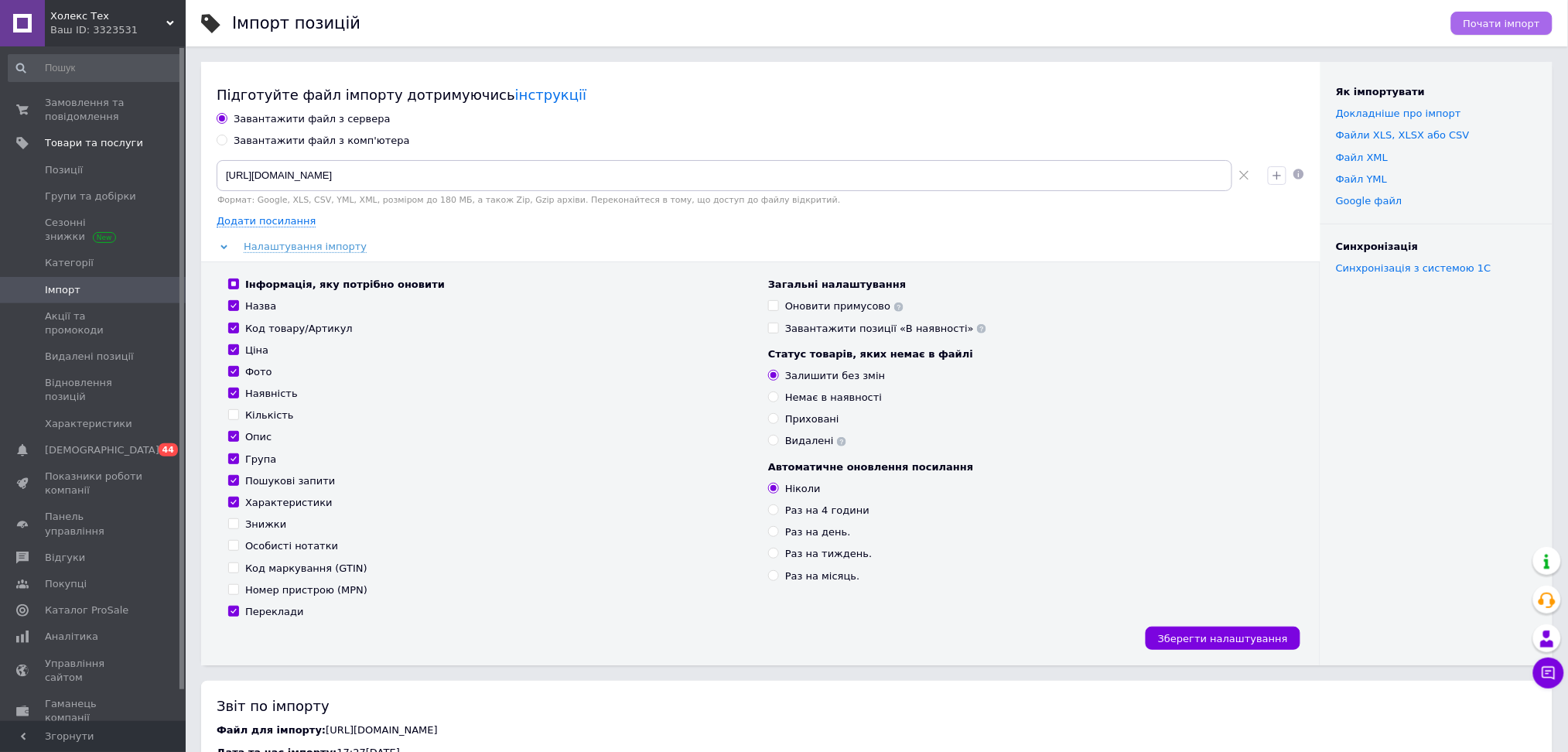
click at [1493, 18] on span "Почати імпорт" at bounding box center [1501, 24] width 77 height 12
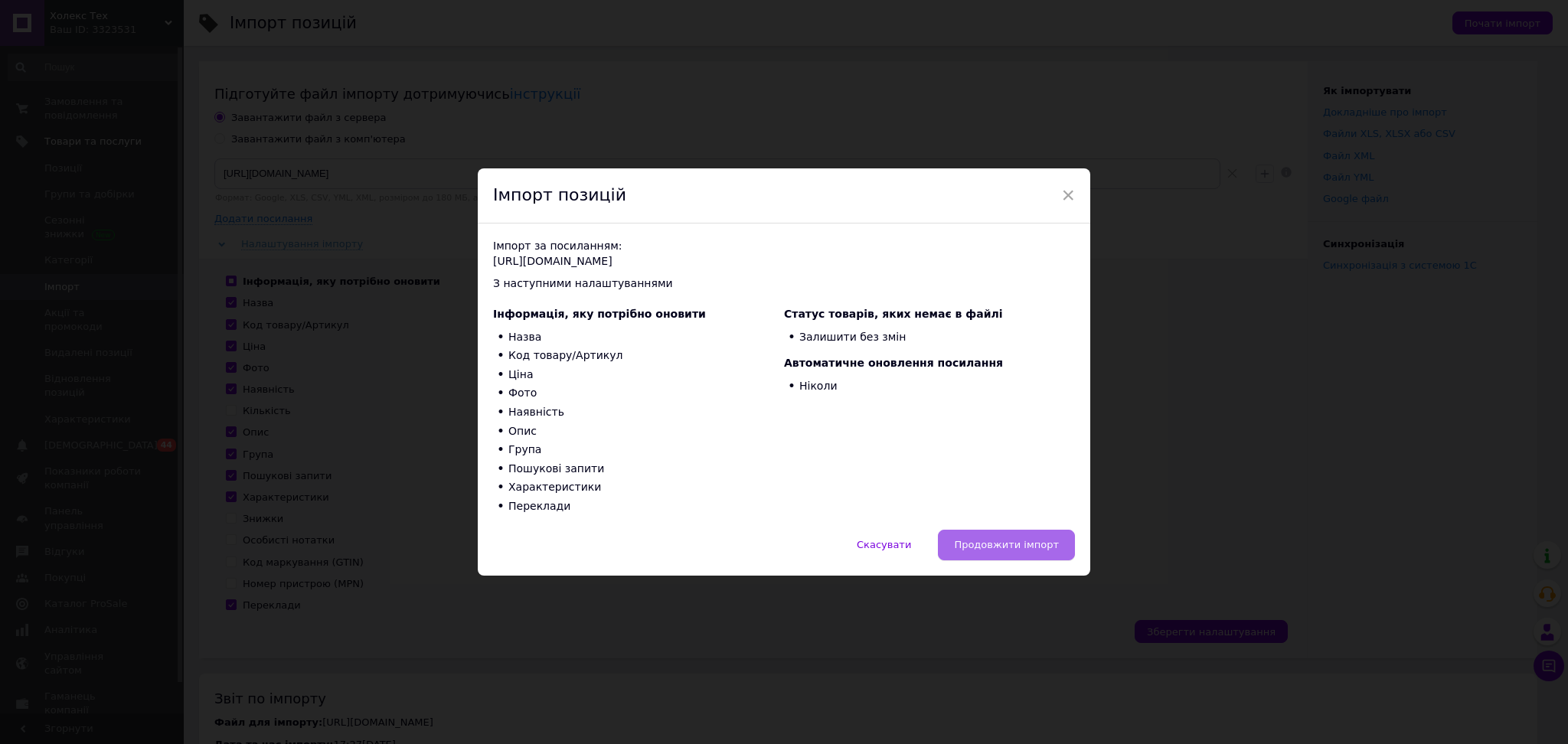
click at [1025, 544] on span "Продовжити імпорт" at bounding box center [1007, 544] width 105 height 12
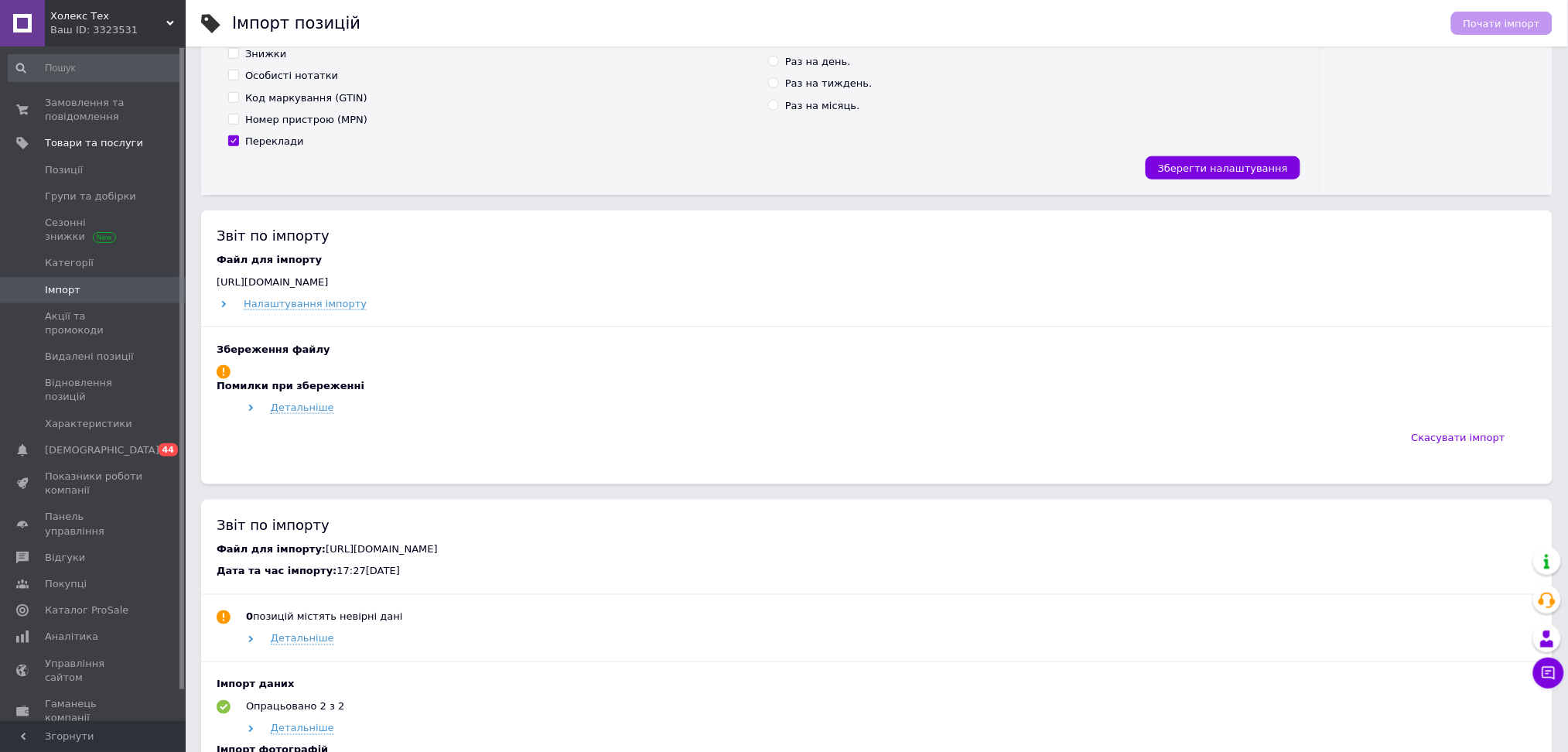
scroll to position [516, 0]
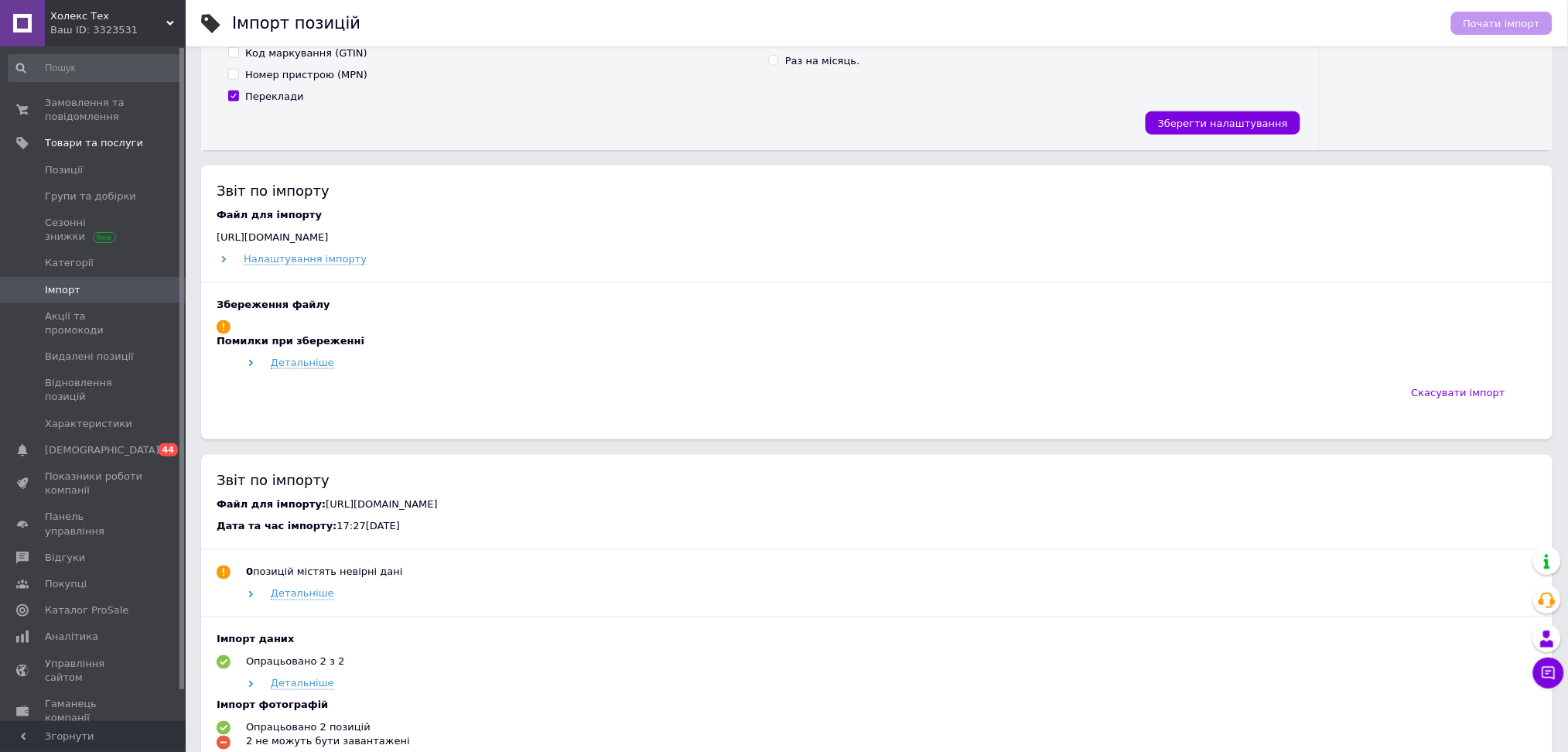
click at [245, 361] on div "Детальніше" at bounding box center [890, 362] width 1293 height 14
click at [251, 364] on use at bounding box center [251, 363] width 5 height 7
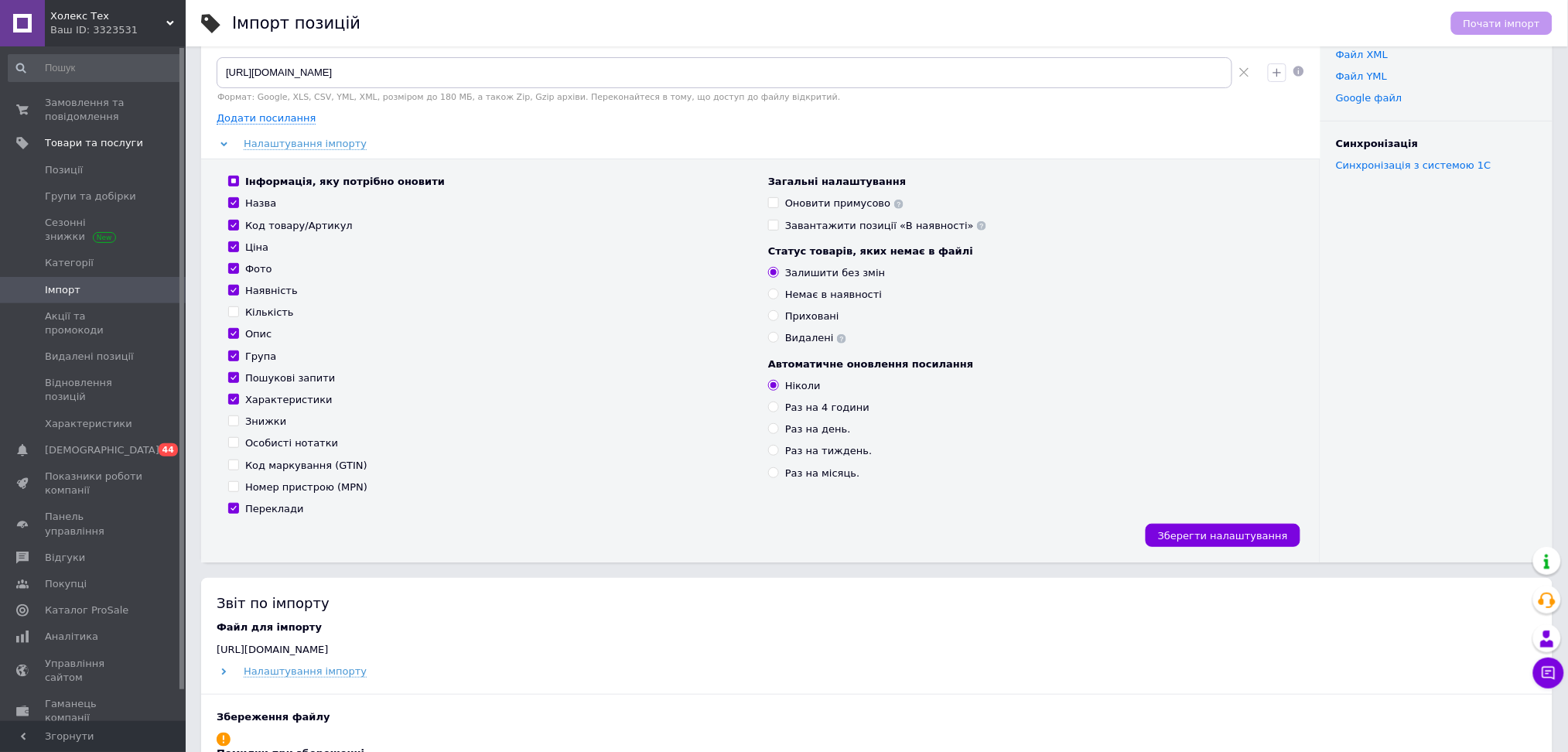
scroll to position [619, 0]
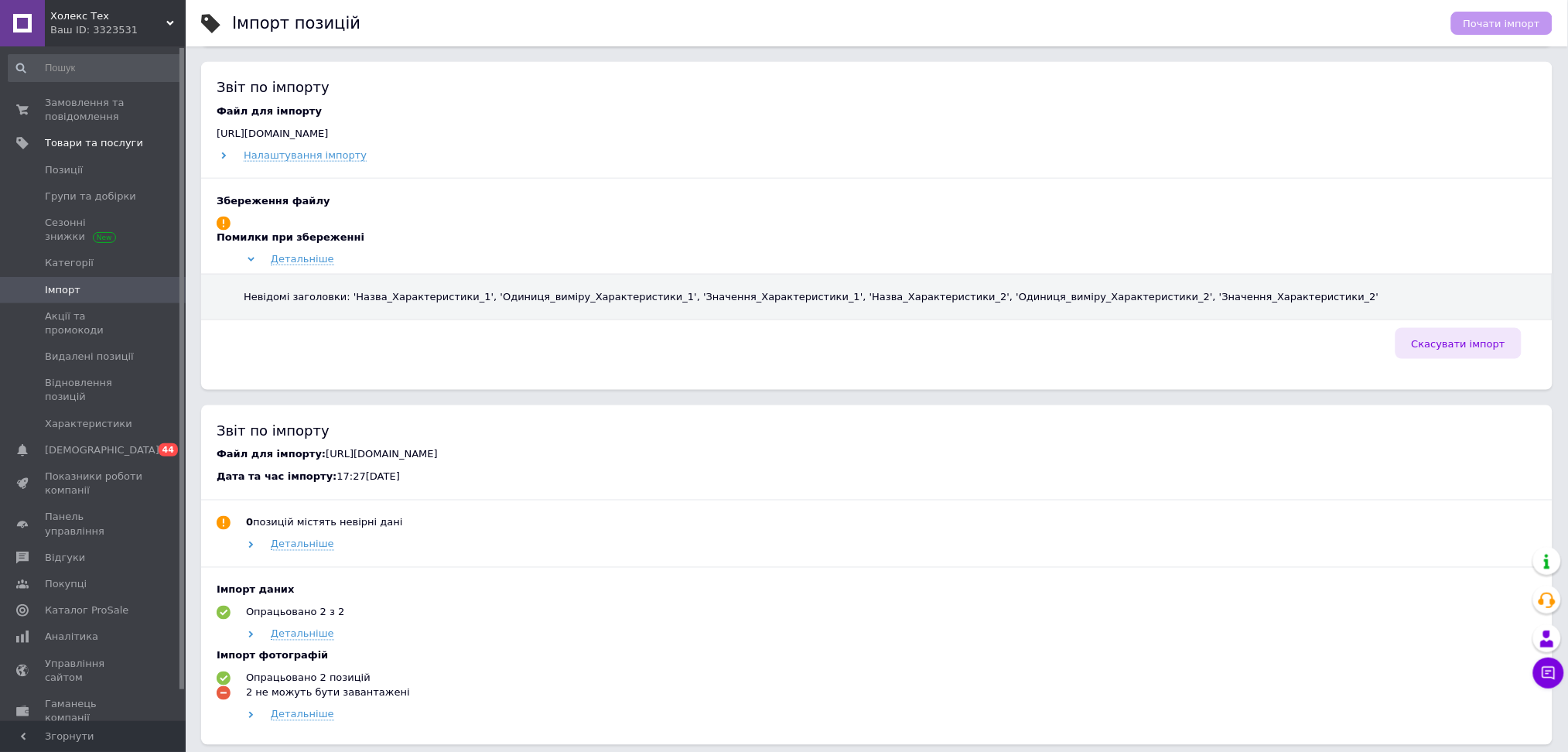
click at [1452, 344] on span "Скасувати імпорт" at bounding box center [1459, 344] width 94 height 12
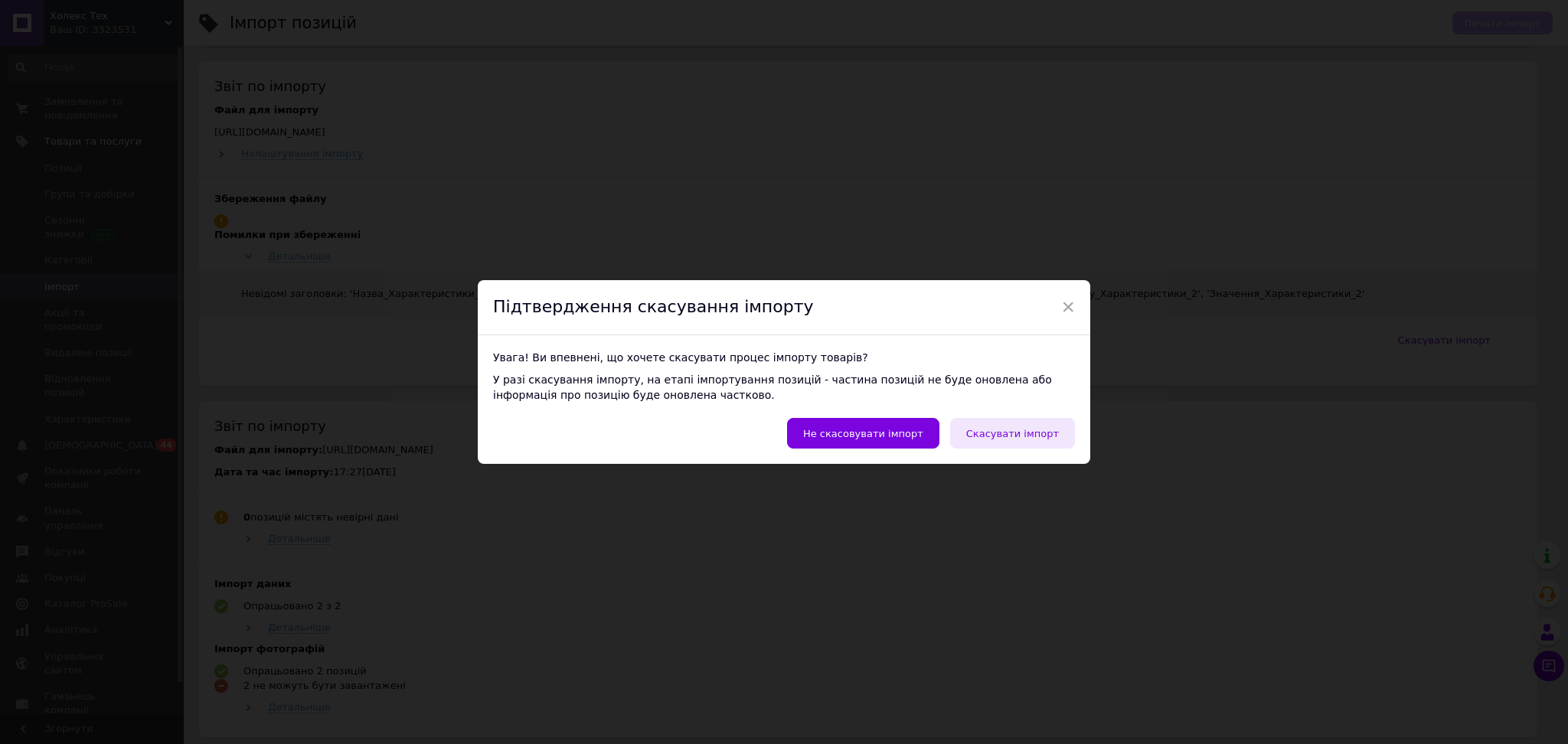
click at [1035, 423] on button "Скасувати імпорт" at bounding box center [1012, 433] width 125 height 31
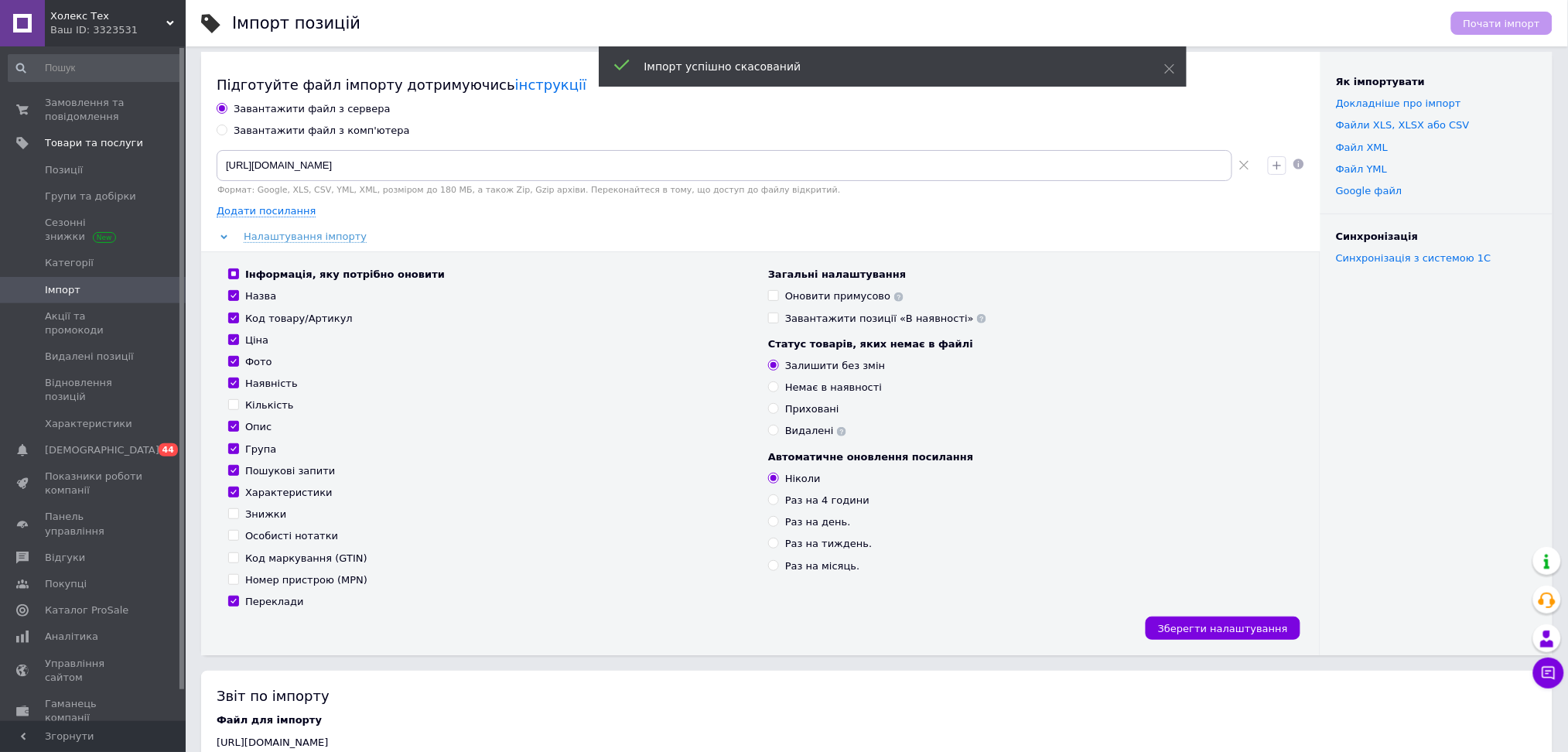
scroll to position [0, 0]
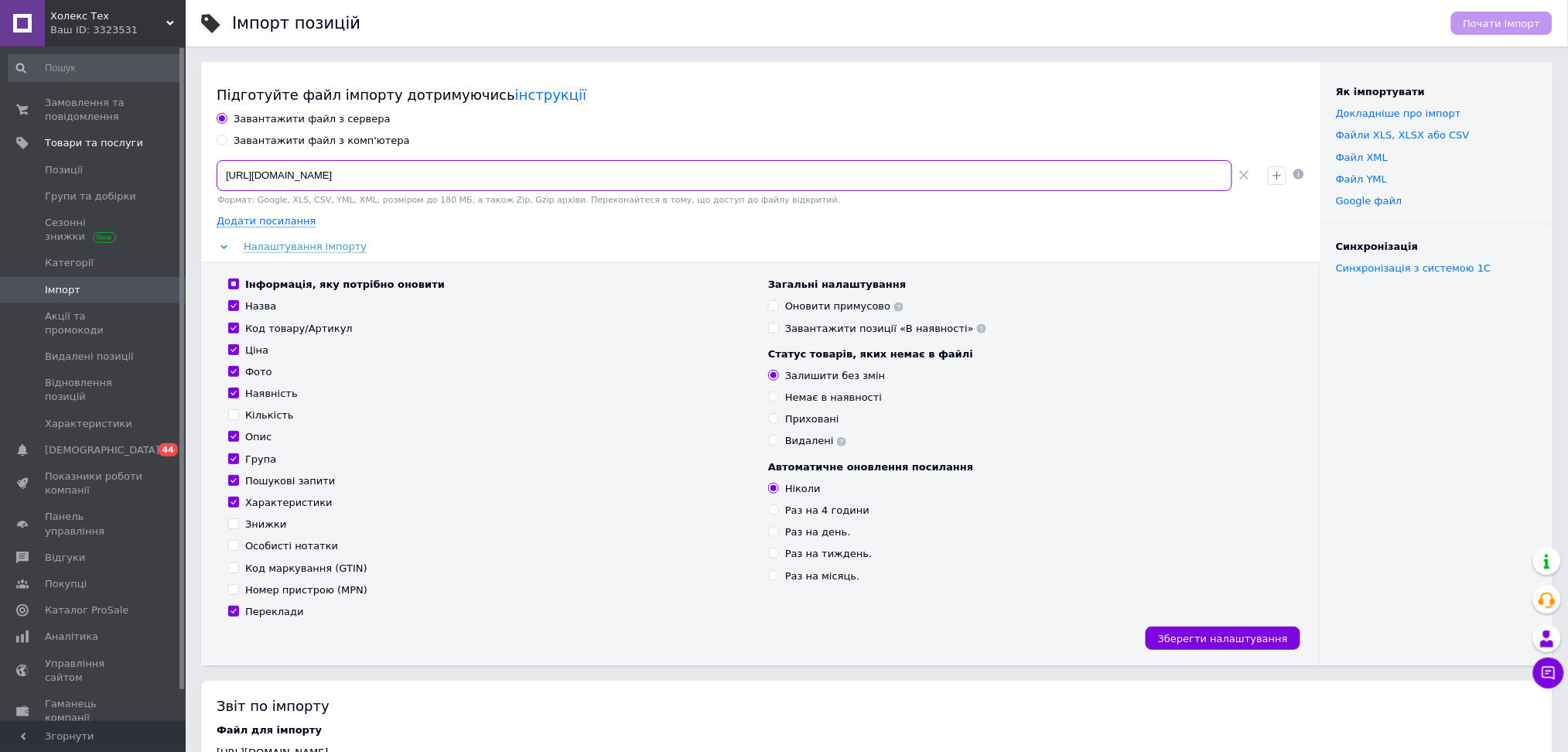
drag, startPoint x: 792, startPoint y: 175, endPoint x: 22, endPoint y: 60, distance: 778.5
click at [1526, 25] on div "Почати імпорт" at bounding box center [1501, 23] width 101 height 23
click at [1511, 23] on div "Почати імпорт" at bounding box center [1501, 23] width 101 height 23
